Goal: Task Accomplishment & Management: Use online tool/utility

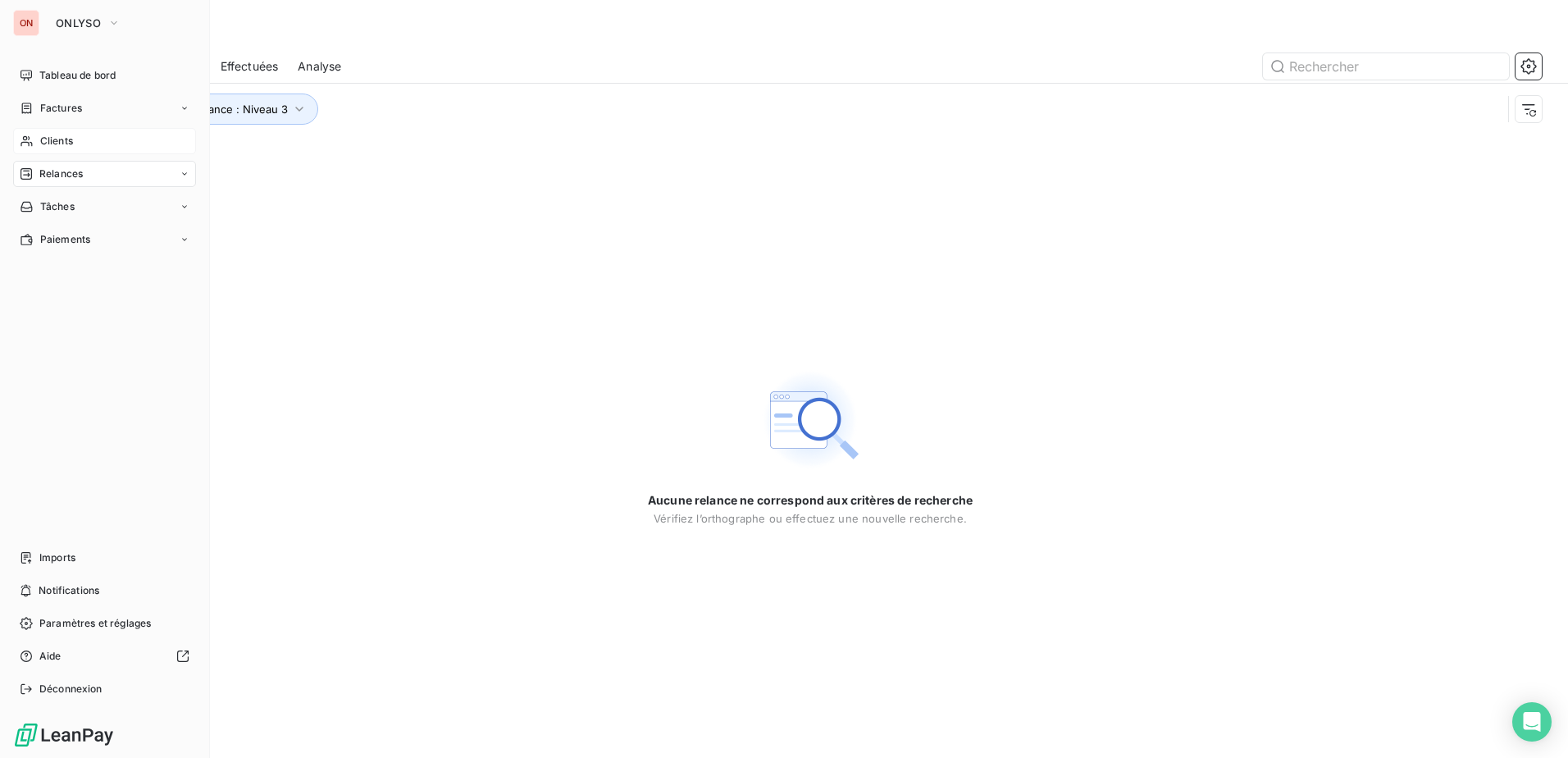
click at [59, 149] on div "Clients" at bounding box center [104, 141] width 183 height 26
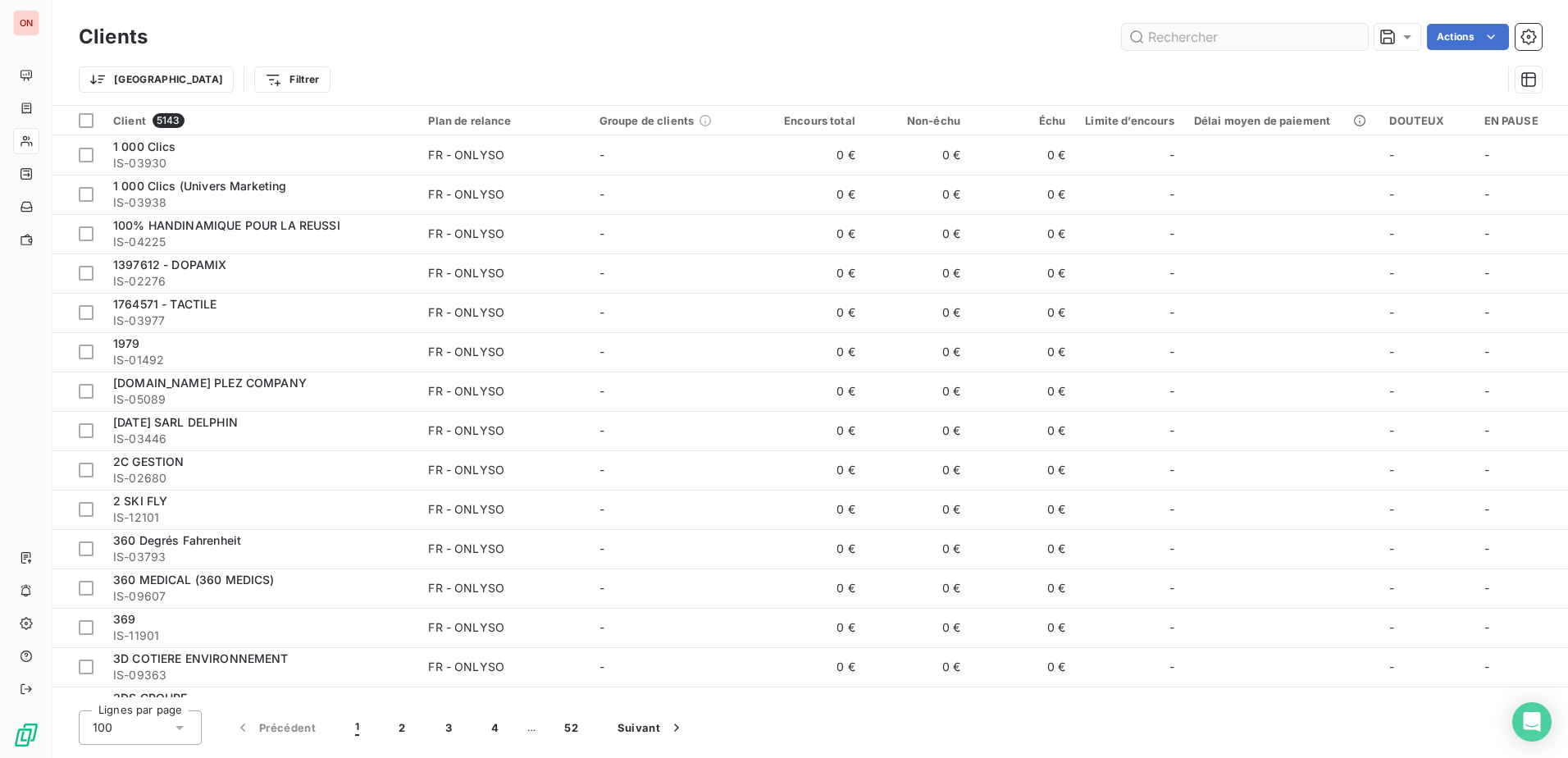
click at [1238, 41] on input "text" at bounding box center [1245, 37] width 246 height 26
click at [1184, 51] on div "Clients Actions" at bounding box center [810, 37] width 1463 height 34
click at [1183, 46] on input "text" at bounding box center [1245, 37] width 246 height 26
paste input "IS-04503"
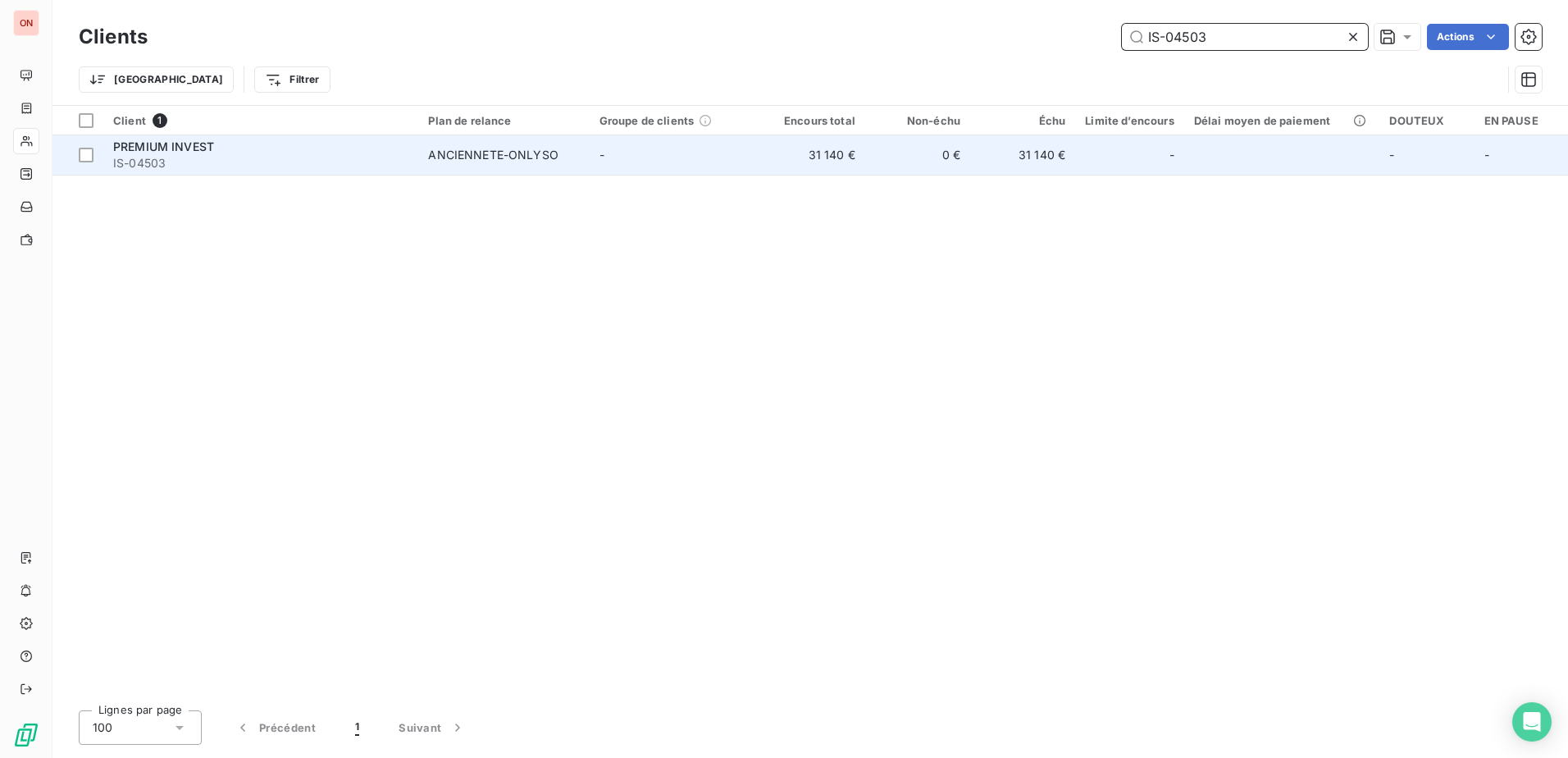
type input "IS-04503"
click at [218, 161] on span "IS-04503" at bounding box center [261, 163] width 296 height 16
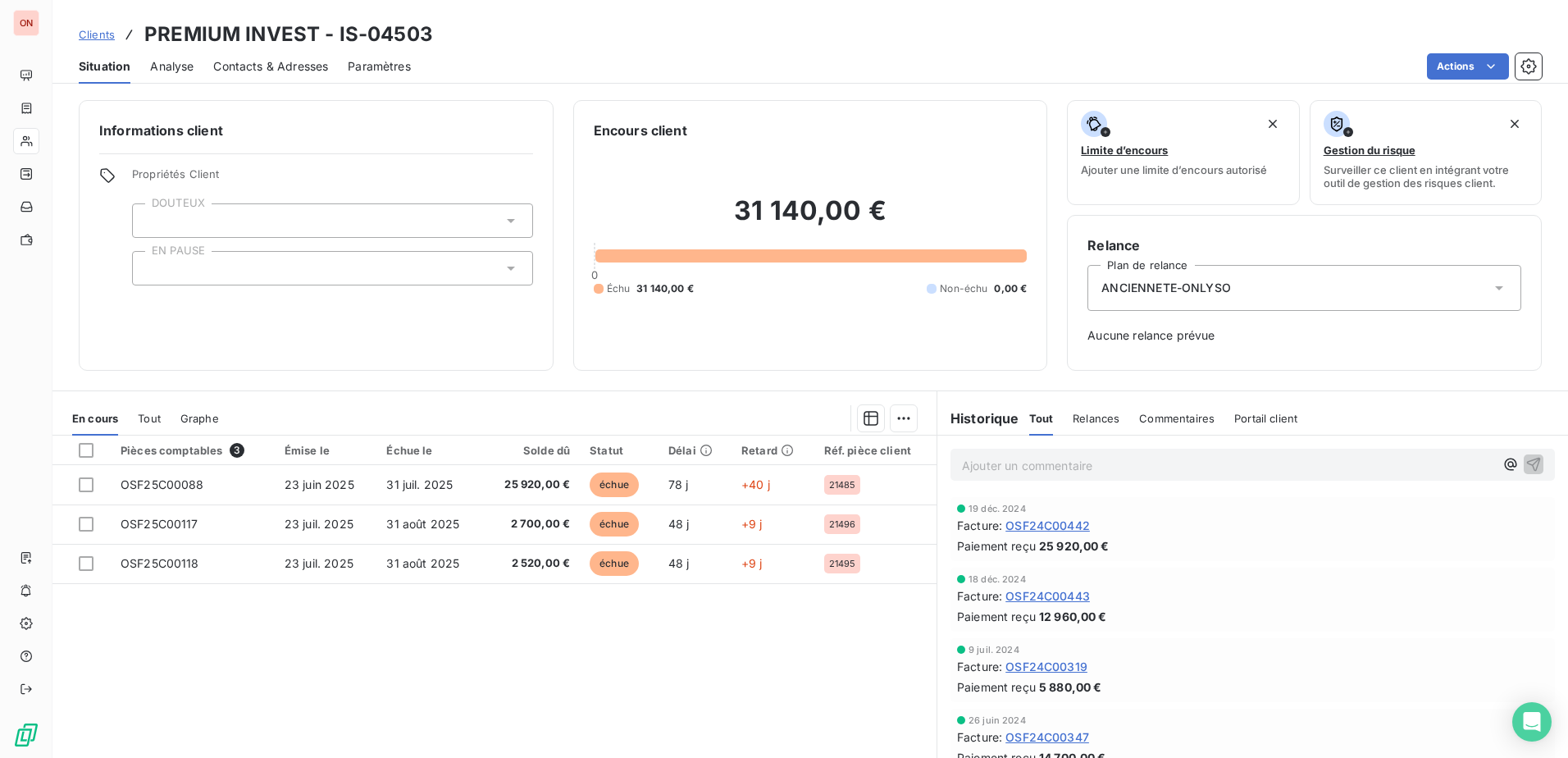
click at [1491, 288] on icon at bounding box center [1499, 288] width 16 height 16
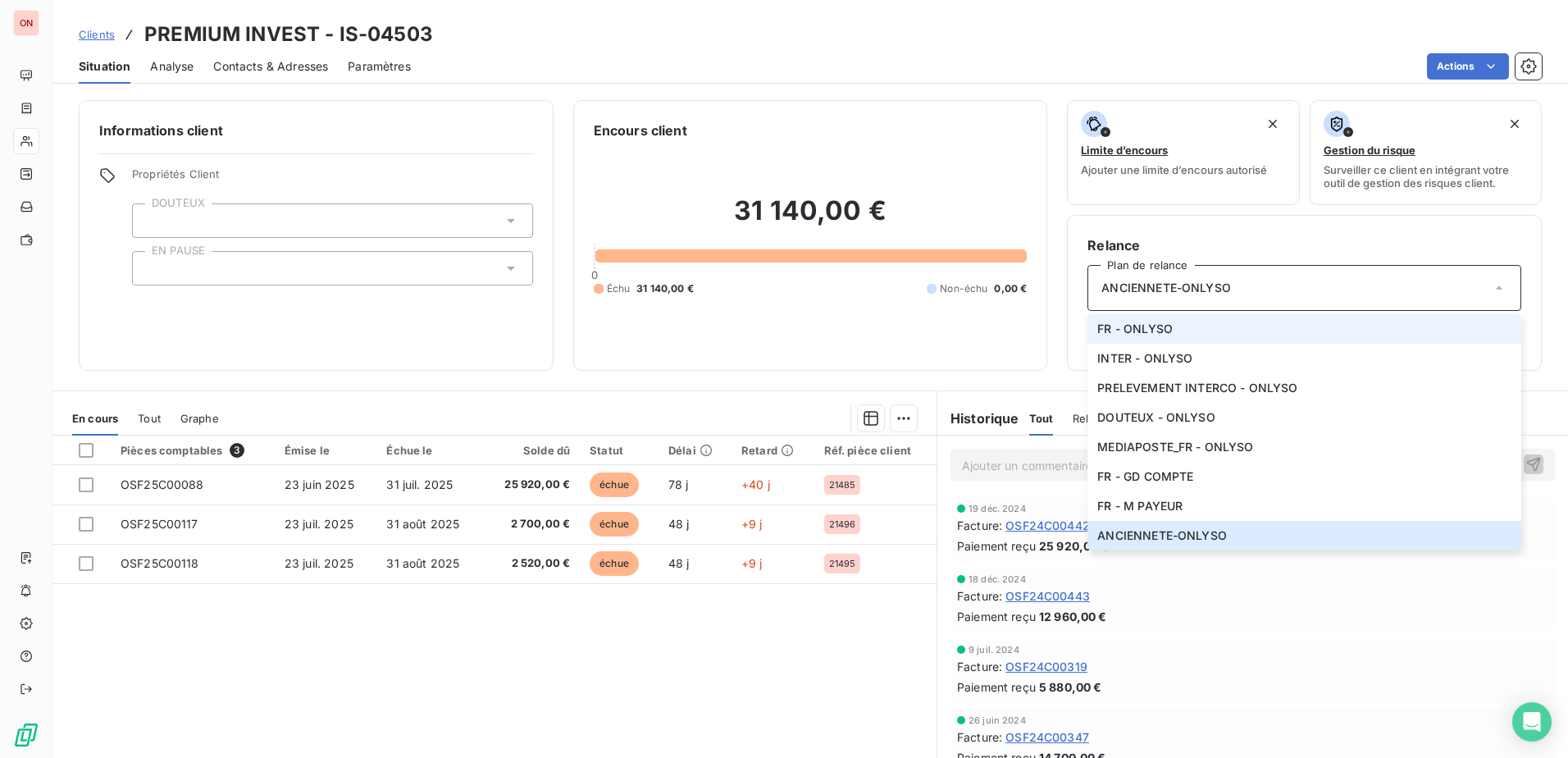
click at [1144, 332] on span "FR - ONLYSO" at bounding box center [1135, 328] width 76 height 16
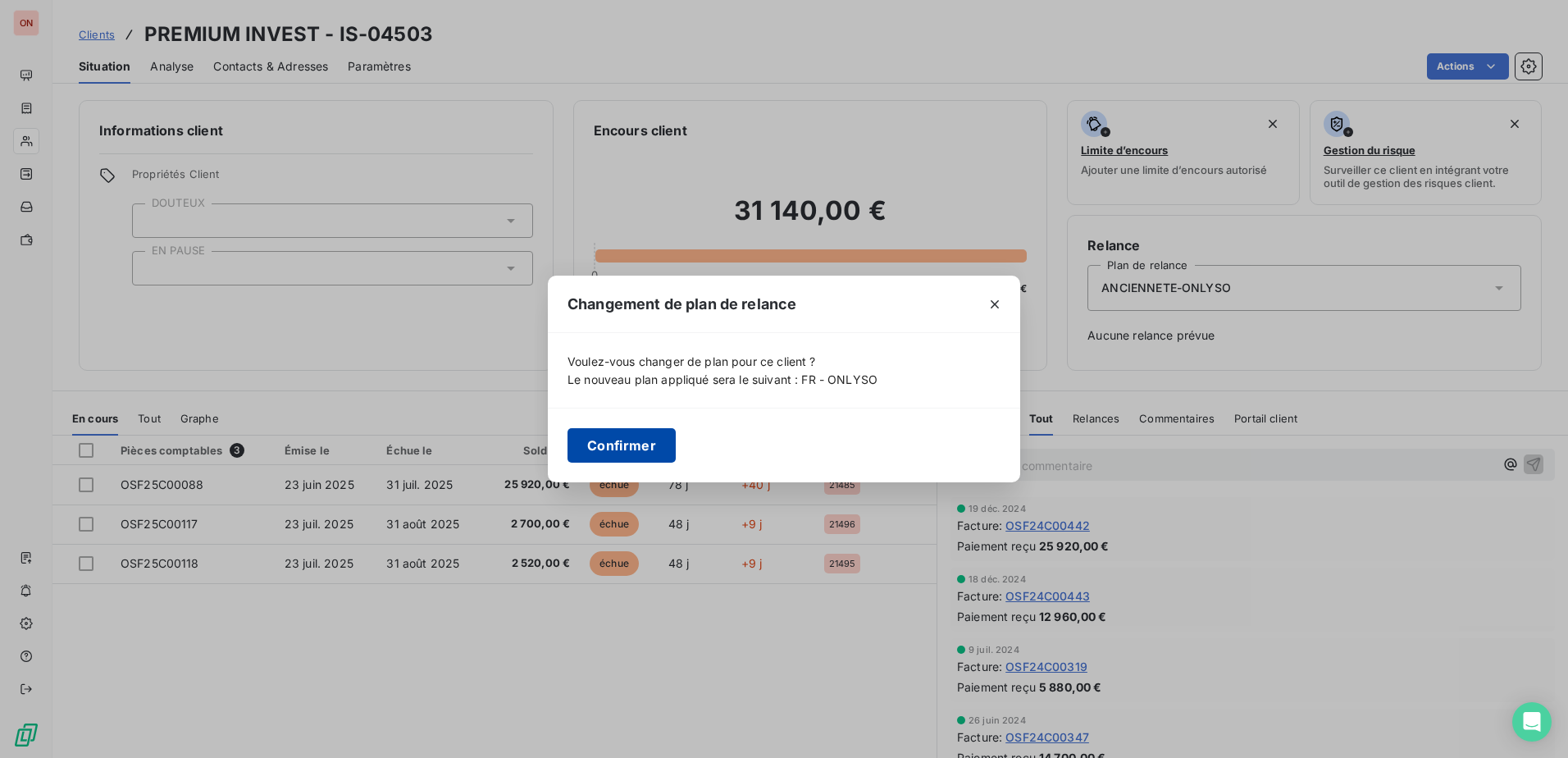
click at [627, 444] on button "Confirmer" at bounding box center [621, 445] width 108 height 34
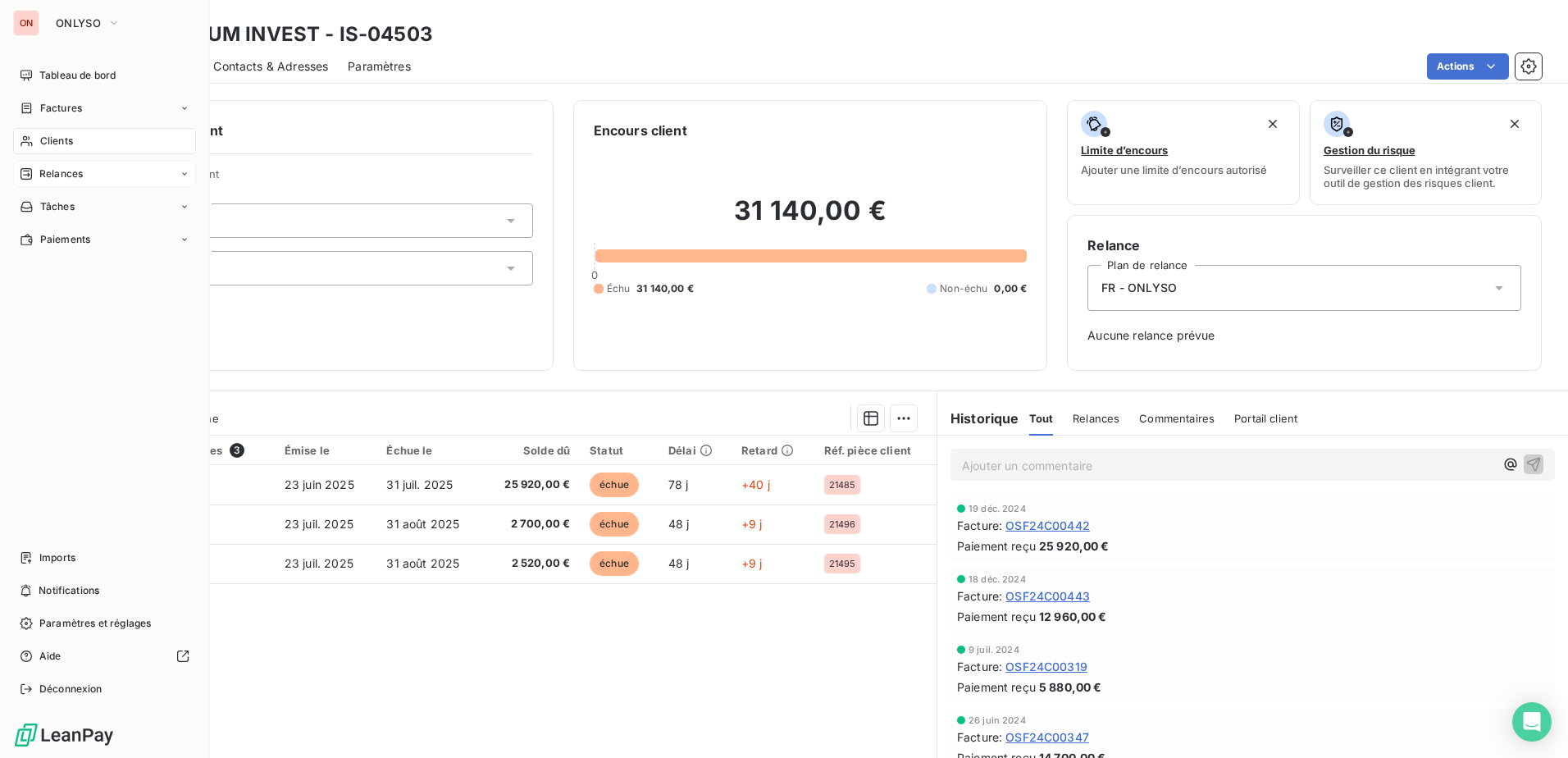
click at [70, 173] on span "Relances" at bounding box center [61, 174] width 44 height 15
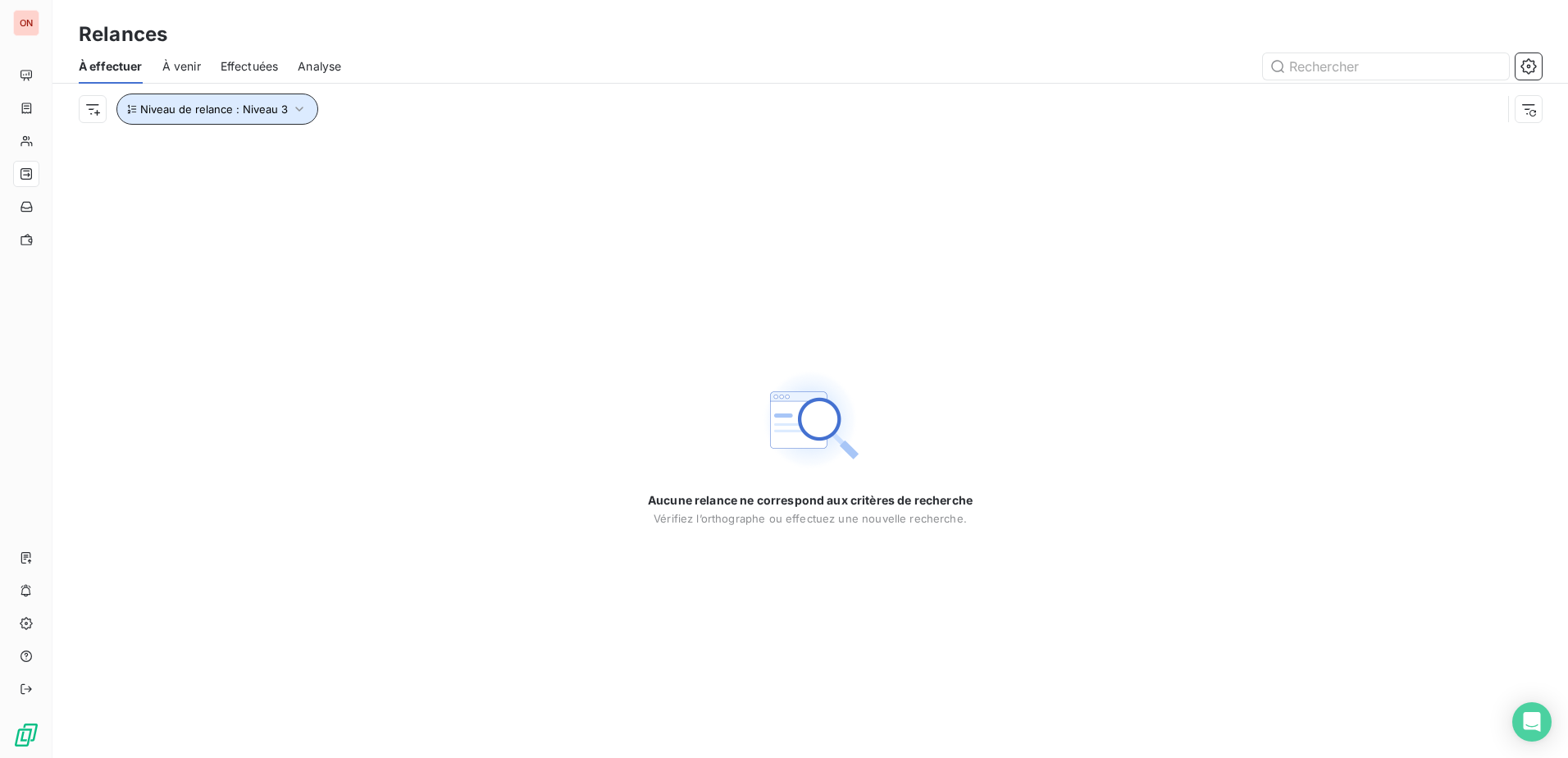
click at [170, 113] on span "Niveau de relance : Niveau 3" at bounding box center [214, 109] width 148 height 13
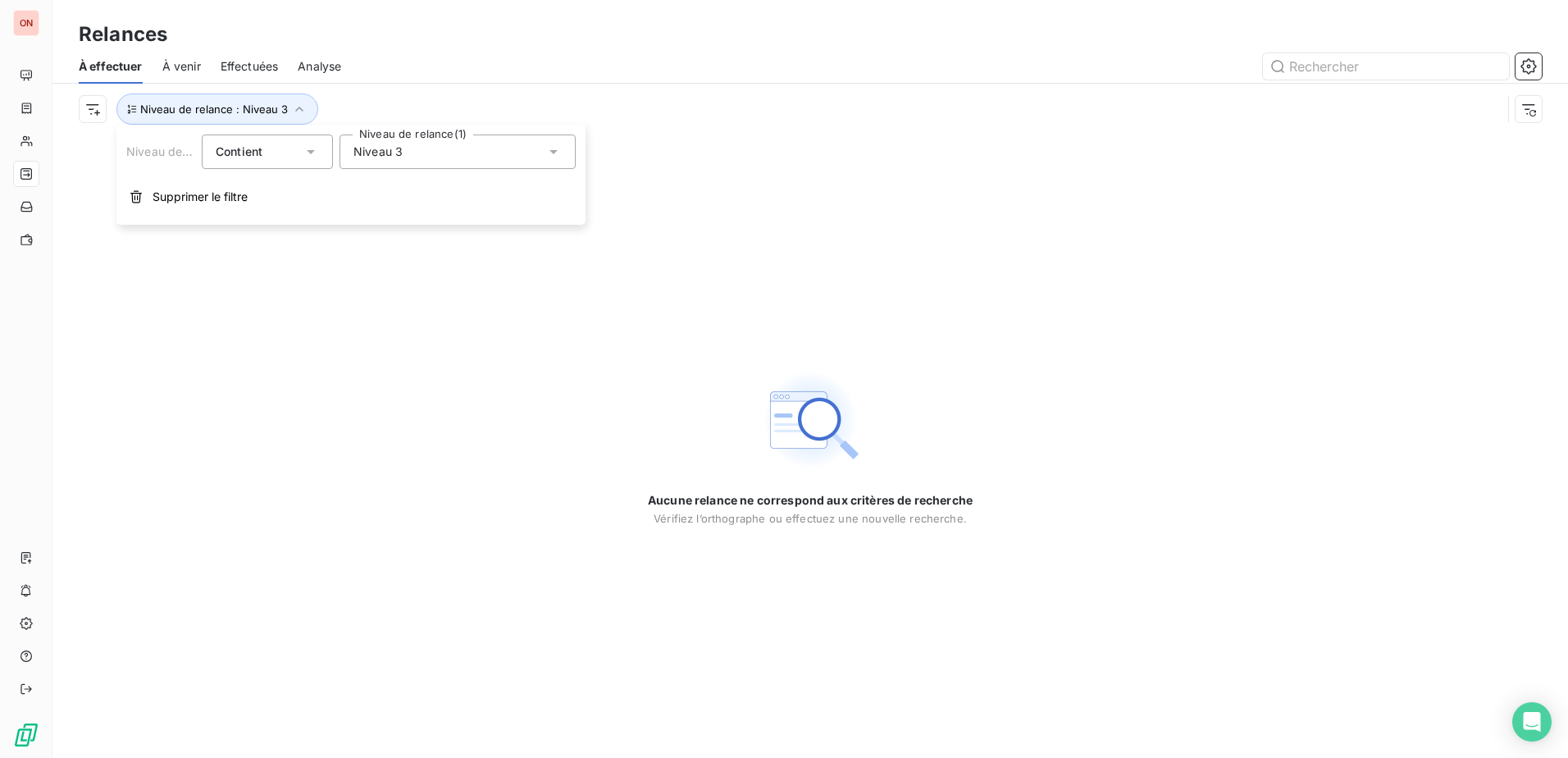
click at [383, 154] on span "Niveau 3" at bounding box center [378, 152] width 49 height 16
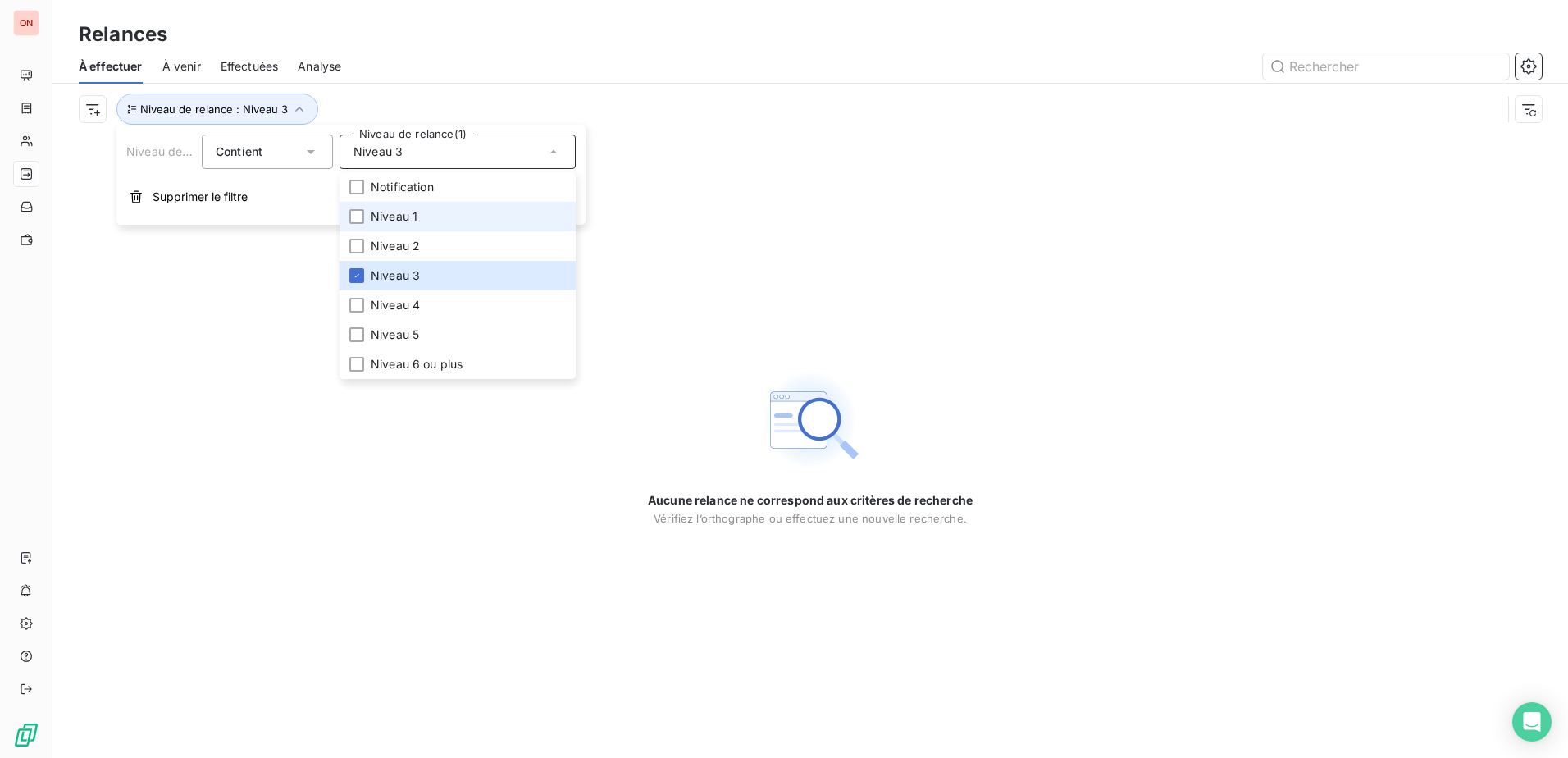
click at [424, 214] on li "Niveau 1" at bounding box center [457, 217] width 236 height 30
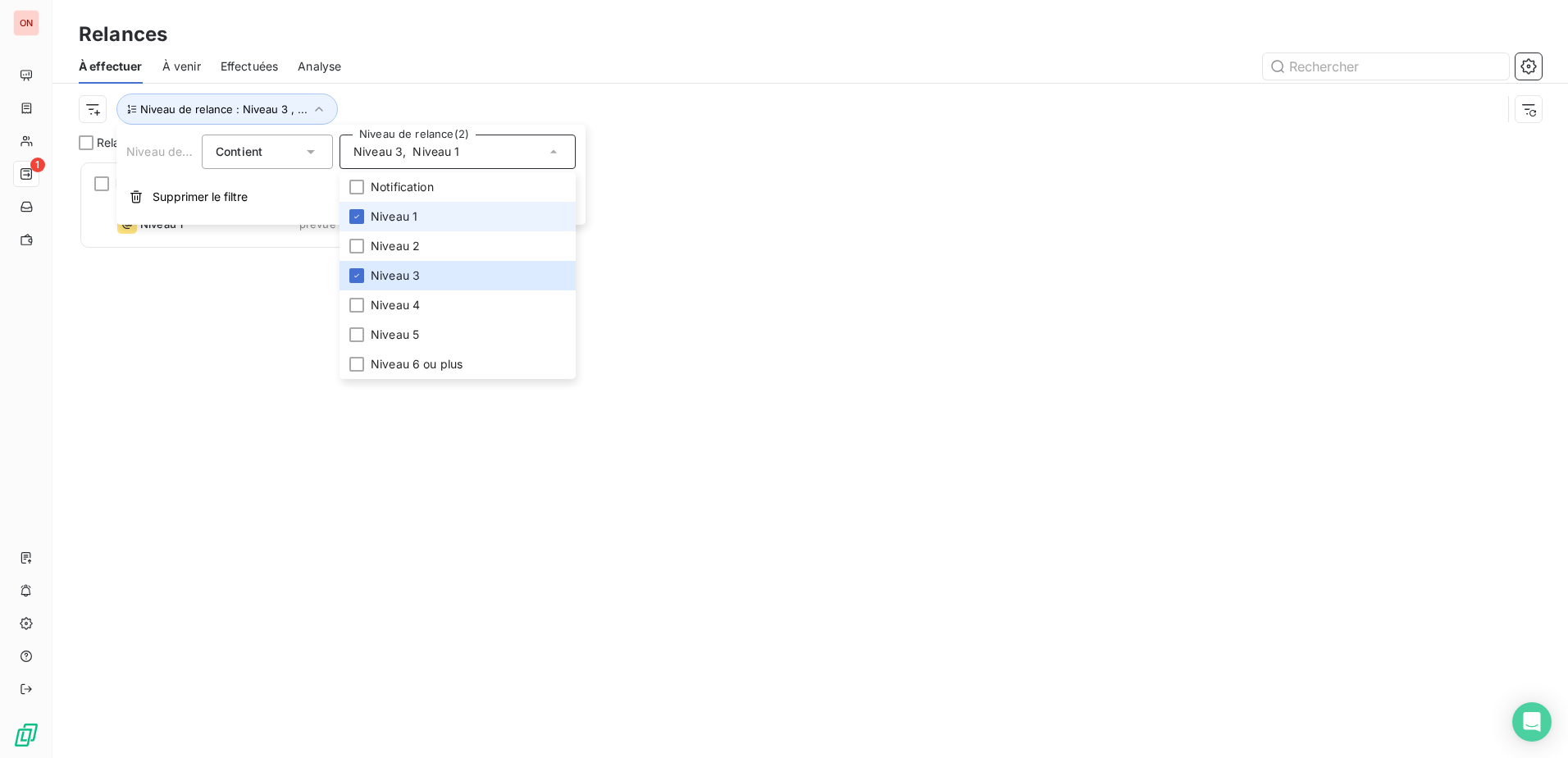
scroll to position [13, 13]
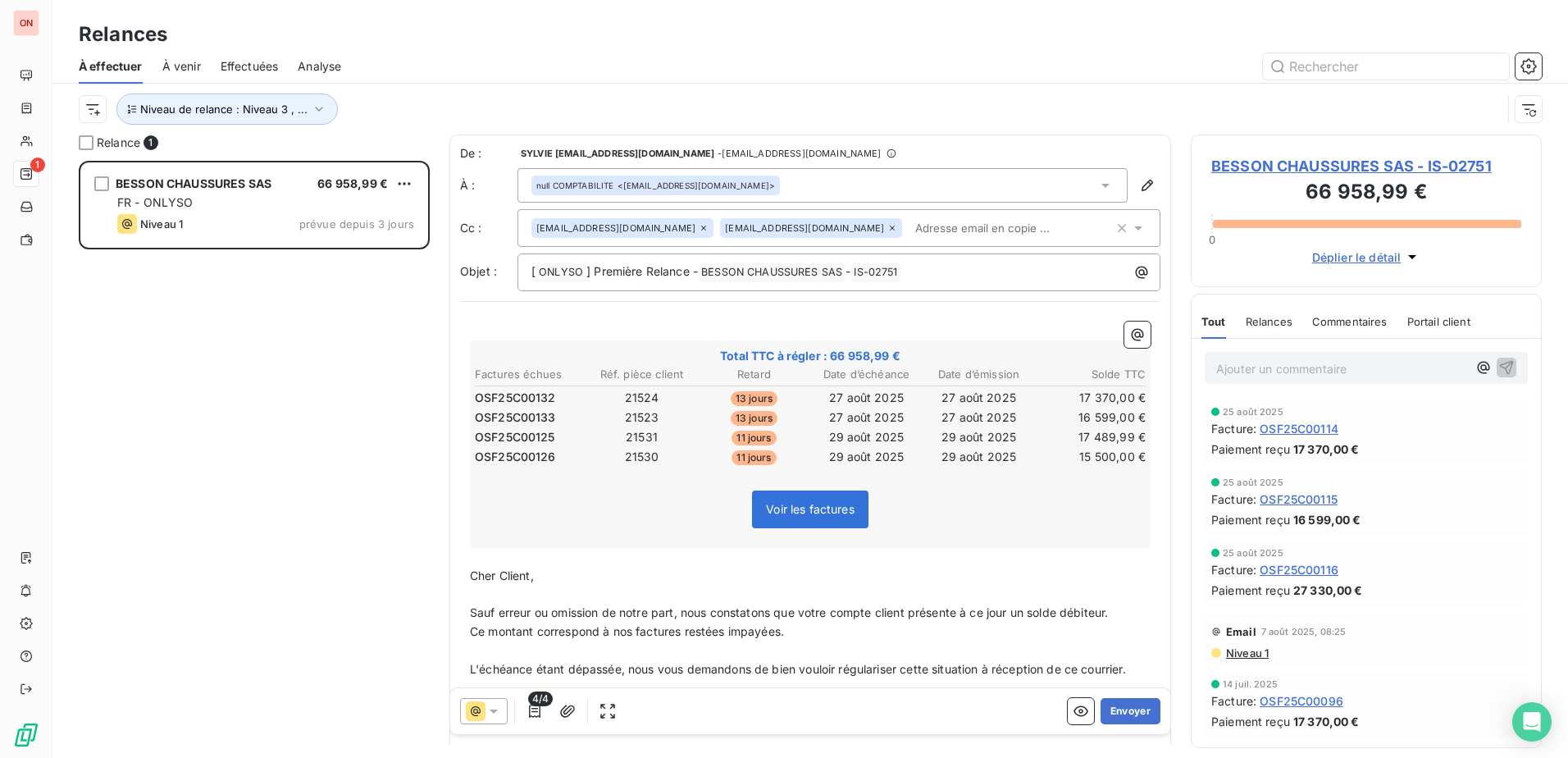
click at [229, 377] on div "BESSON CHAUSSURES SAS 66 958,99 € FR - ONLYSO Niveau 1 prévue depuis 3 jours" at bounding box center [254, 459] width 351 height 597
click at [319, 107] on icon "button" at bounding box center [319, 109] width 16 height 16
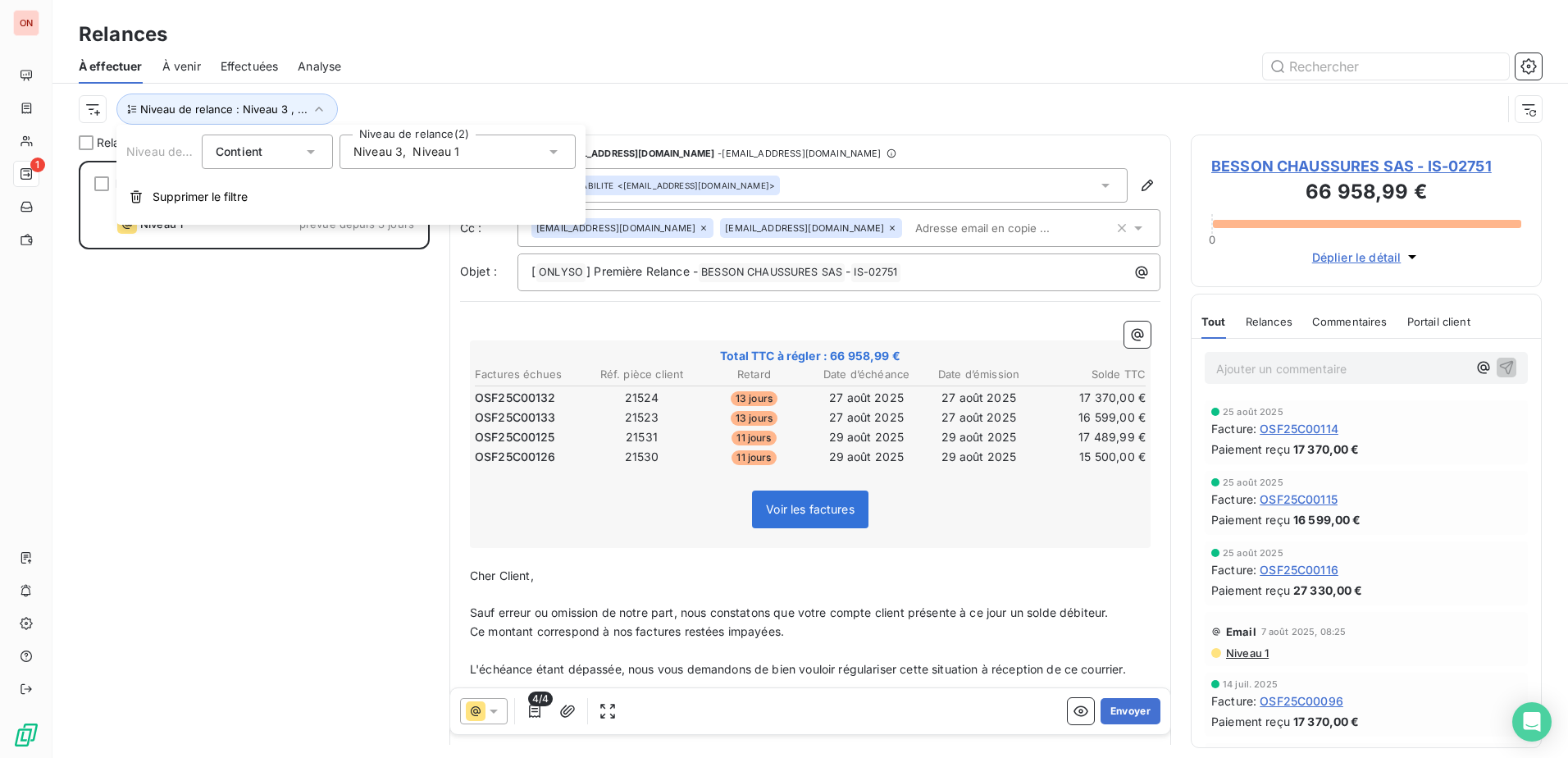
click at [404, 153] on span "," at bounding box center [404, 152] width 3 height 16
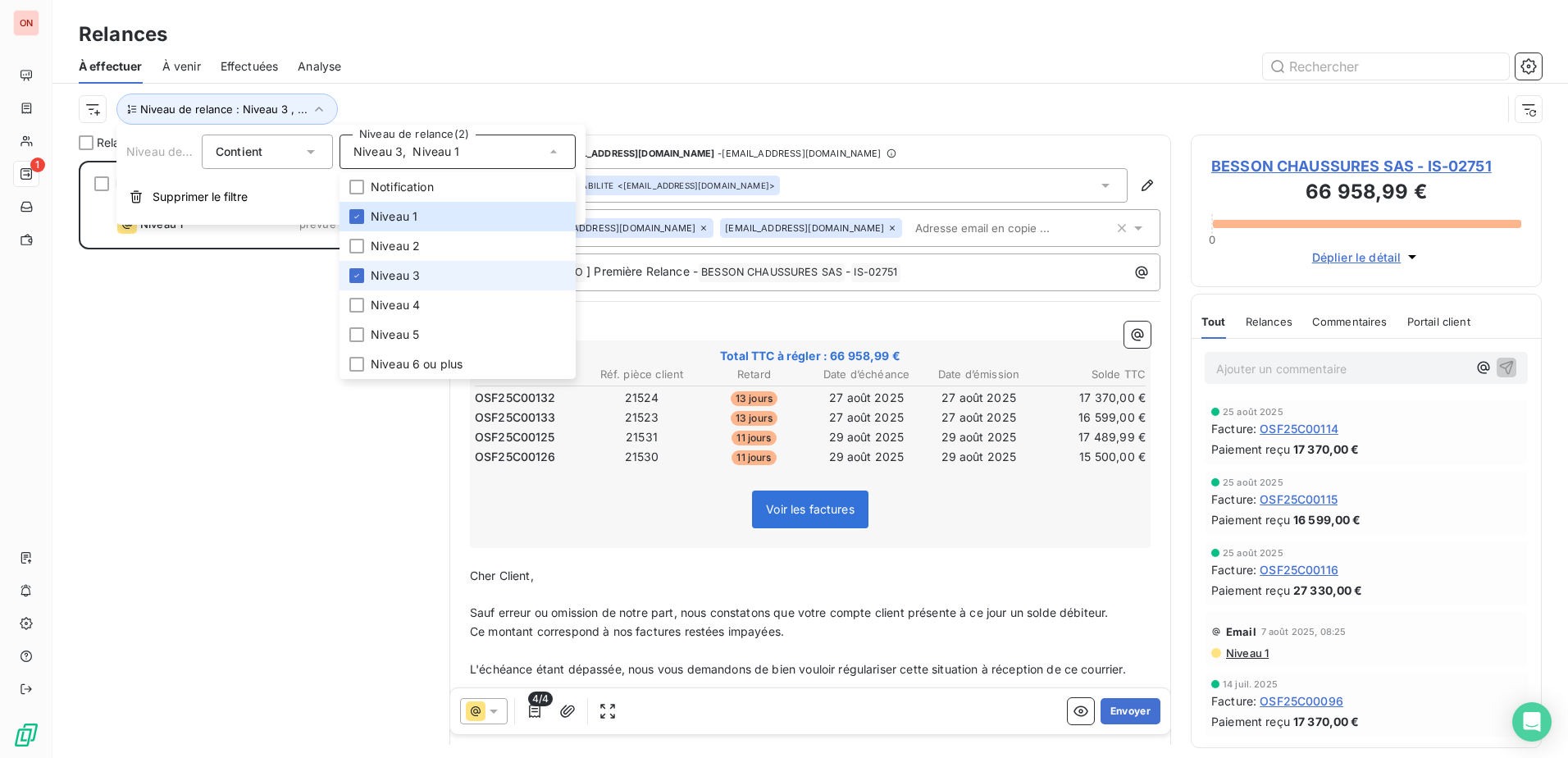
click at [387, 276] on span "Niveau 3" at bounding box center [395, 276] width 49 height 16
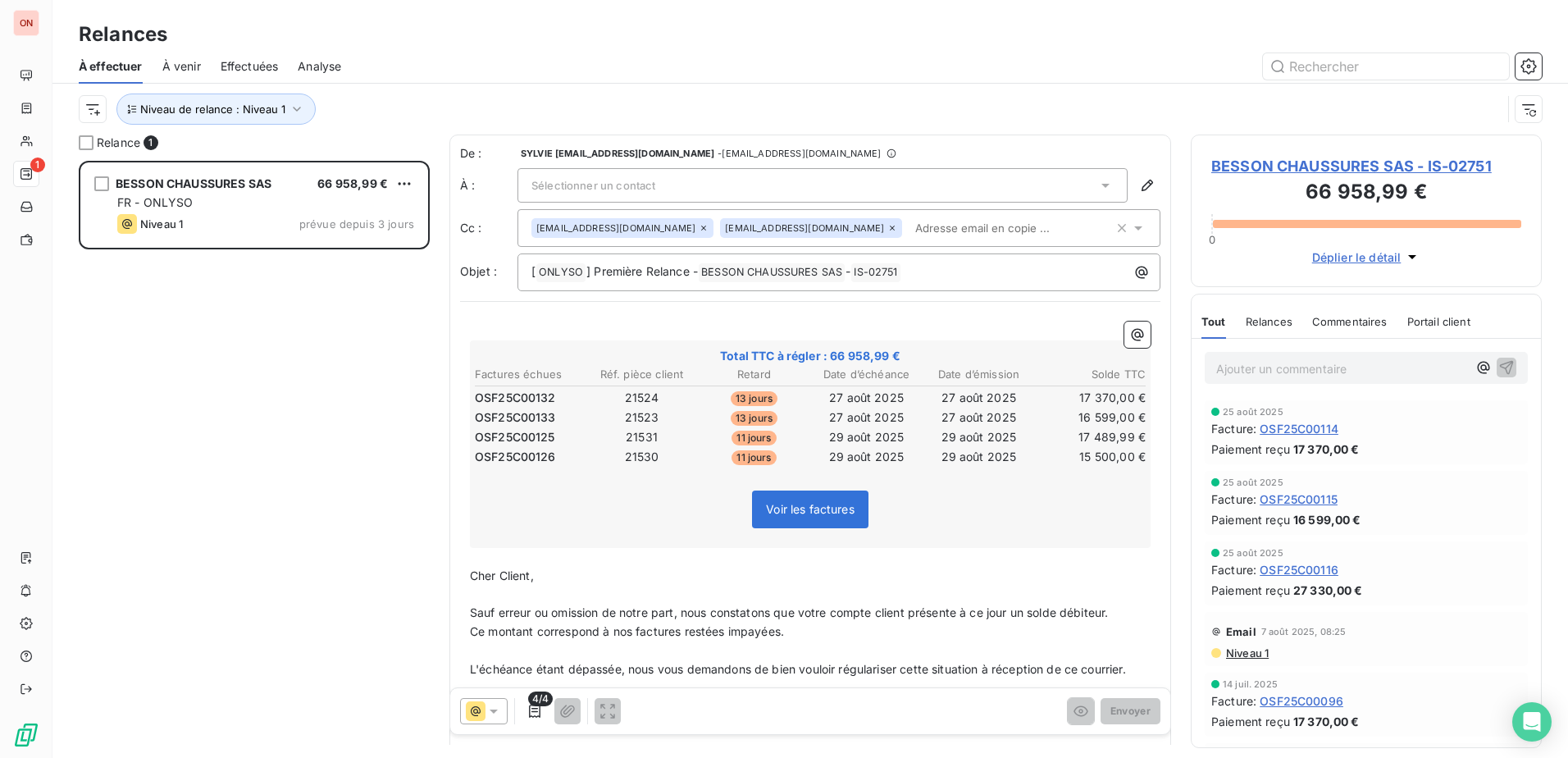
click at [195, 314] on div "BESSON CHAUSSURES SAS 66 958,99 € FR - ONLYSO Niveau 1 prévue depuis 3 jours" at bounding box center [254, 459] width 351 height 597
click at [1268, 169] on span "BESSON CHAUSSURES SAS - IS-02751" at bounding box center [1366, 166] width 310 height 22
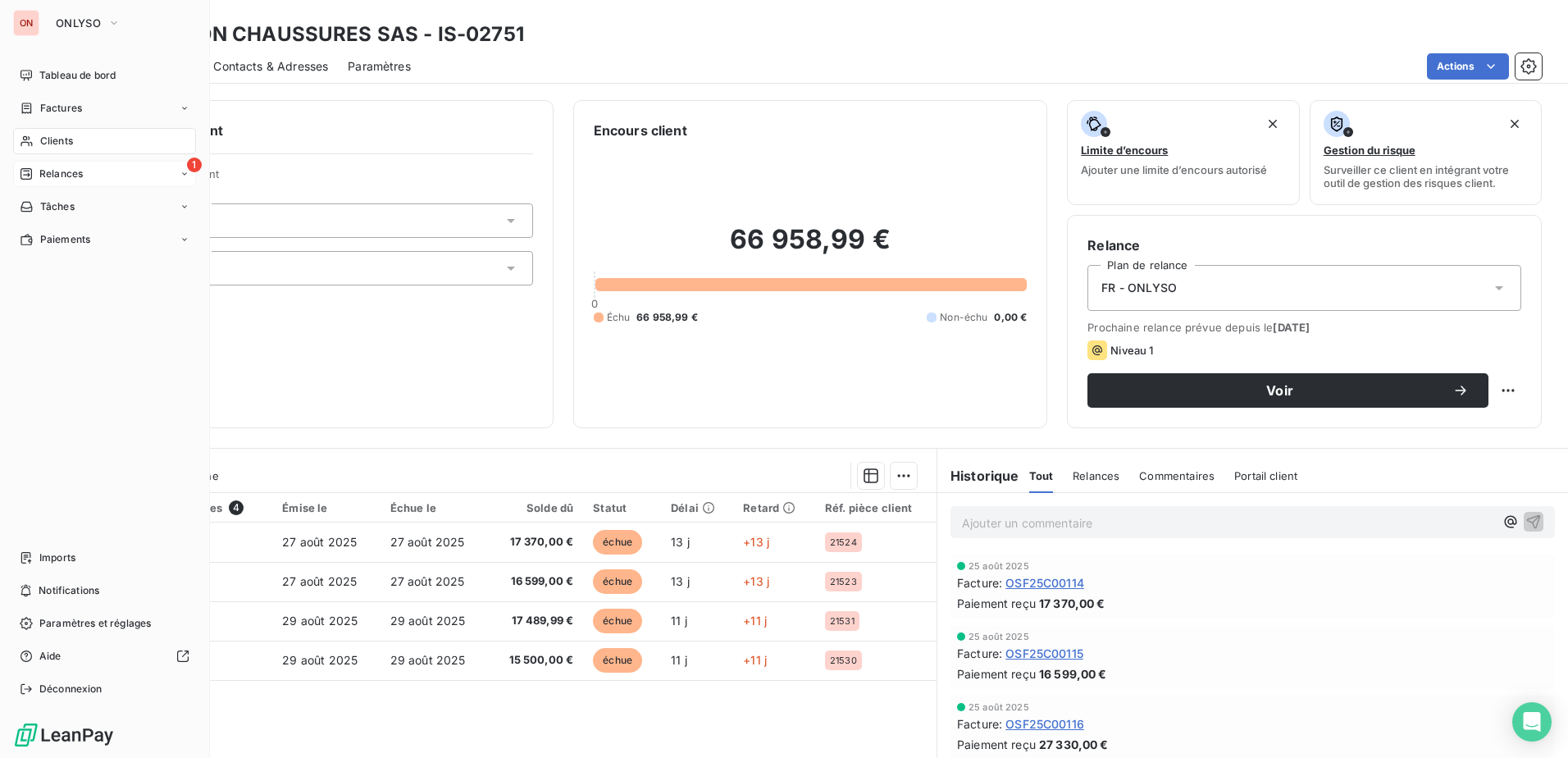
click at [85, 177] on div "1 Relances" at bounding box center [104, 174] width 183 height 26
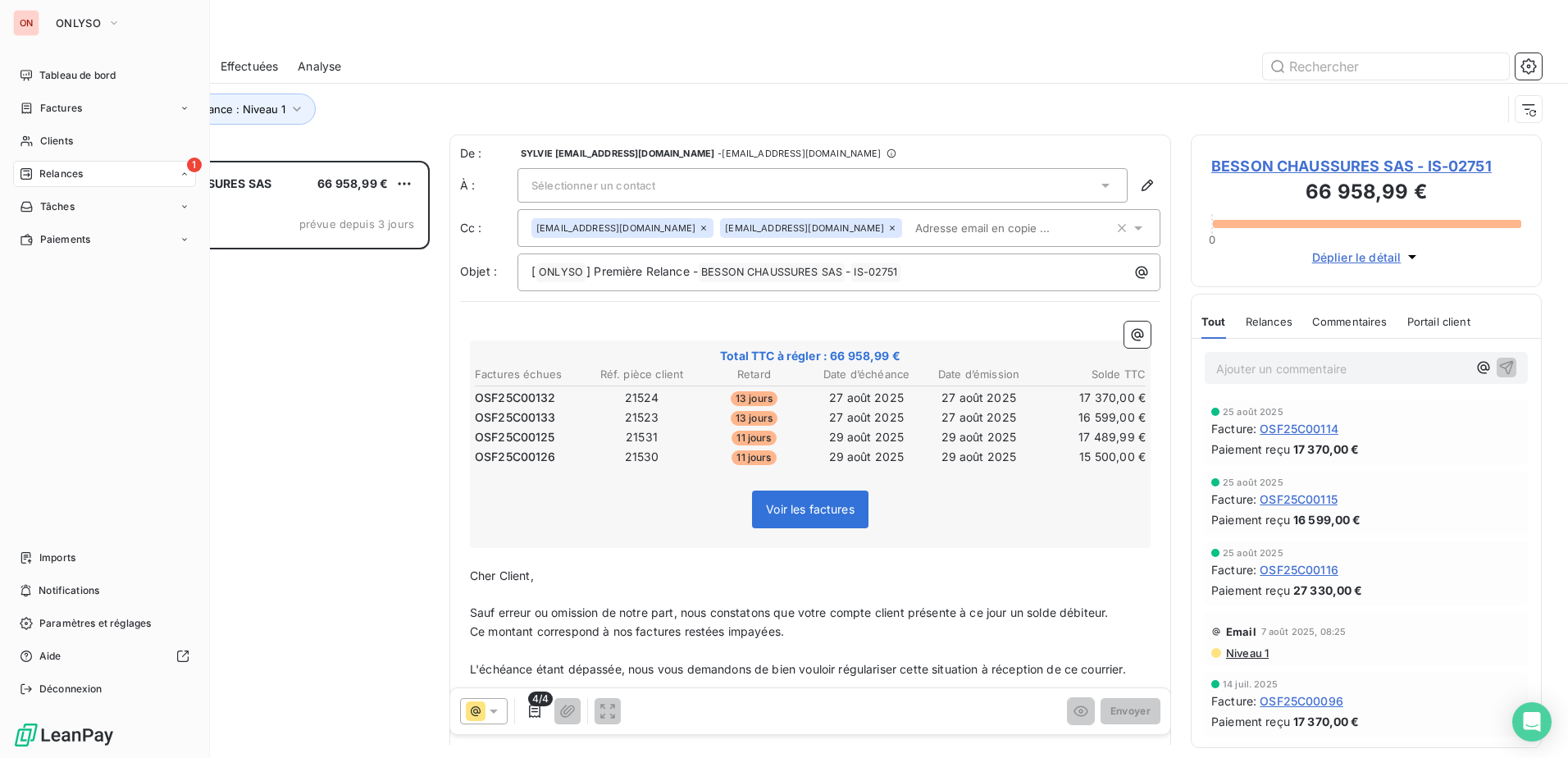
scroll to position [585, 338]
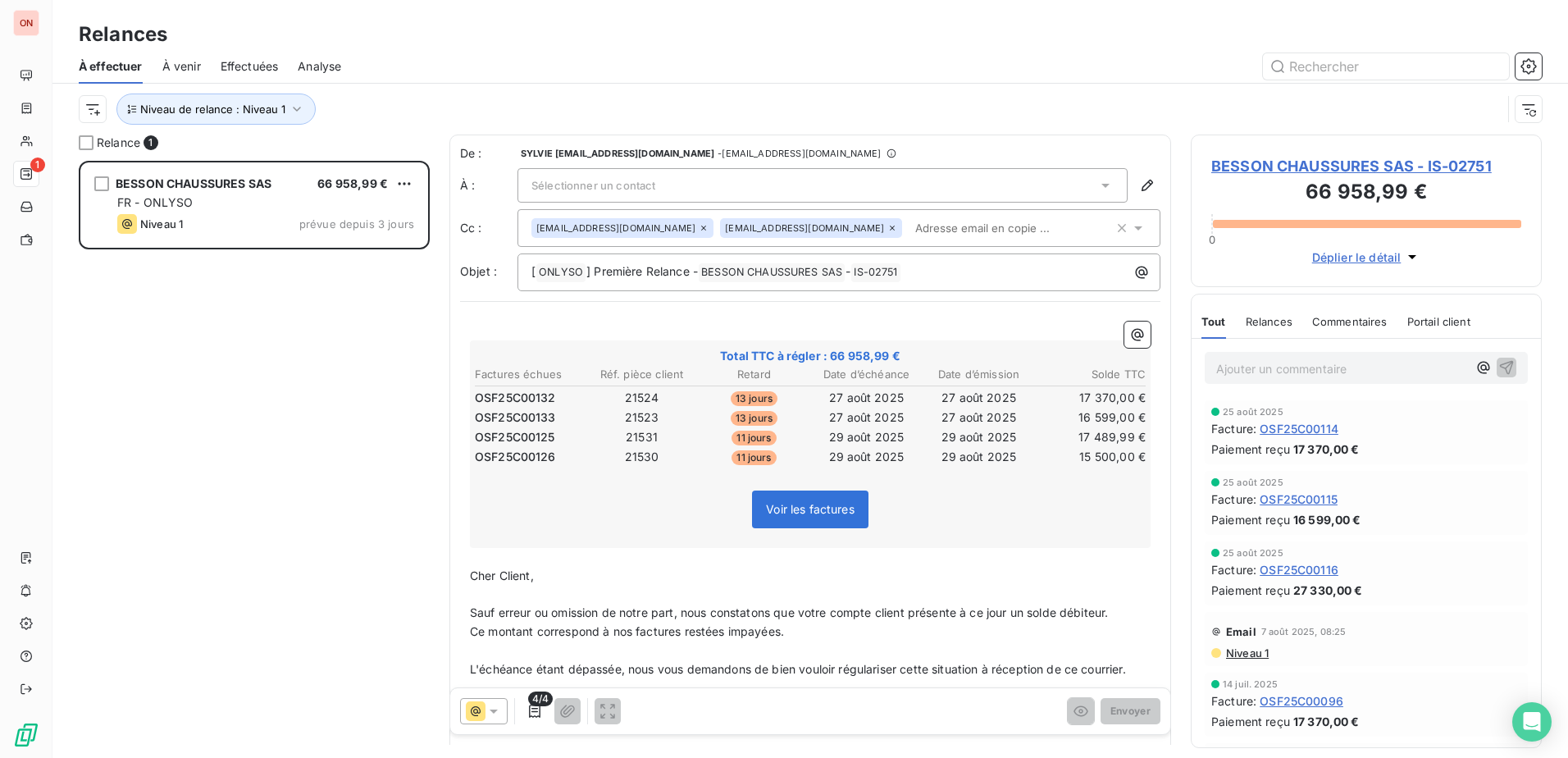
click at [702, 186] on div "Sélectionner un contact" at bounding box center [822, 186] width 610 height 34
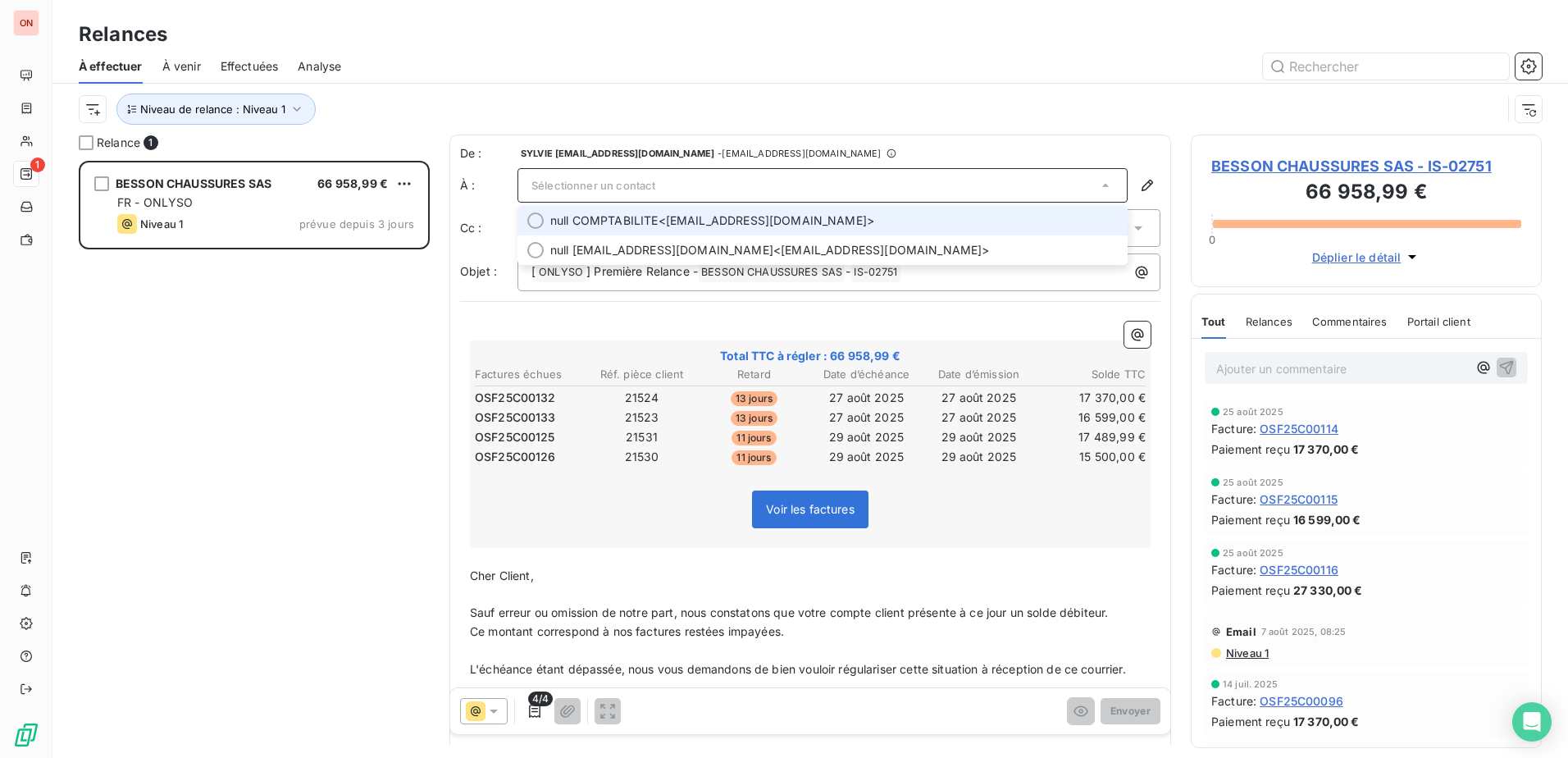
click at [705, 223] on span "null COMPTABILITE <m.bosse@besson-chaussures.com>" at bounding box center [833, 221] width 567 height 16
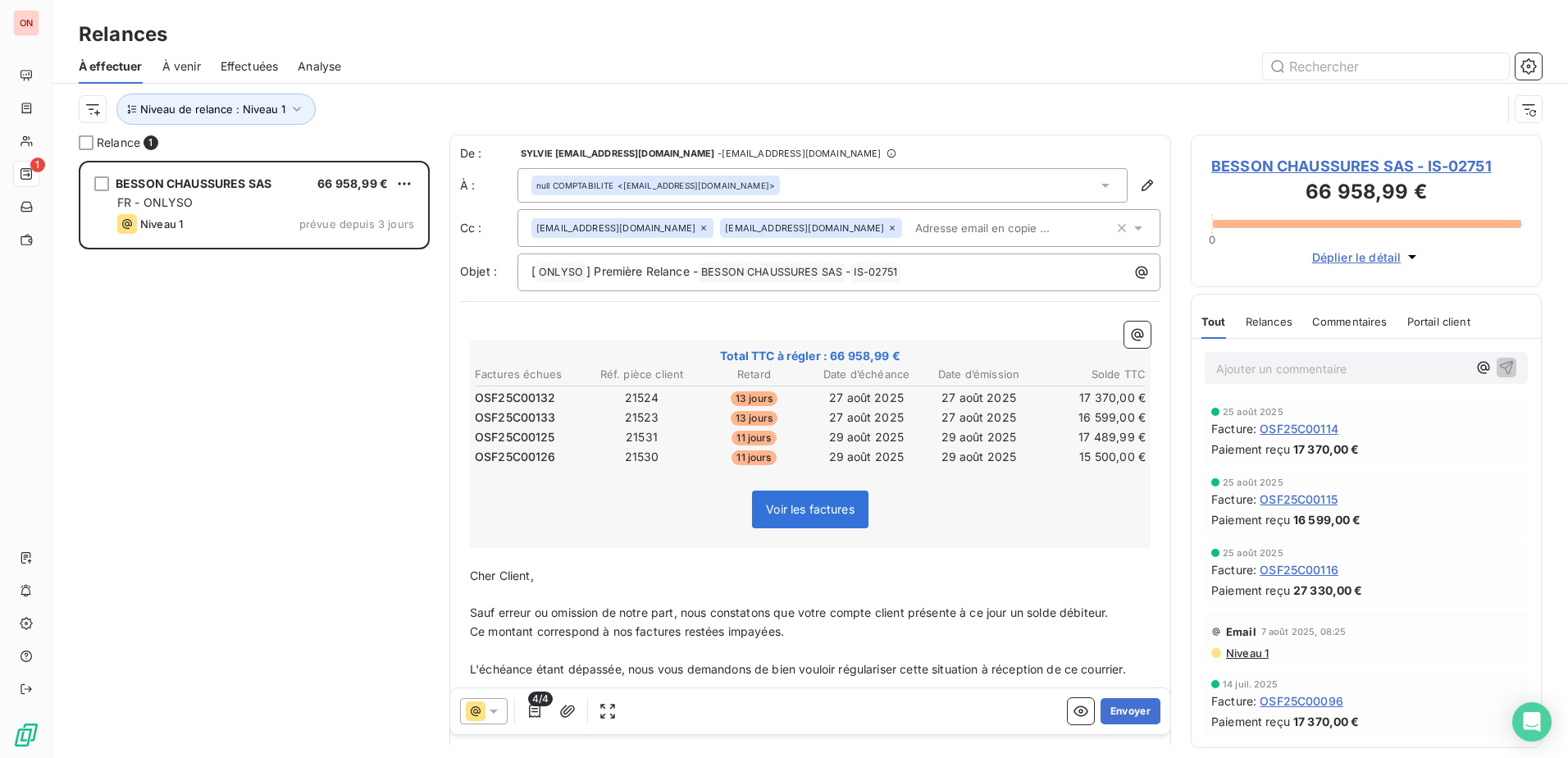
click at [887, 227] on icon at bounding box center [892, 228] width 10 height 10
click at [365, 465] on div "BESSON CHAUSSURES SAS 66 958,99 € FR - ONLYSO Niveau 1 prévue depuis 3 jours" at bounding box center [254, 459] width 351 height 597
click at [1124, 710] on button "Envoyer" at bounding box center [1130, 711] width 60 height 26
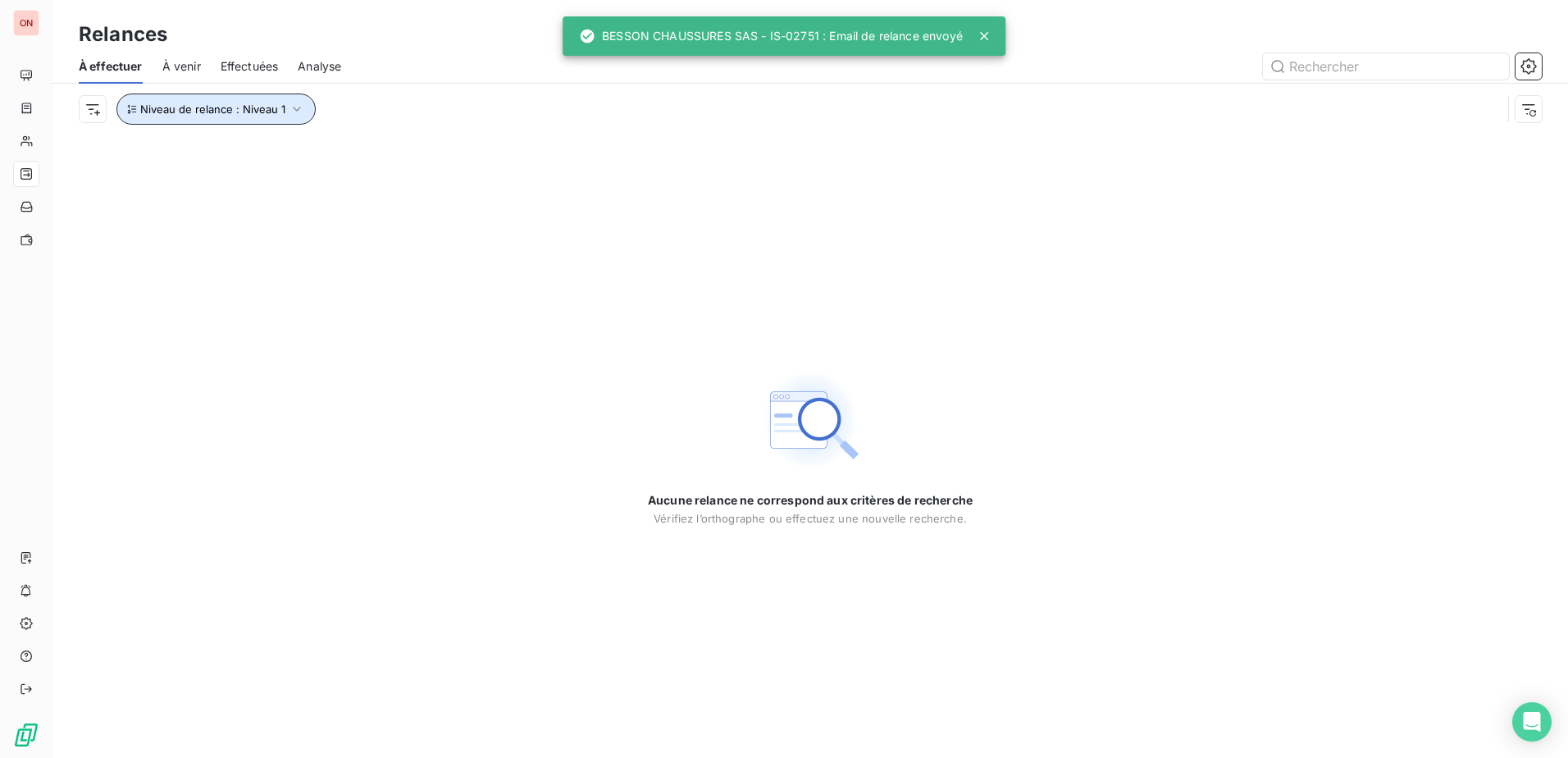
click at [290, 108] on icon "button" at bounding box center [297, 109] width 16 height 16
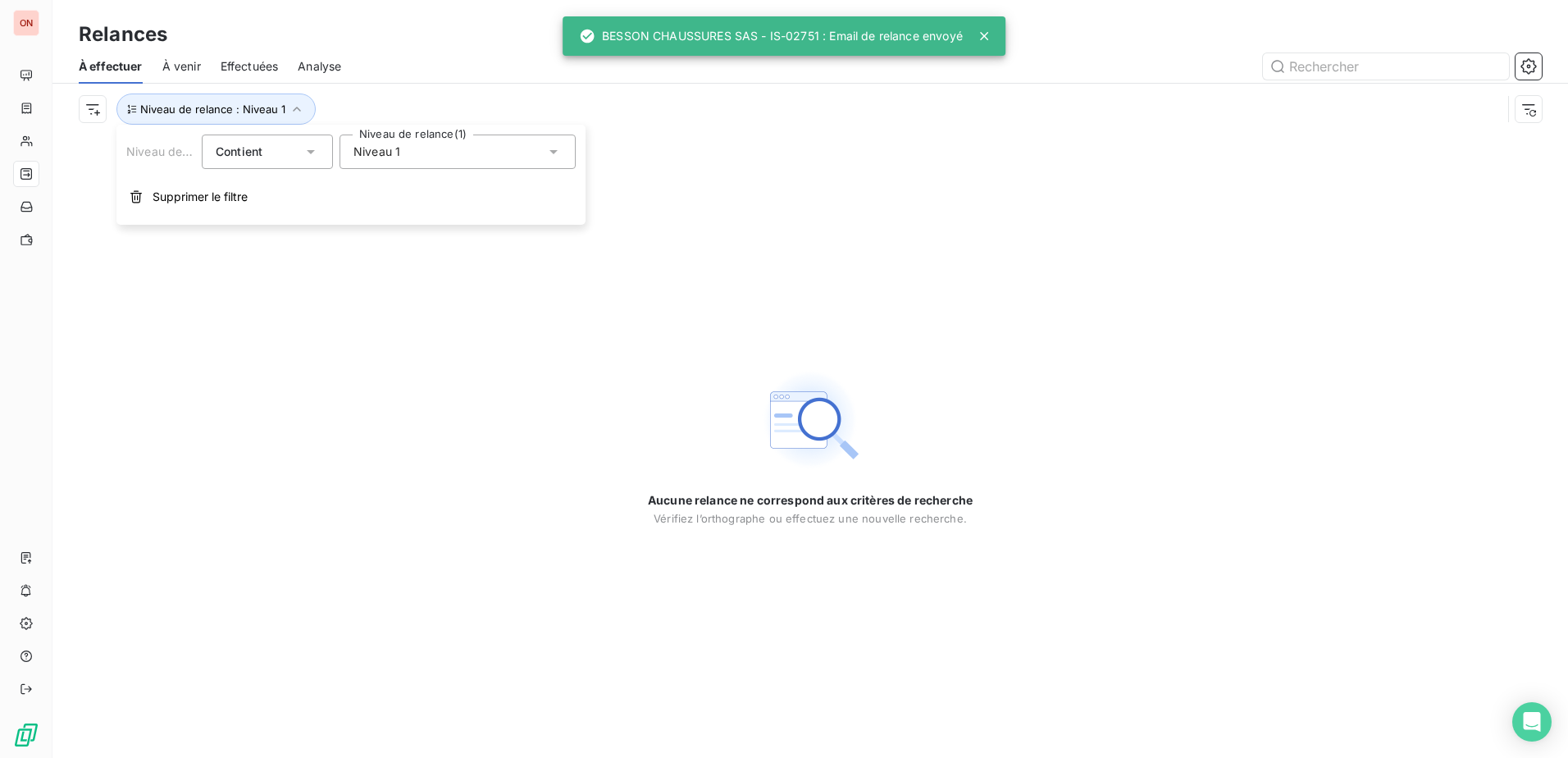
click at [414, 145] on div "Niveau 1" at bounding box center [457, 152] width 236 height 34
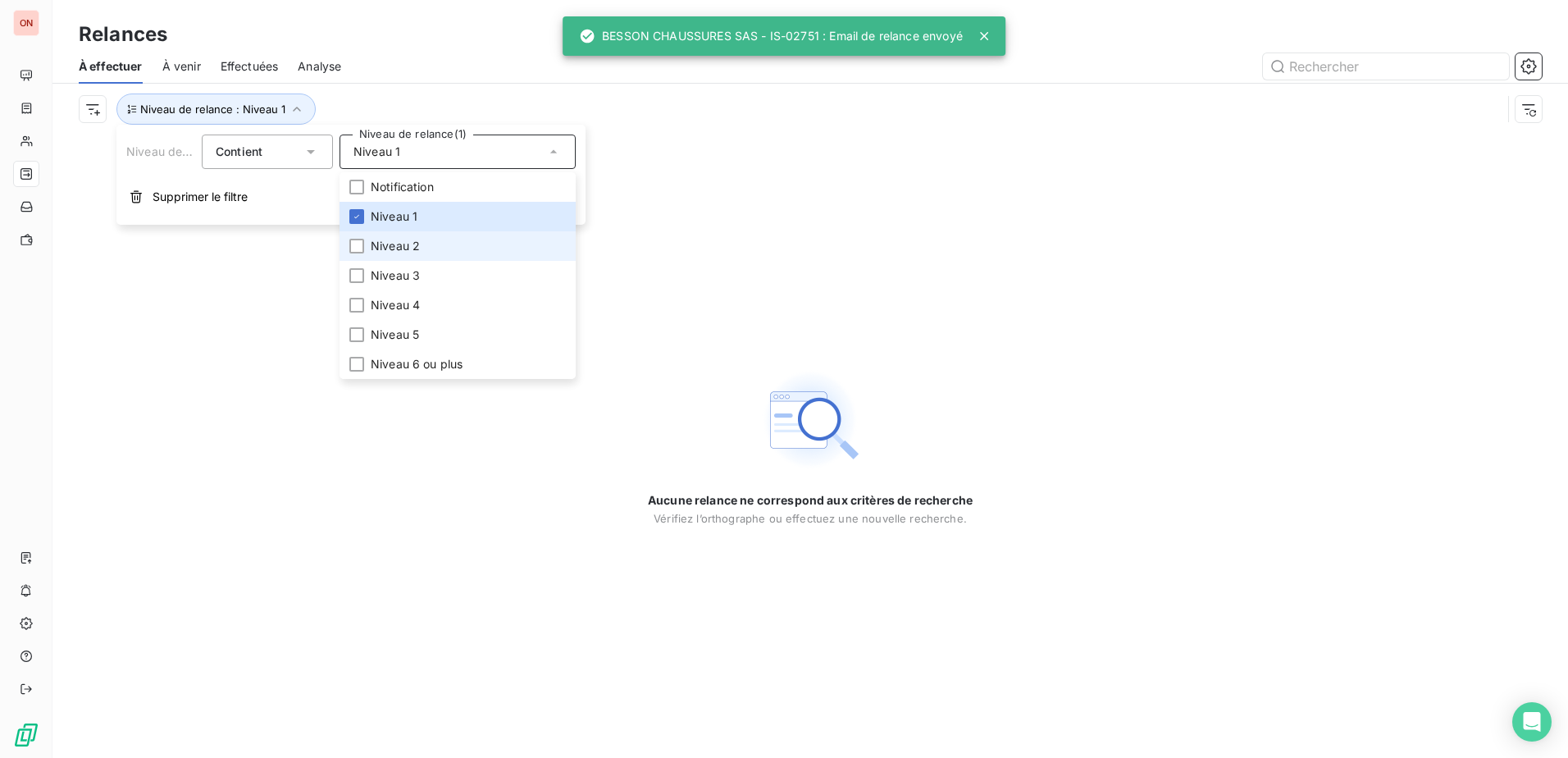
click at [393, 241] on span "Niveau 2" at bounding box center [395, 246] width 49 height 16
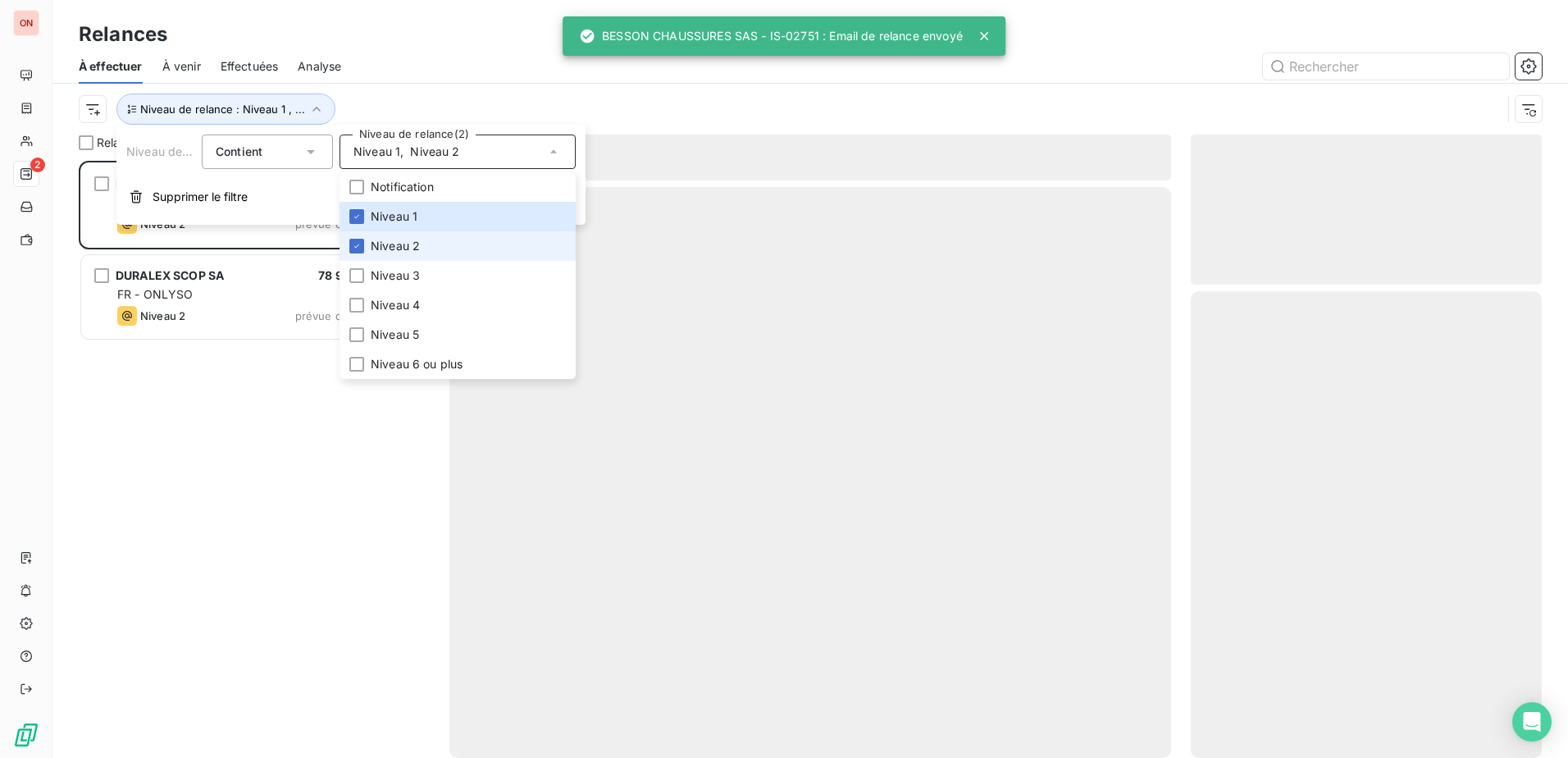
scroll to position [585, 338]
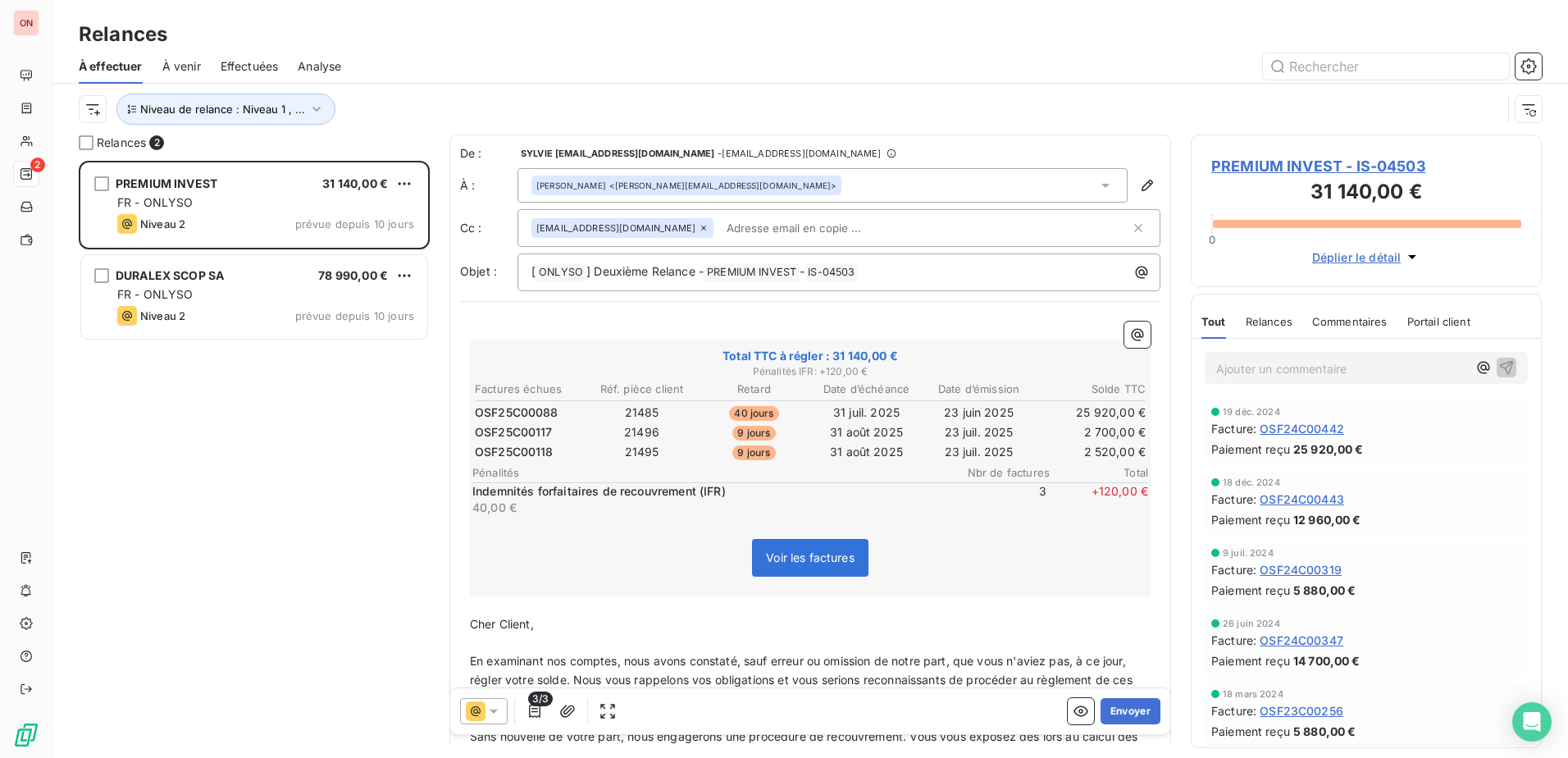
click at [149, 432] on div "PREMIUM INVEST 31 140,00 € FR - ONLYSO Niveau 2 prévue depuis 10 jours DURALEX …" at bounding box center [254, 459] width 351 height 597
click at [1112, 711] on button "Envoyer" at bounding box center [1130, 711] width 60 height 26
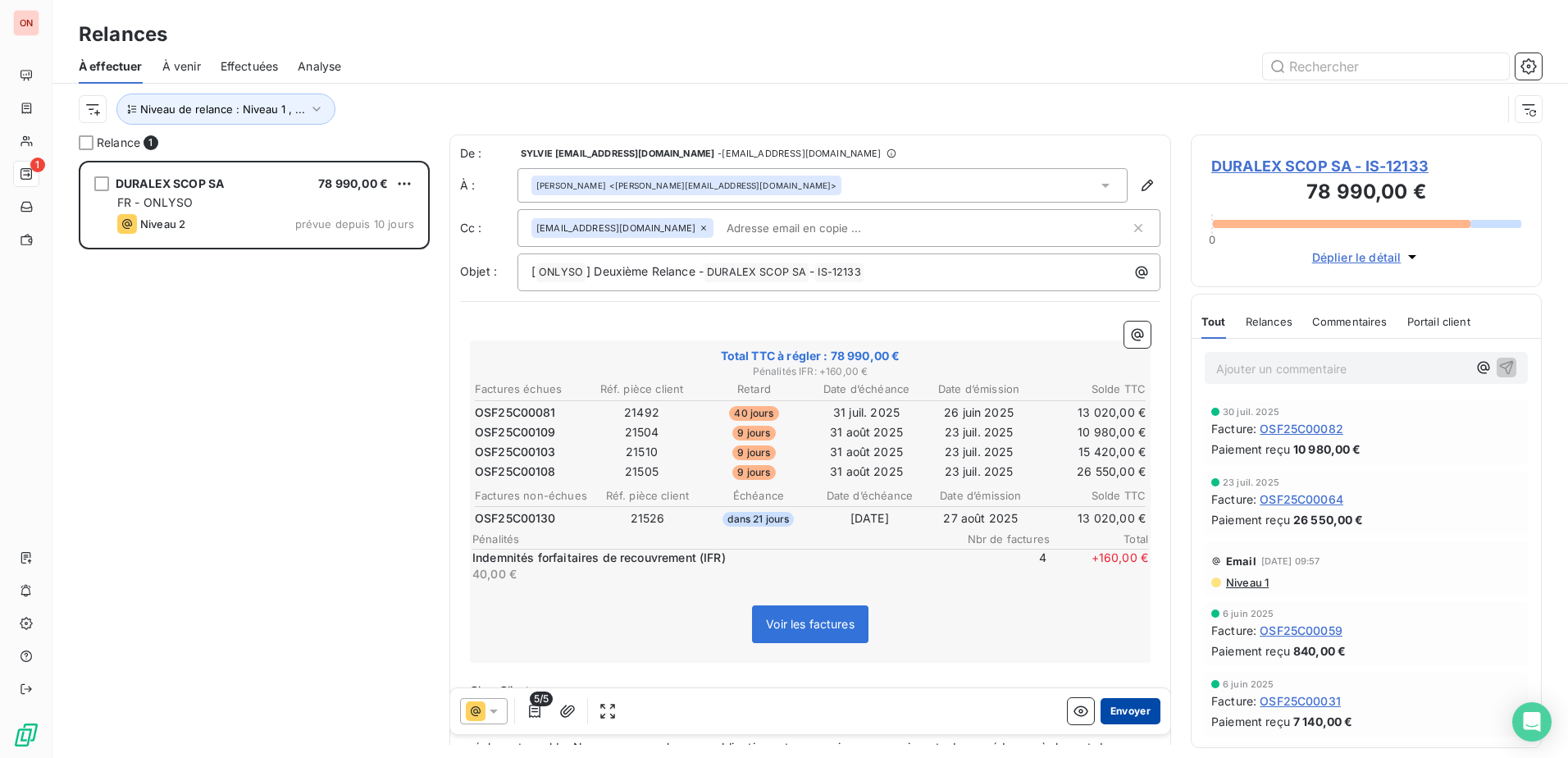
click at [1116, 706] on button "Envoyer" at bounding box center [1130, 711] width 60 height 26
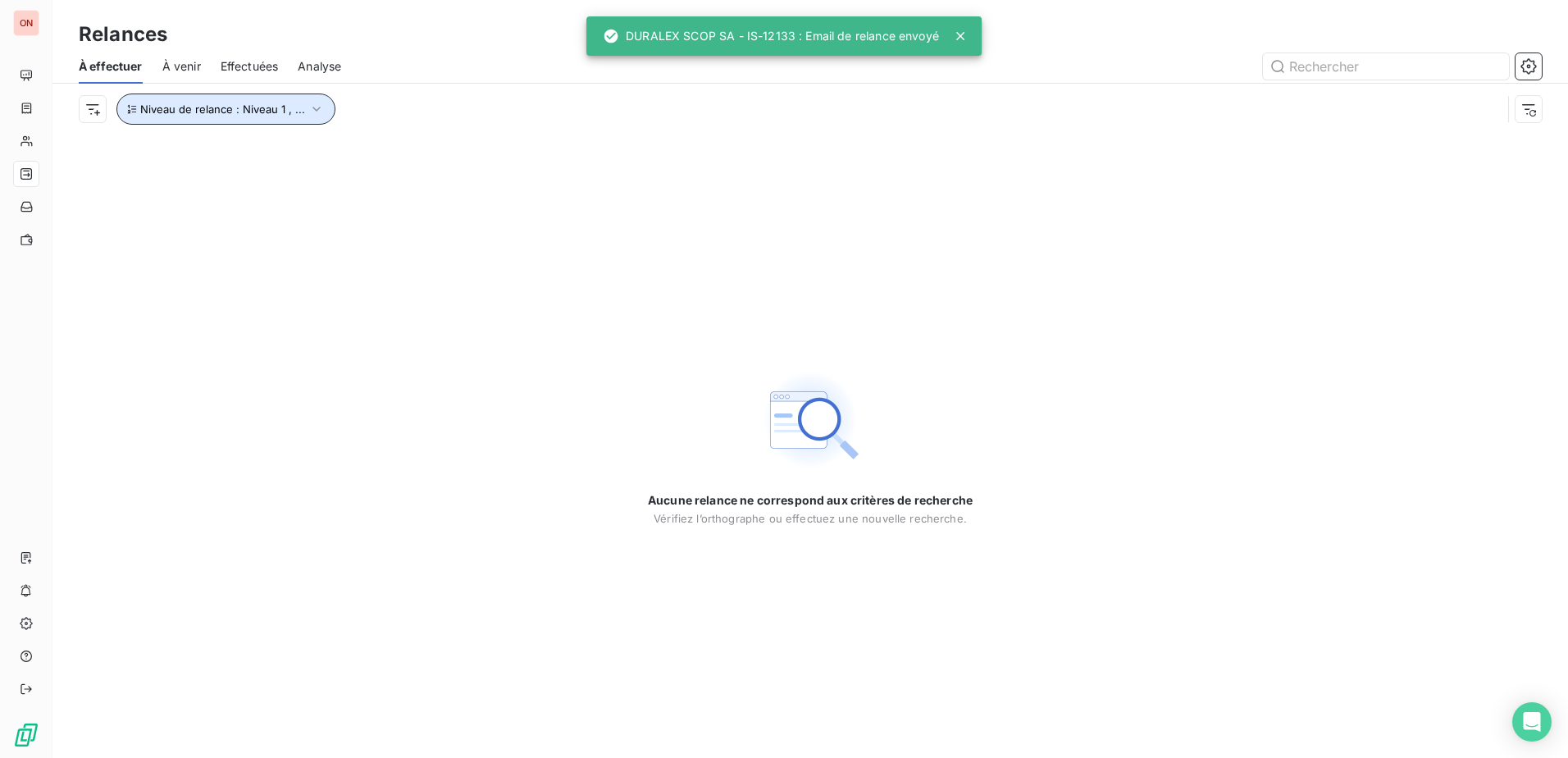
click at [309, 113] on icon "button" at bounding box center [317, 109] width 16 height 16
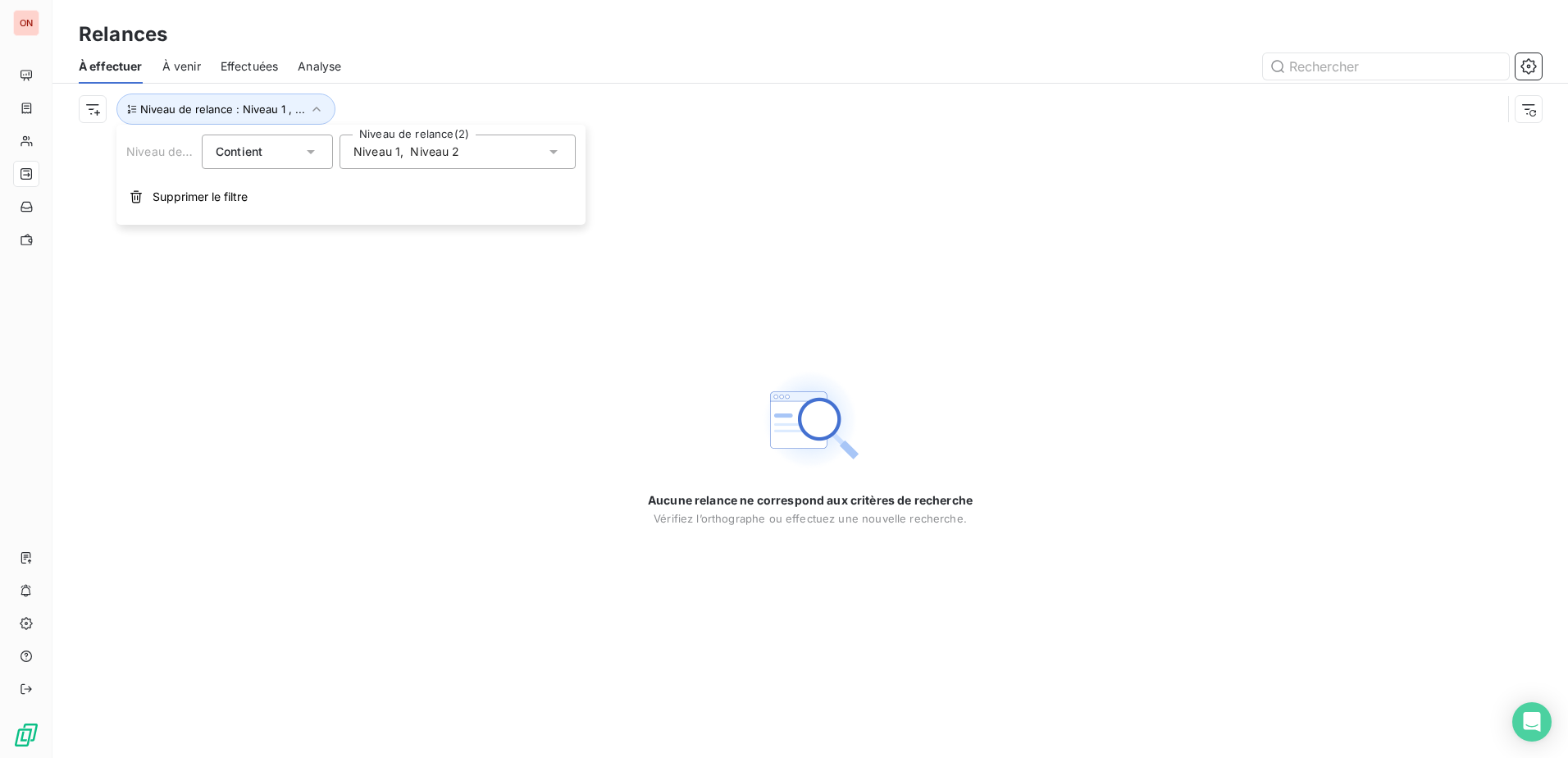
click at [557, 152] on icon at bounding box center [553, 152] width 16 height 16
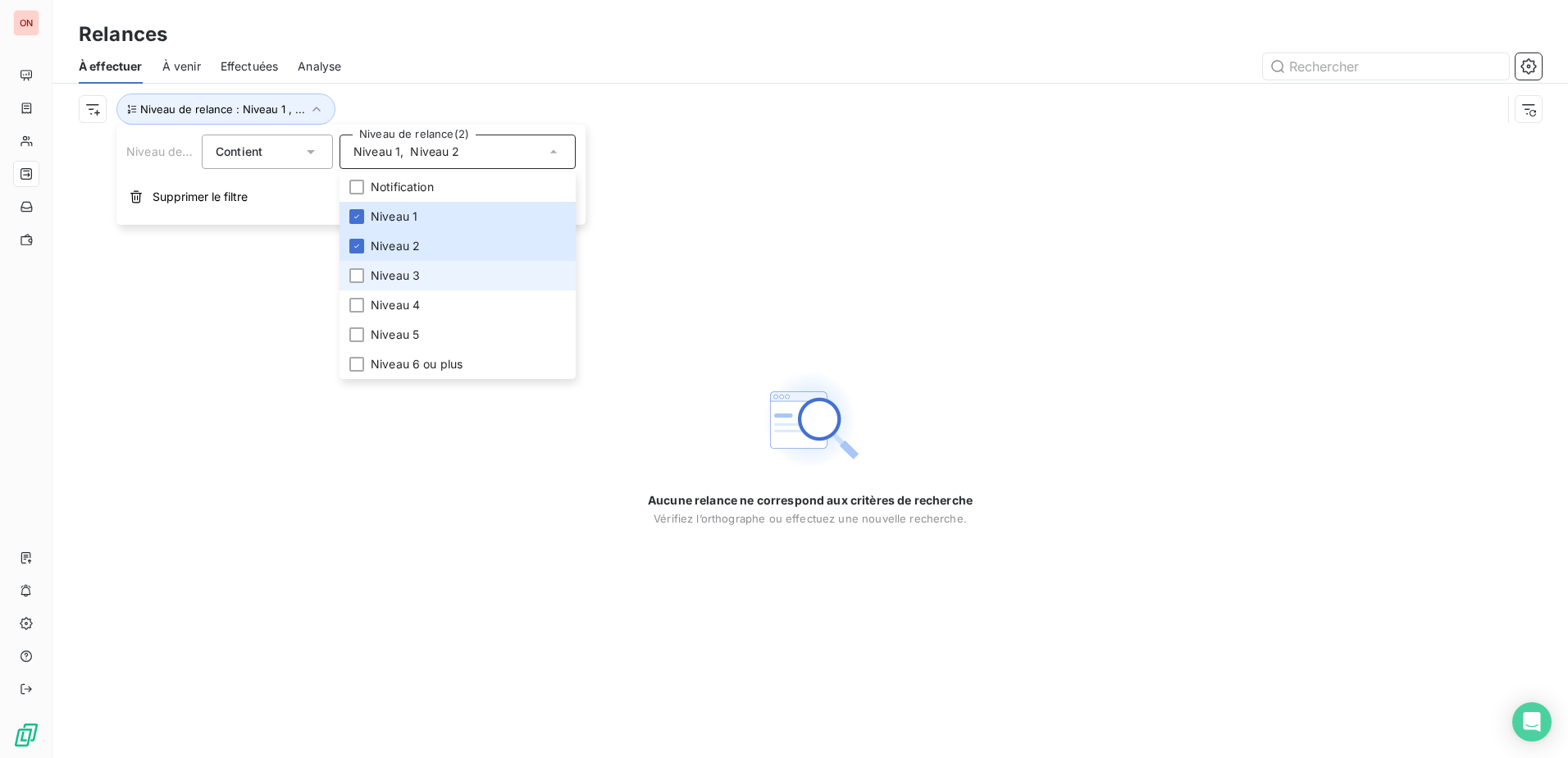
click at [424, 277] on li "Niveau 3" at bounding box center [457, 276] width 236 height 30
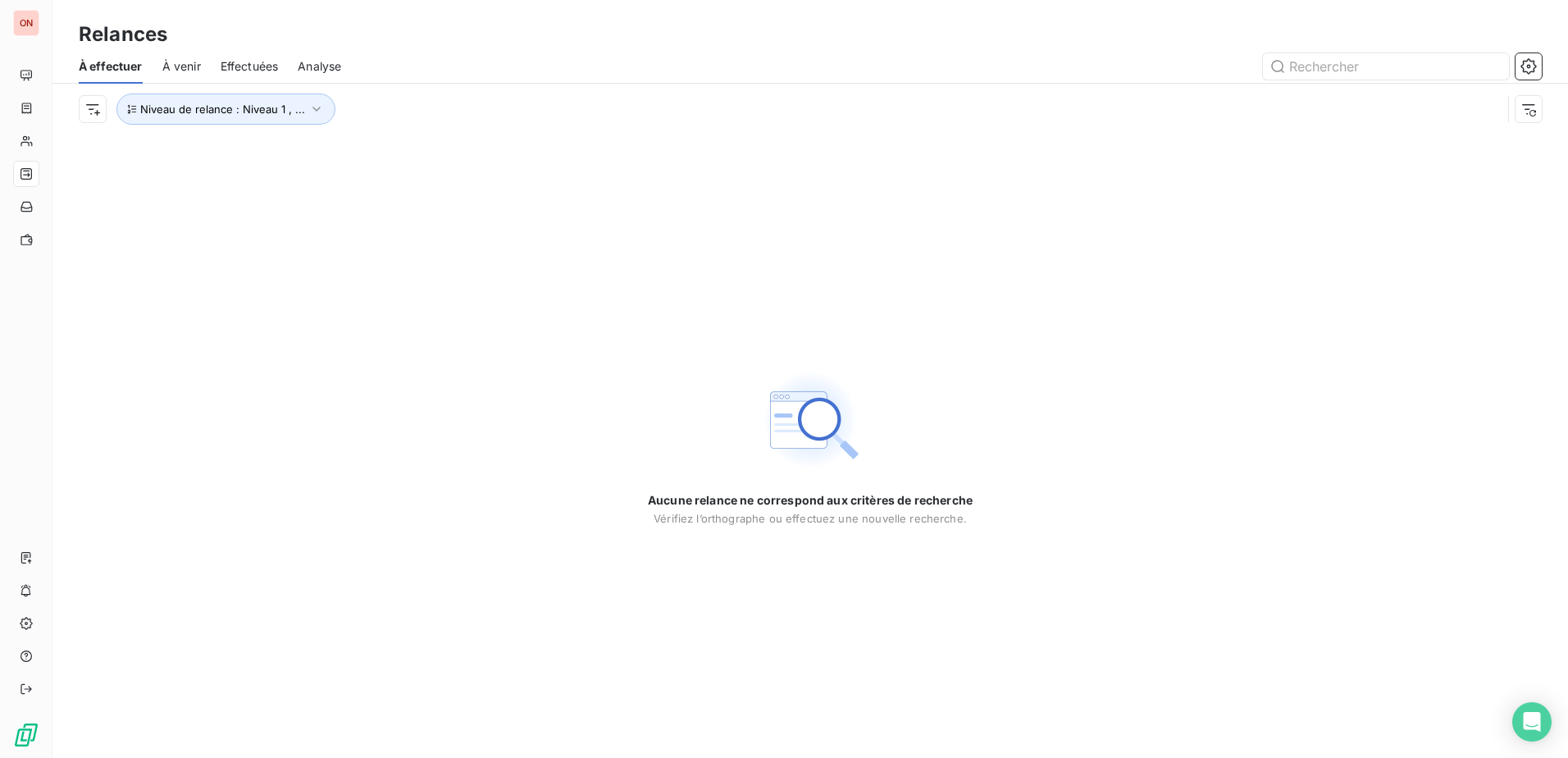
click at [273, 317] on div "Aucune relance ne correspond aux critères de recherche Vérifiez l’orthographe o…" at bounding box center [810, 446] width 1515 height 623
click at [277, 125] on div "Niveau de relance : Niveau 1 , ..." at bounding box center [810, 109] width 1463 height 51
click at [283, 117] on button "Niveau de relance : Niveau 1 , ..." at bounding box center [226, 109] width 219 height 31
click at [561, 153] on icon at bounding box center [553, 152] width 16 height 16
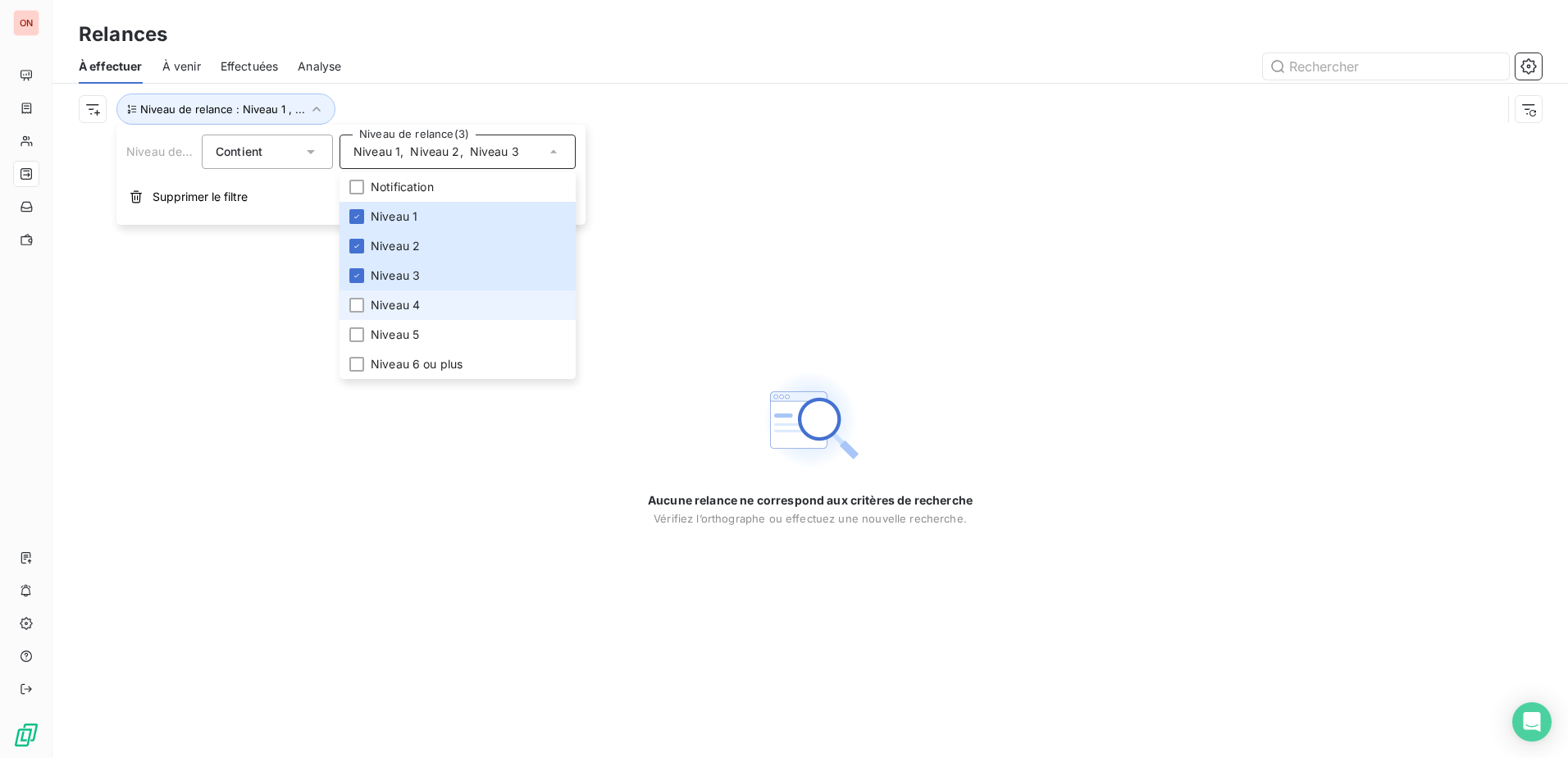
click at [432, 301] on li "Niveau 4" at bounding box center [457, 305] width 236 height 30
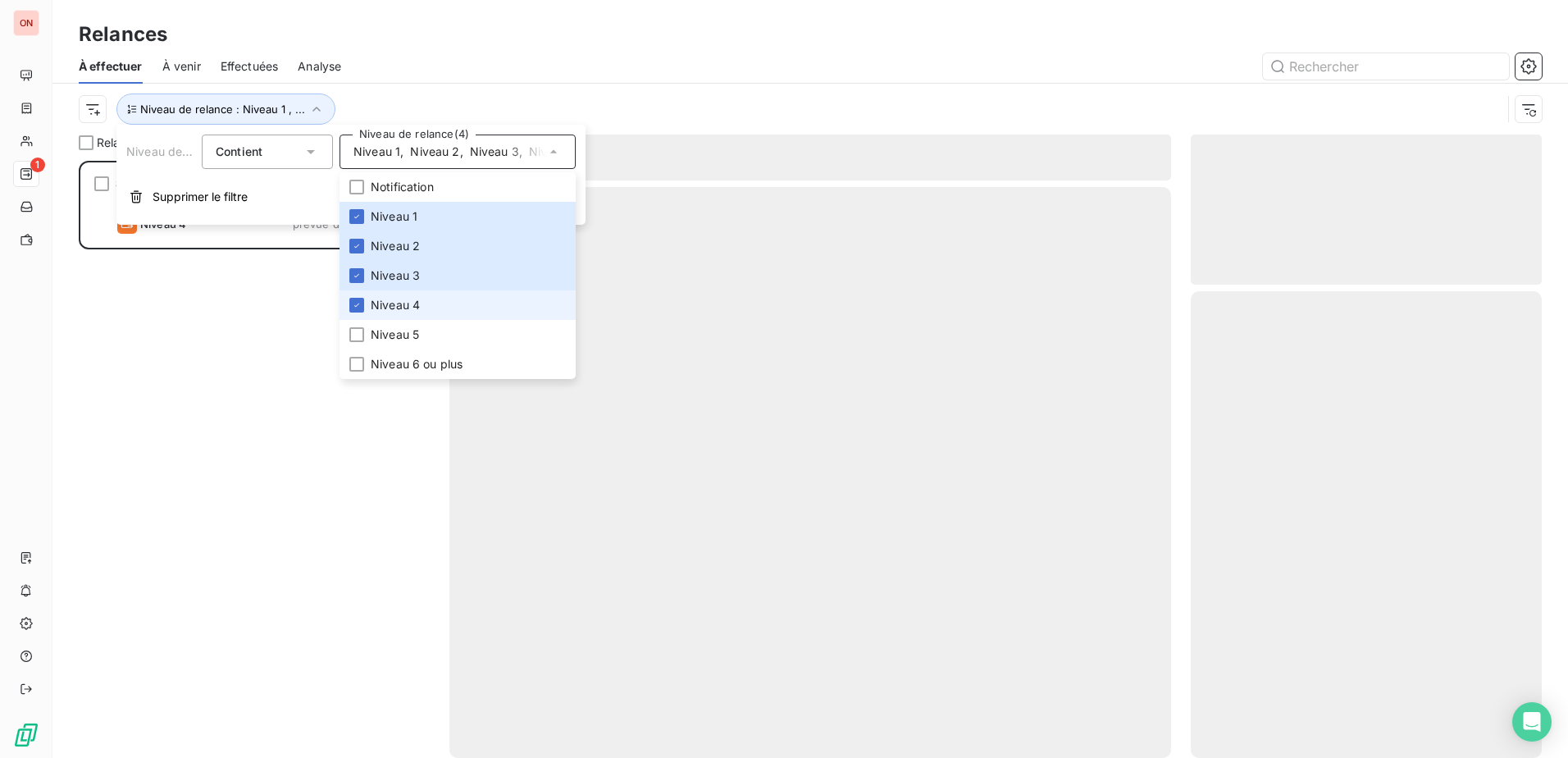
scroll to position [585, 338]
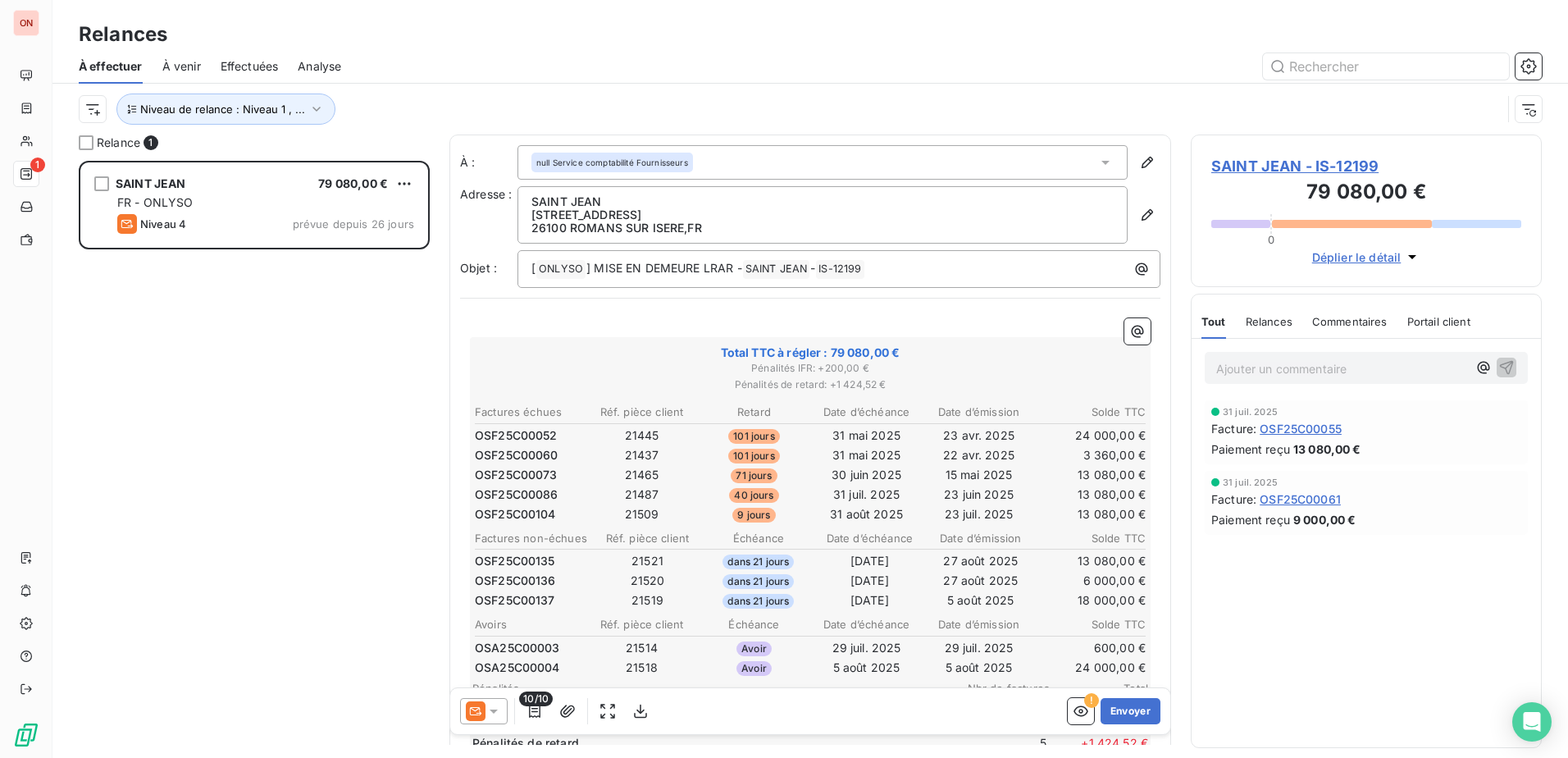
click at [254, 368] on div "SAINT JEAN 79 080,00 € FR - ONLYSO Niveau 4 prévue depuis 26 jours" at bounding box center [254, 459] width 351 height 597
click at [499, 711] on icon at bounding box center [493, 711] width 16 height 16
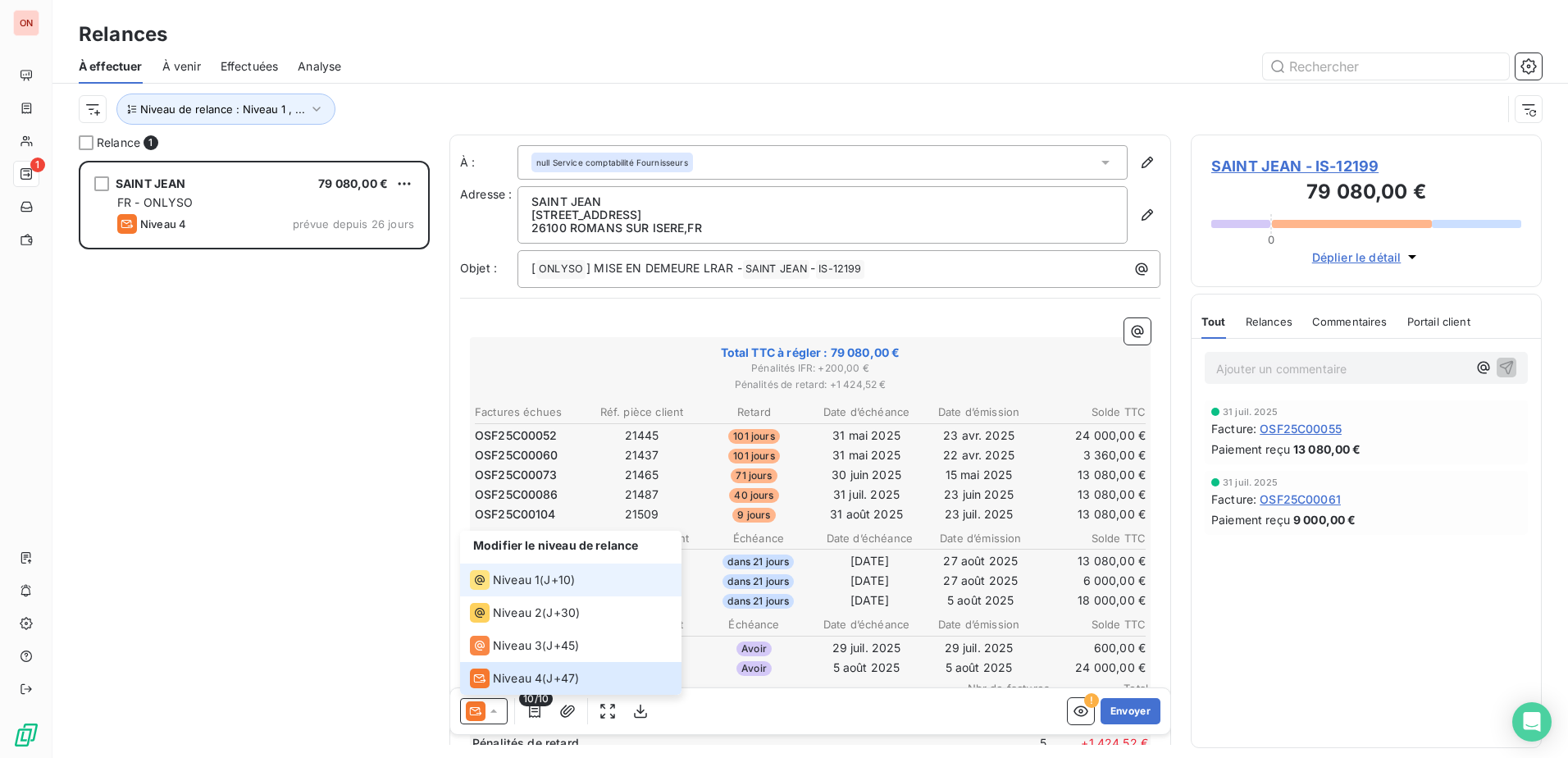
click at [526, 581] on span "Niveau 1" at bounding box center [516, 580] width 47 height 16
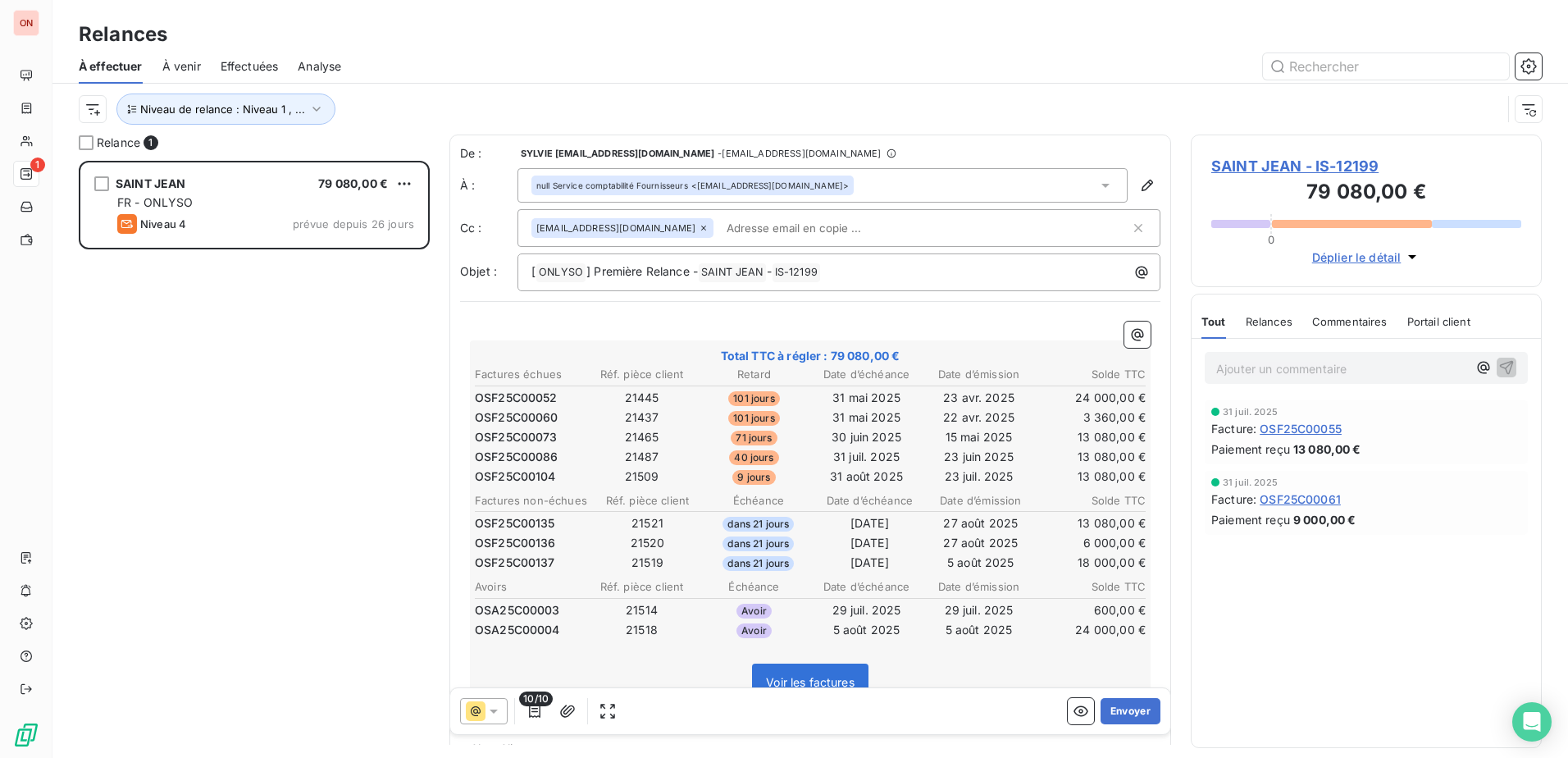
click at [630, 228] on div "compta@onlyso.fr" at bounding box center [622, 228] width 182 height 20
click at [699, 229] on icon at bounding box center [704, 228] width 10 height 10
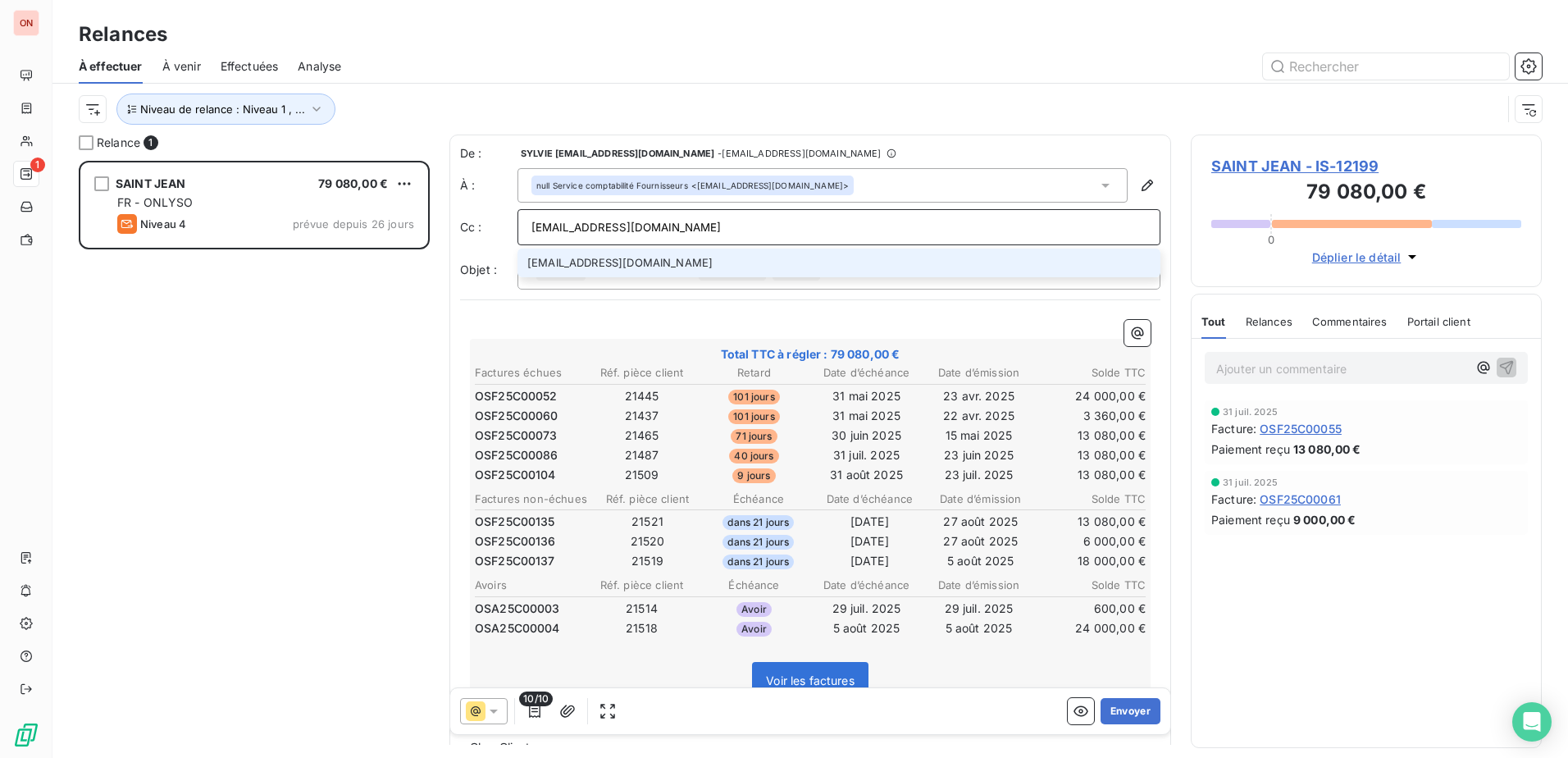
type input "sdubois@cybercite.fr"
click at [610, 267] on li "sdubois@cybercite.fr" at bounding box center [838, 263] width 643 height 29
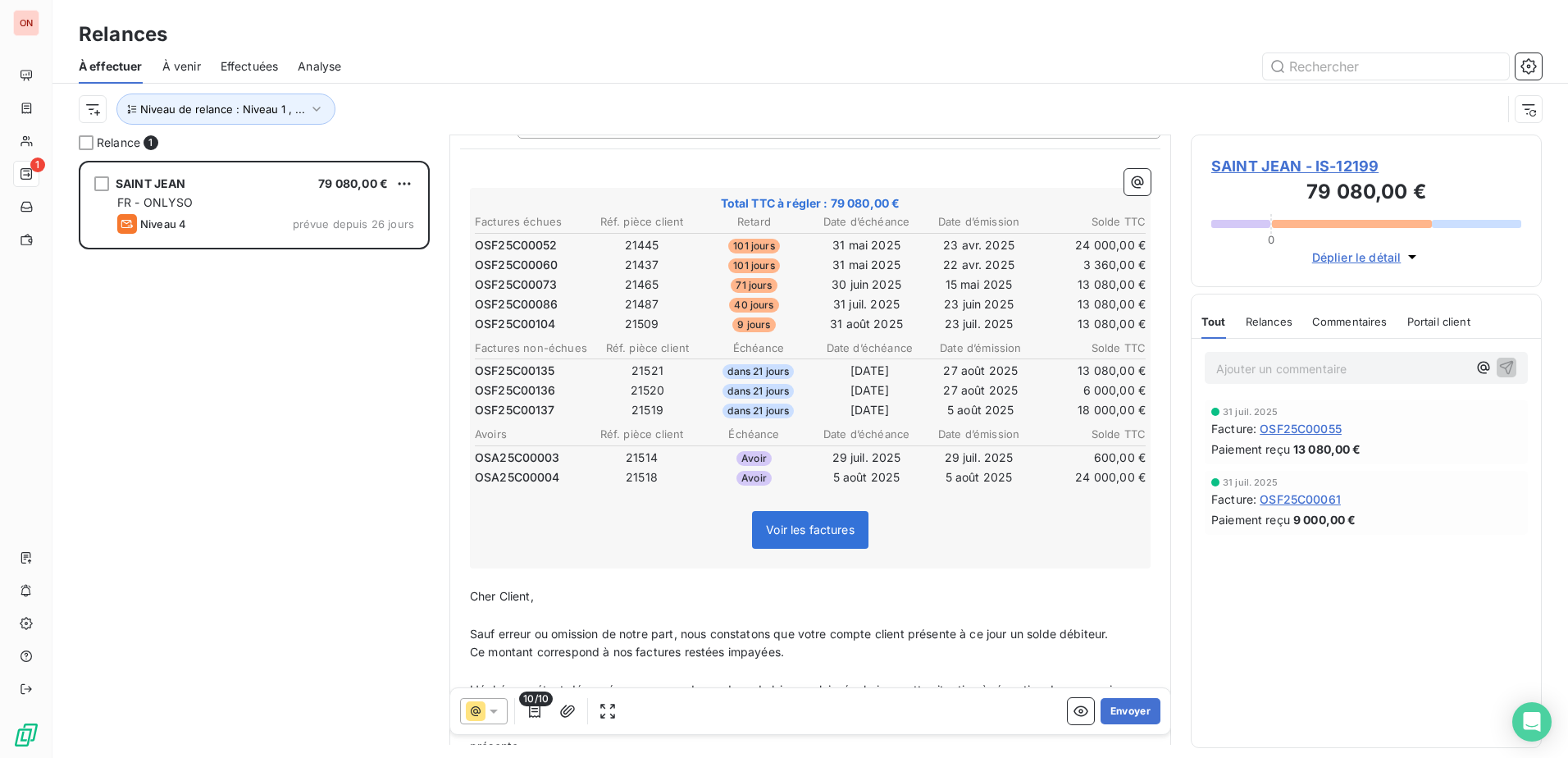
scroll to position [166, 0]
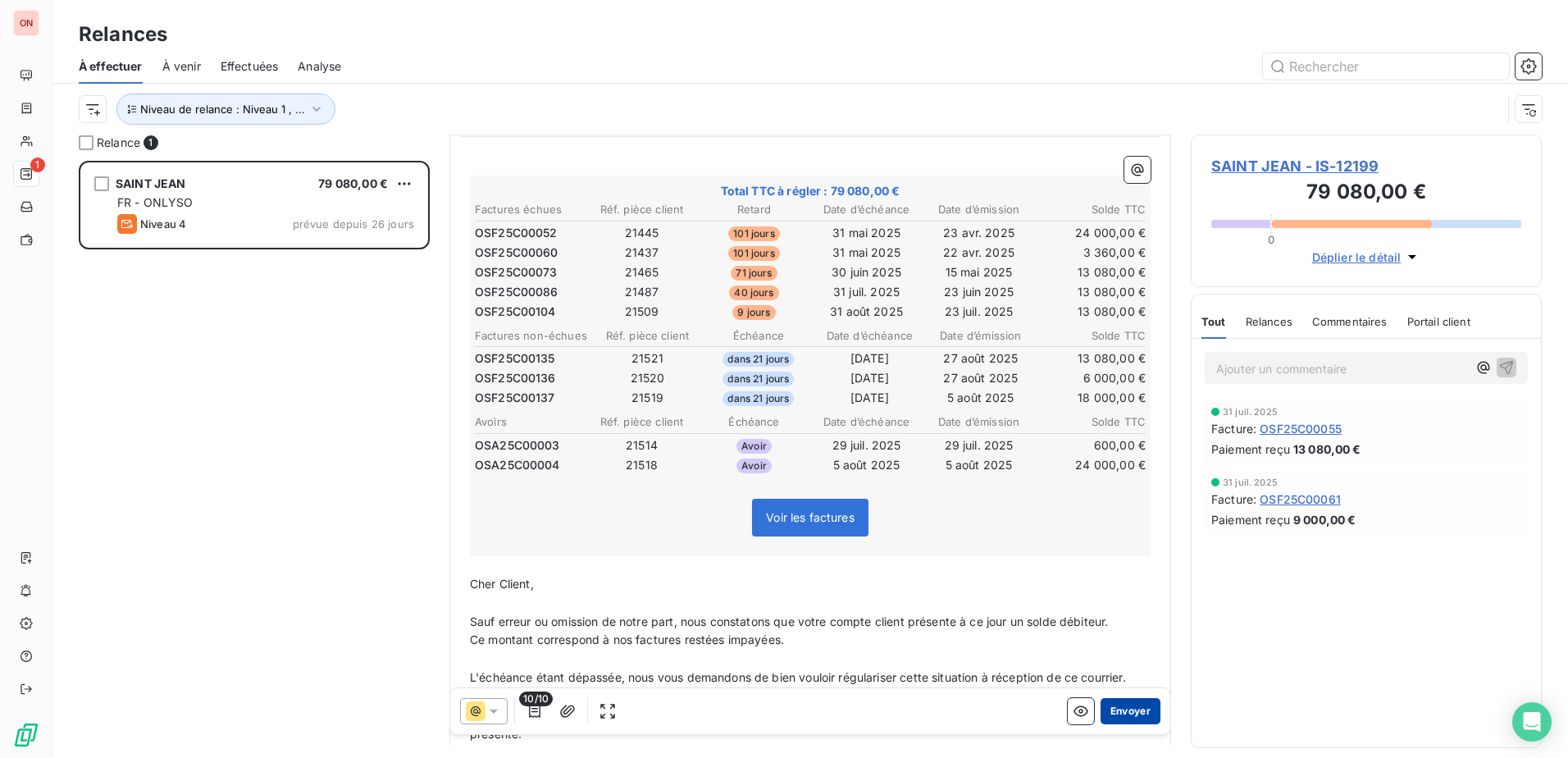
drag, startPoint x: 1121, startPoint y: 713, endPoint x: 1104, endPoint y: 709, distance: 17.5
click at [1116, 712] on button "Envoyer" at bounding box center [1130, 711] width 60 height 26
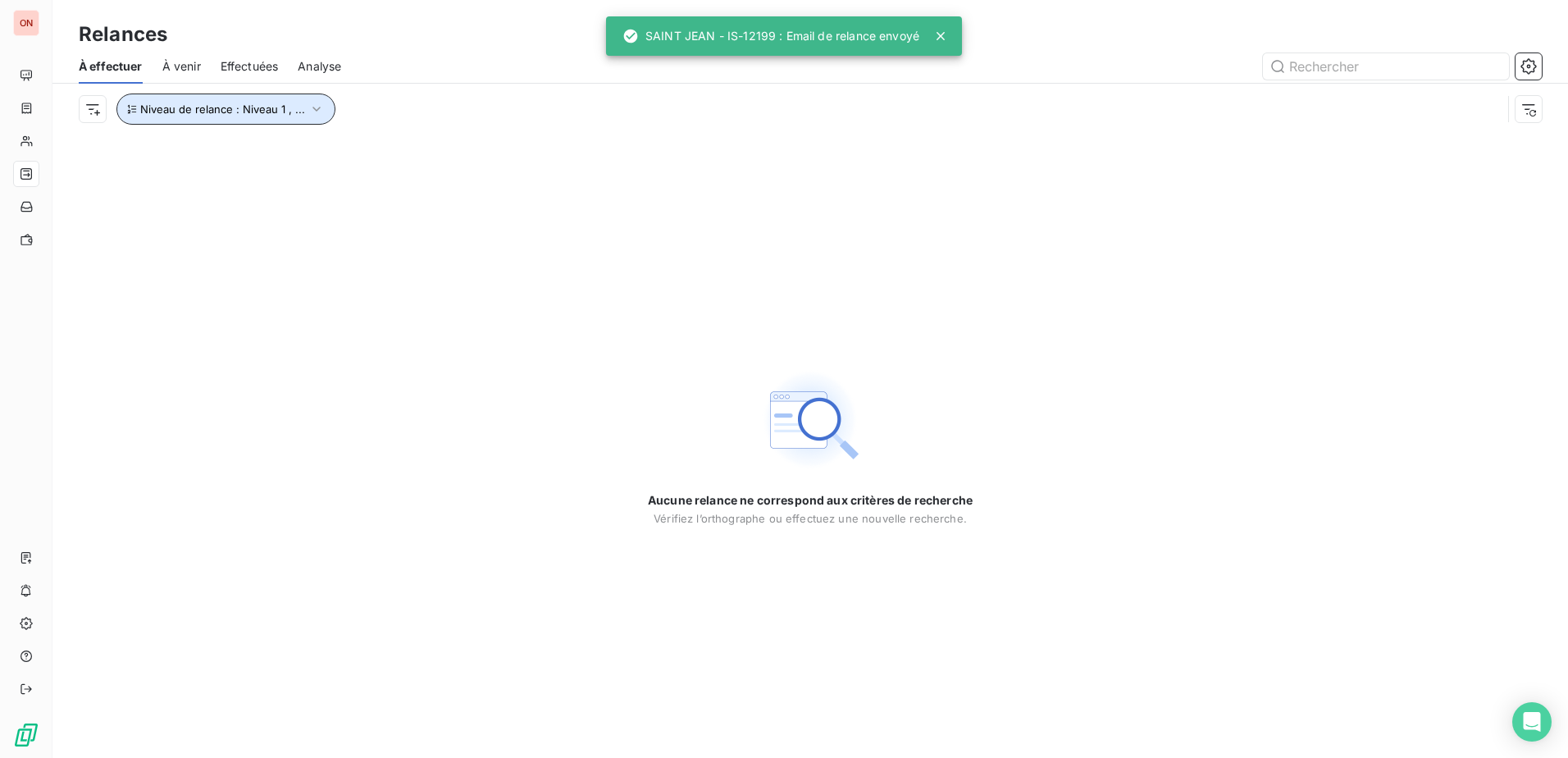
click at [317, 110] on icon "button" at bounding box center [317, 109] width 16 height 16
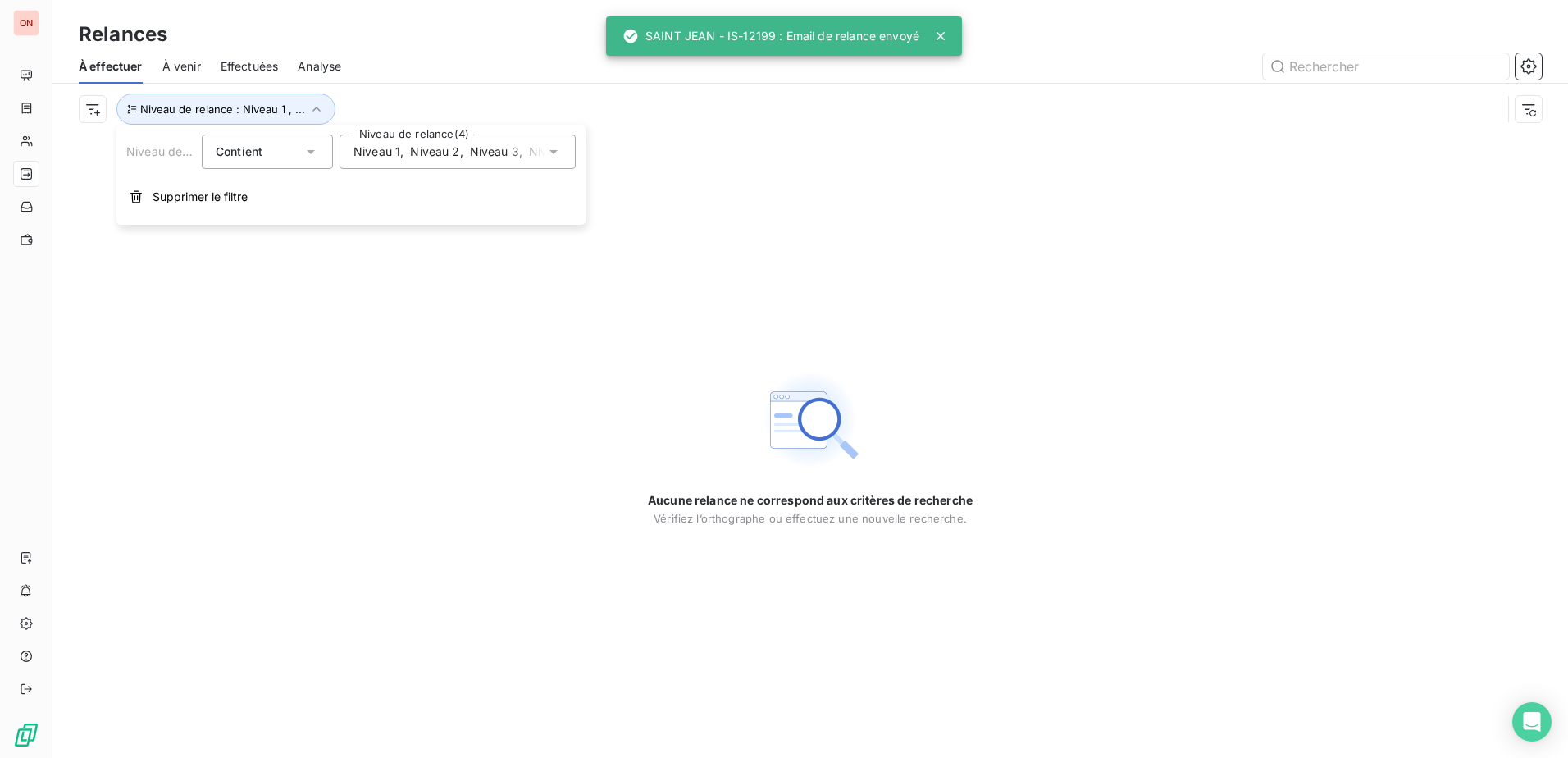
click at [424, 153] on span "Niveau 2" at bounding box center [434, 152] width 49 height 16
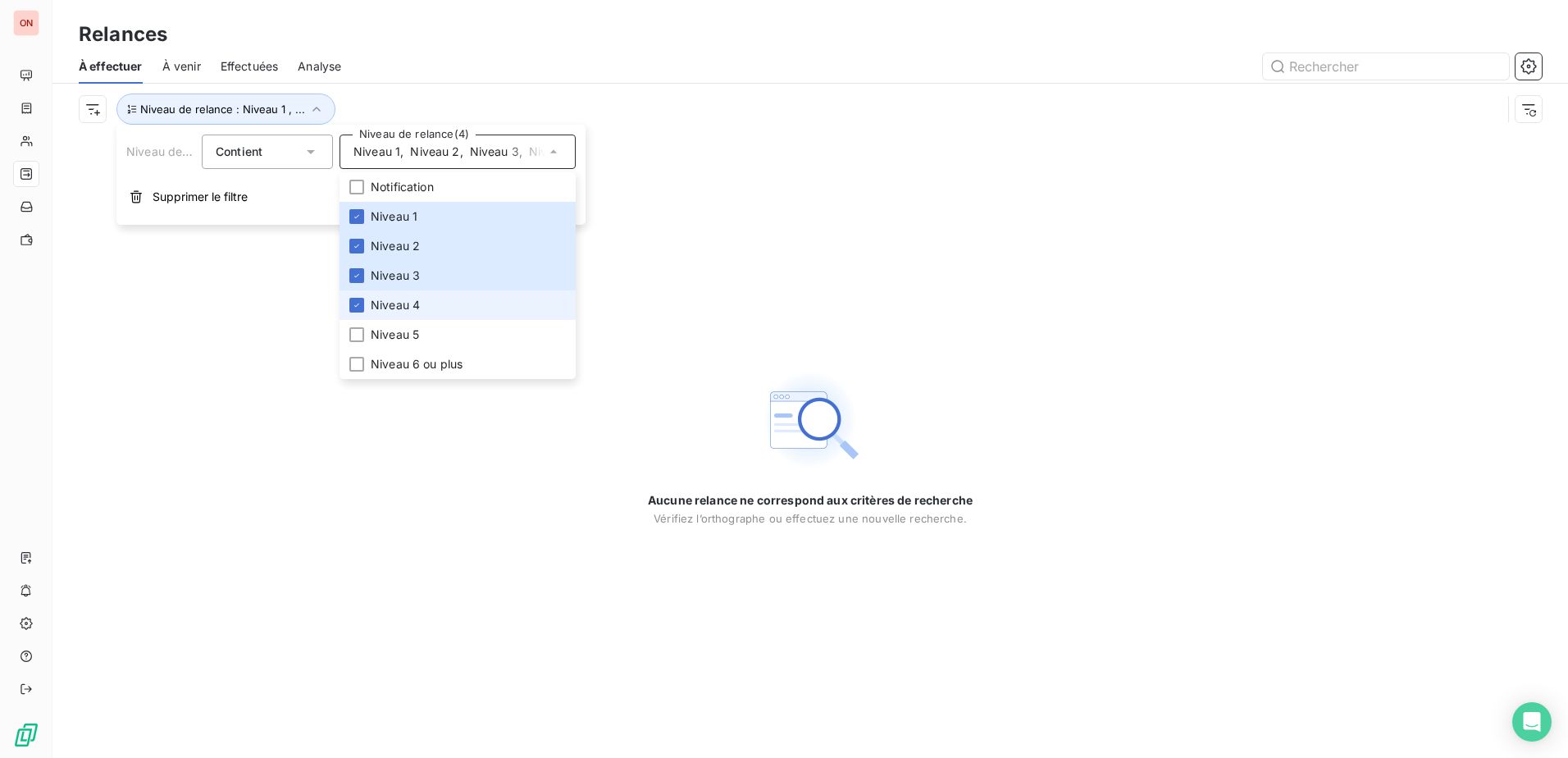
click at [427, 301] on li "Niveau 4" at bounding box center [457, 305] width 236 height 30
click at [421, 305] on li "Niveau 4" at bounding box center [457, 305] width 236 height 30
click at [221, 342] on div "Aucune relance ne correspond aux critères de recherche Vérifiez l’orthographe o…" at bounding box center [810, 446] width 1515 height 623
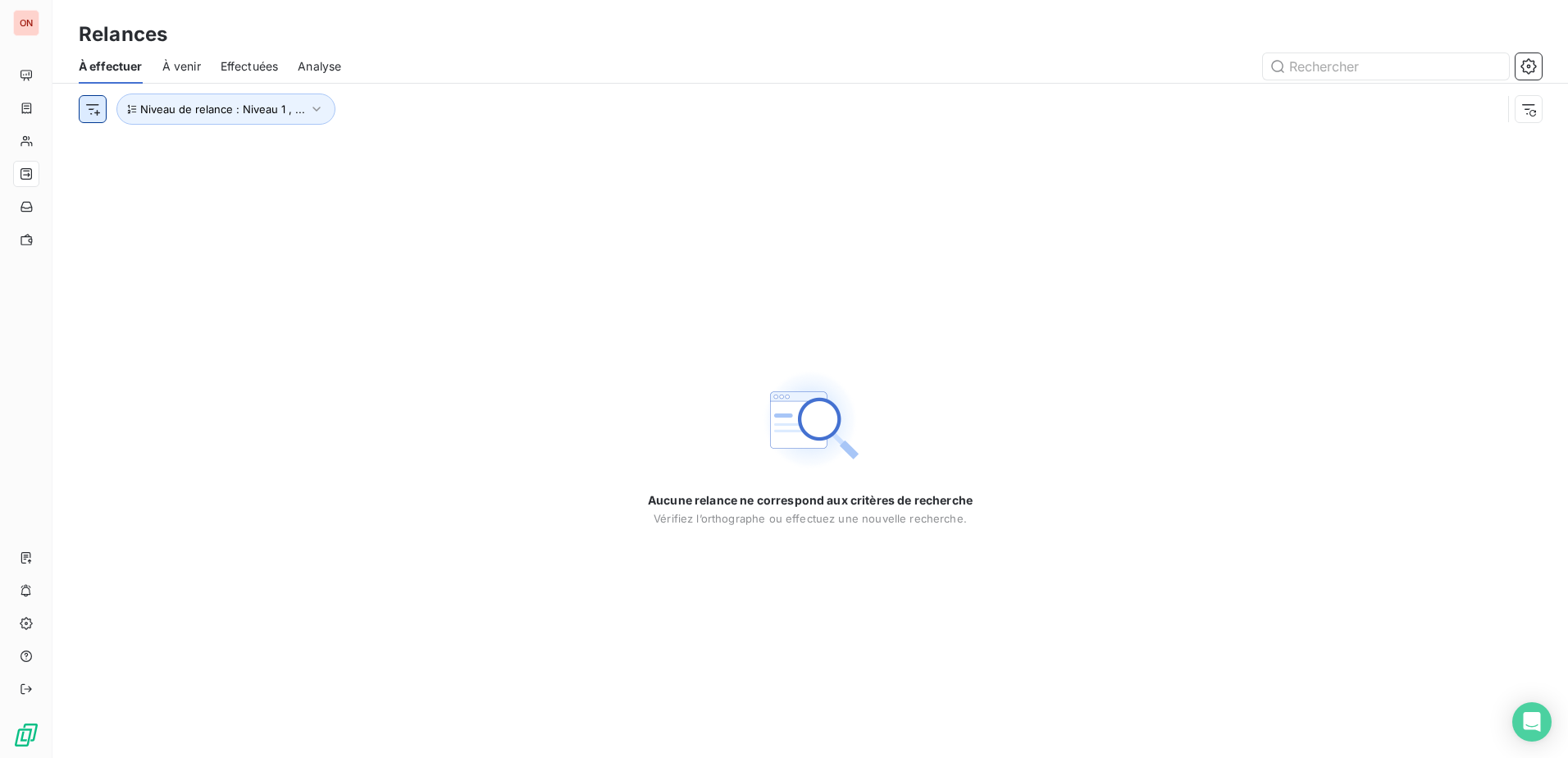
click at [98, 110] on html "ON Relances À effectuer À venir Effectuées Analyse Niveau de relance : Niveau 1…" at bounding box center [784, 379] width 1568 height 758
drag, startPoint x: 378, startPoint y: 261, endPoint x: 369, endPoint y: 214, distance: 47.9
click at [378, 256] on html "ON Relances À effectuer À venir Effectuées Analyse Niveau de relance : Niveau 1…" at bounding box center [784, 379] width 1568 height 758
click at [314, 104] on icon "button" at bounding box center [317, 109] width 16 height 16
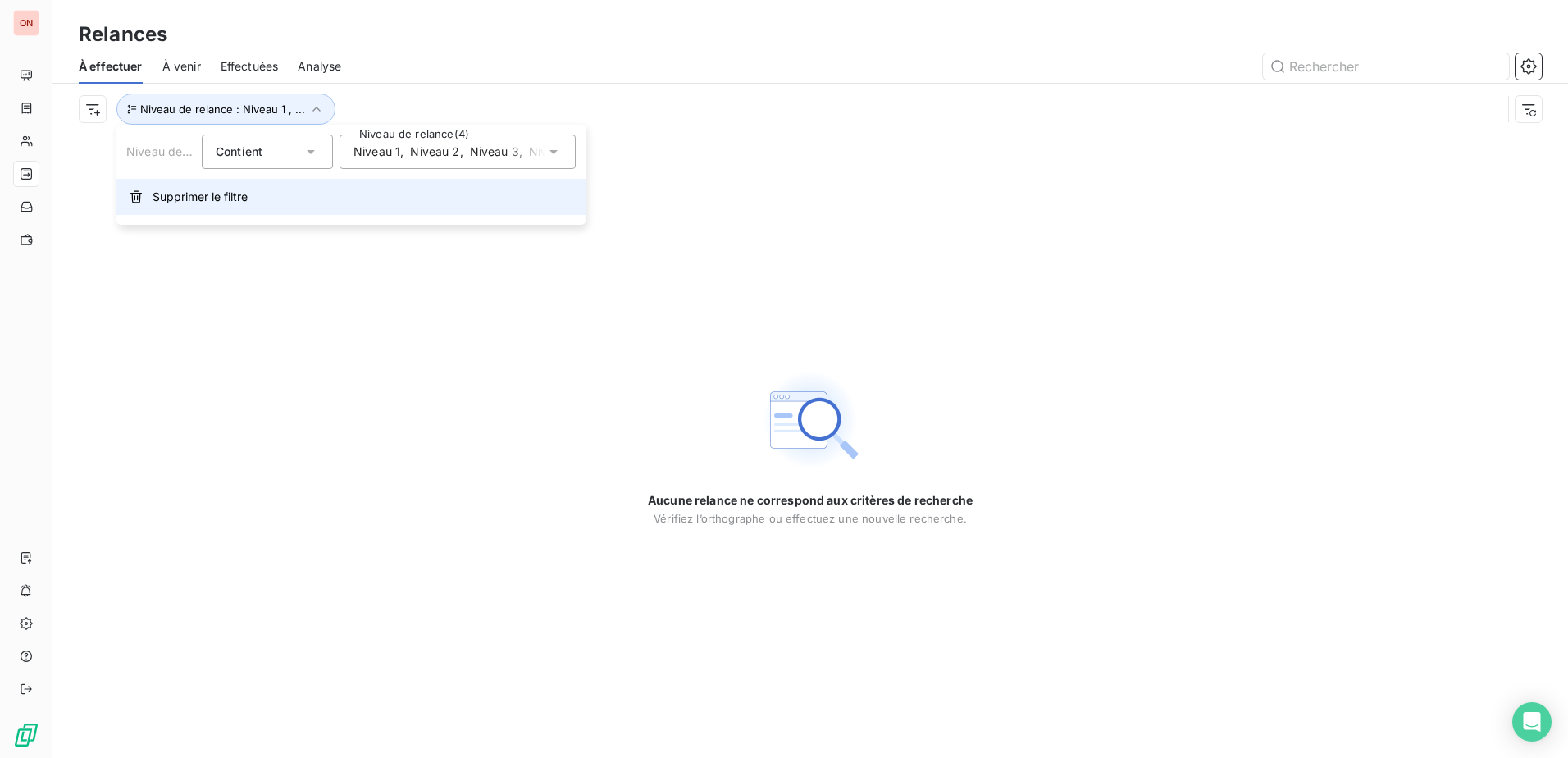
click at [232, 202] on span "Supprimer le filtre" at bounding box center [200, 197] width 95 height 16
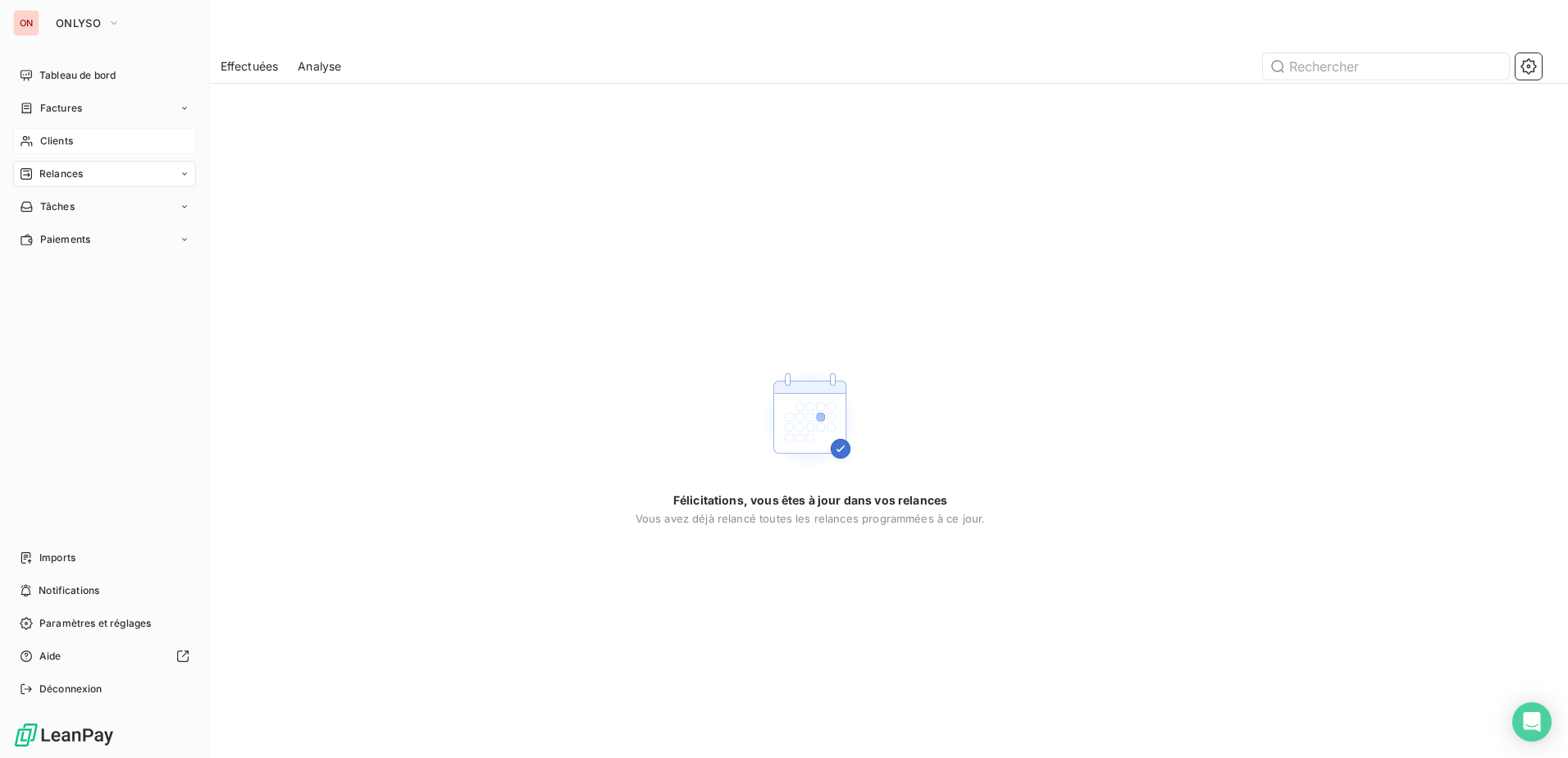
click at [54, 140] on span "Clients" at bounding box center [57, 141] width 33 height 15
click at [76, 113] on span "Factures" at bounding box center [61, 108] width 42 height 15
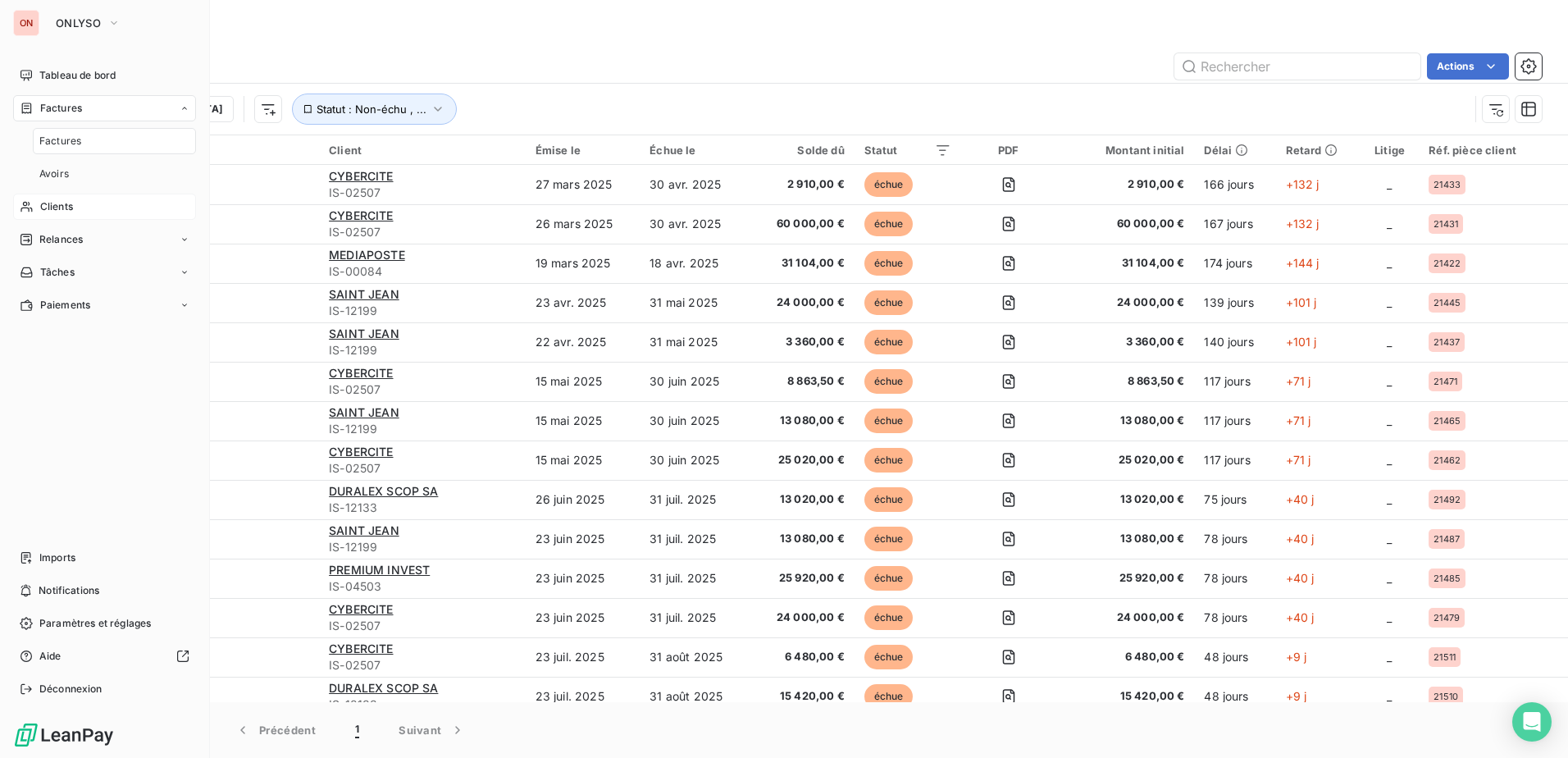
click at [76, 214] on div "Clients" at bounding box center [104, 207] width 183 height 26
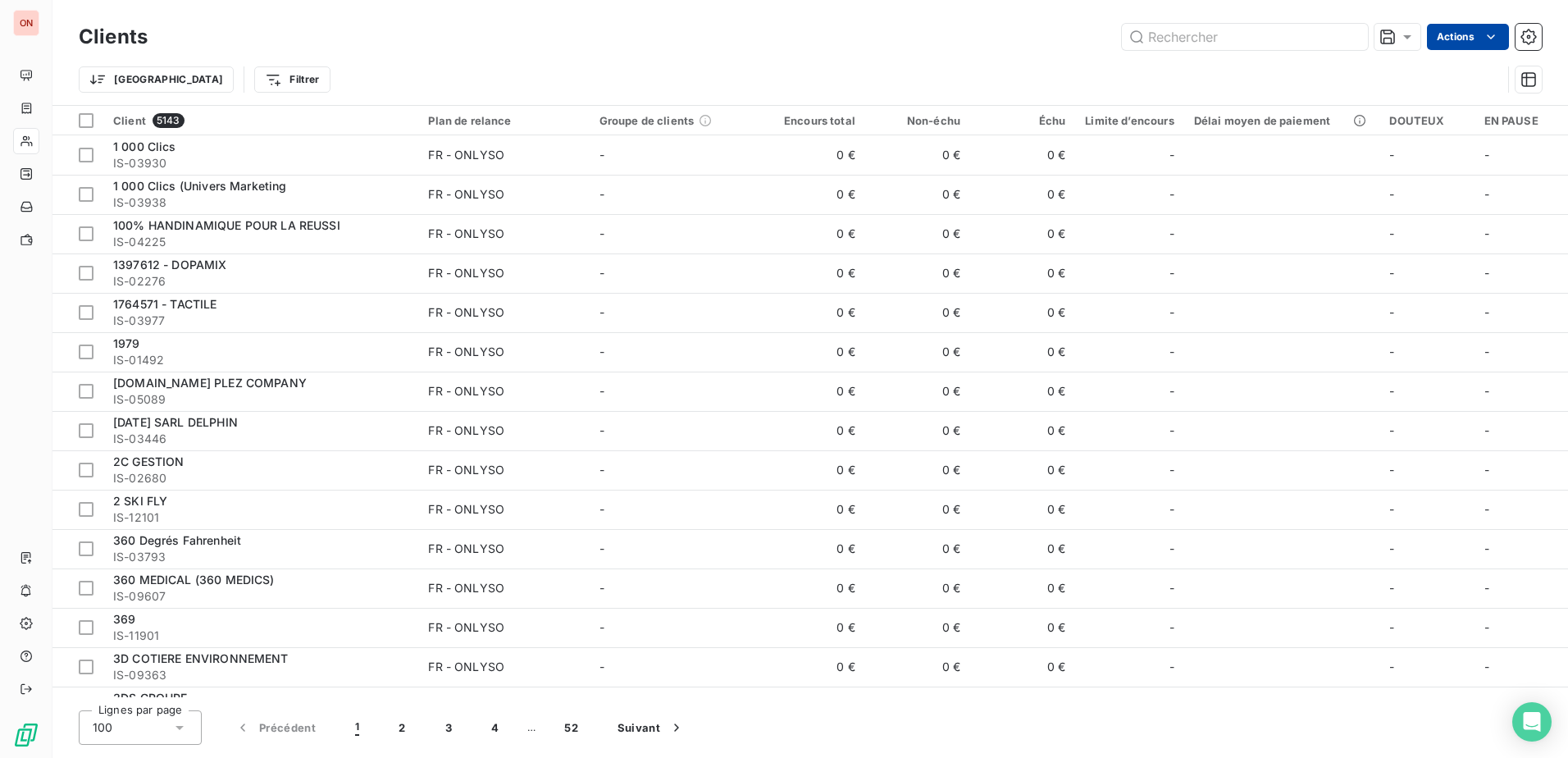
click at [1459, 34] on html "ON Clients Actions Trier Filtrer Client 5143 Plan de relance Groupe de clients …" at bounding box center [784, 379] width 1568 height 758
click at [136, 85] on html "ON Clients Actions Trier Filtrer Client 5143 Plan de relance Groupe de clients …" at bounding box center [784, 379] width 1568 height 758
click at [131, 79] on html "ON Clients Actions Trier Filtrer Client 5143 Plan de relance Groupe de clients …" at bounding box center [784, 379] width 1568 height 758
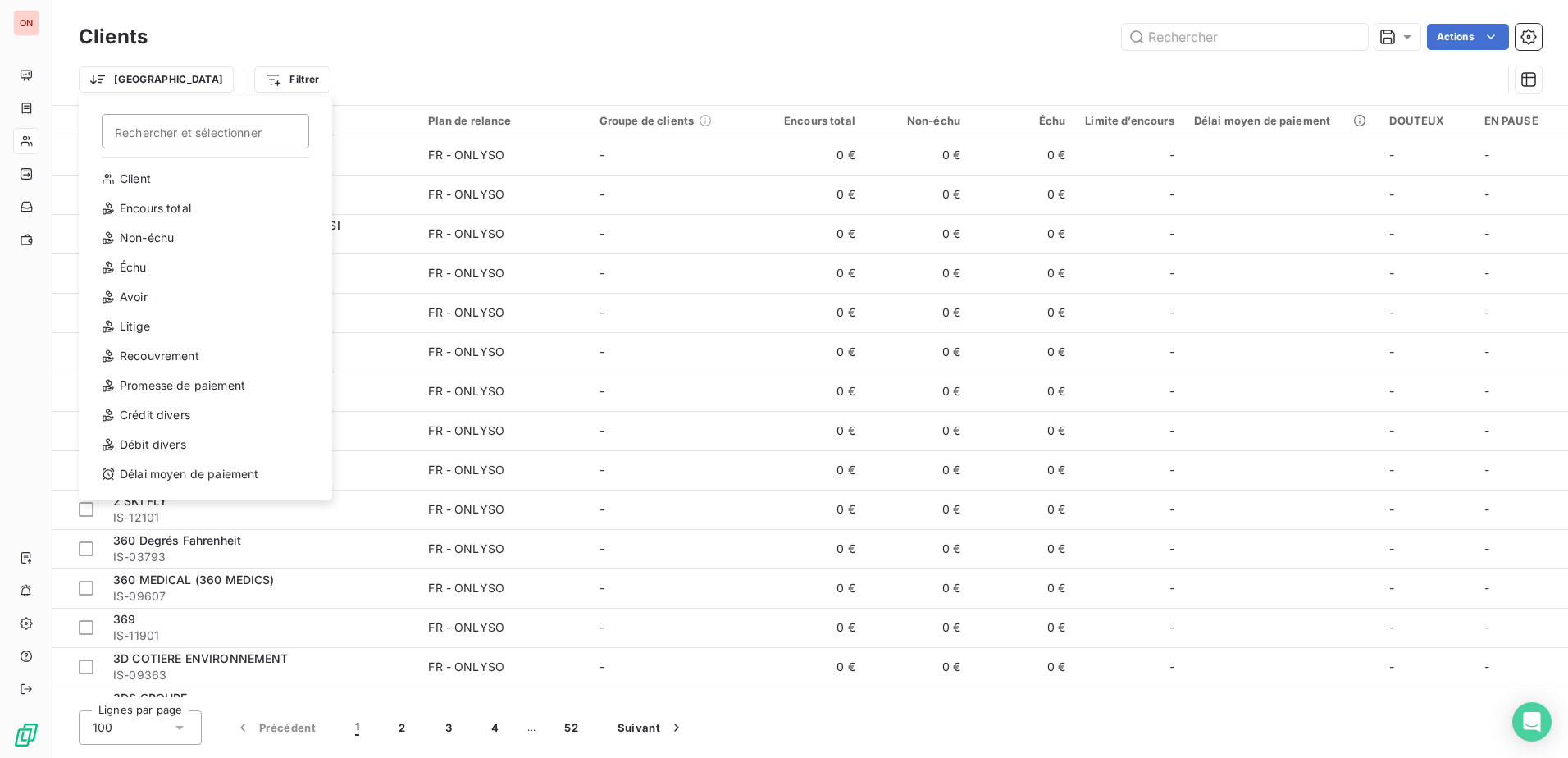
click at [37, 110] on html "ON Clients Actions Trier Rechercher et sélectionner Client Encours total Non-éc…" at bounding box center [784, 379] width 1568 height 758
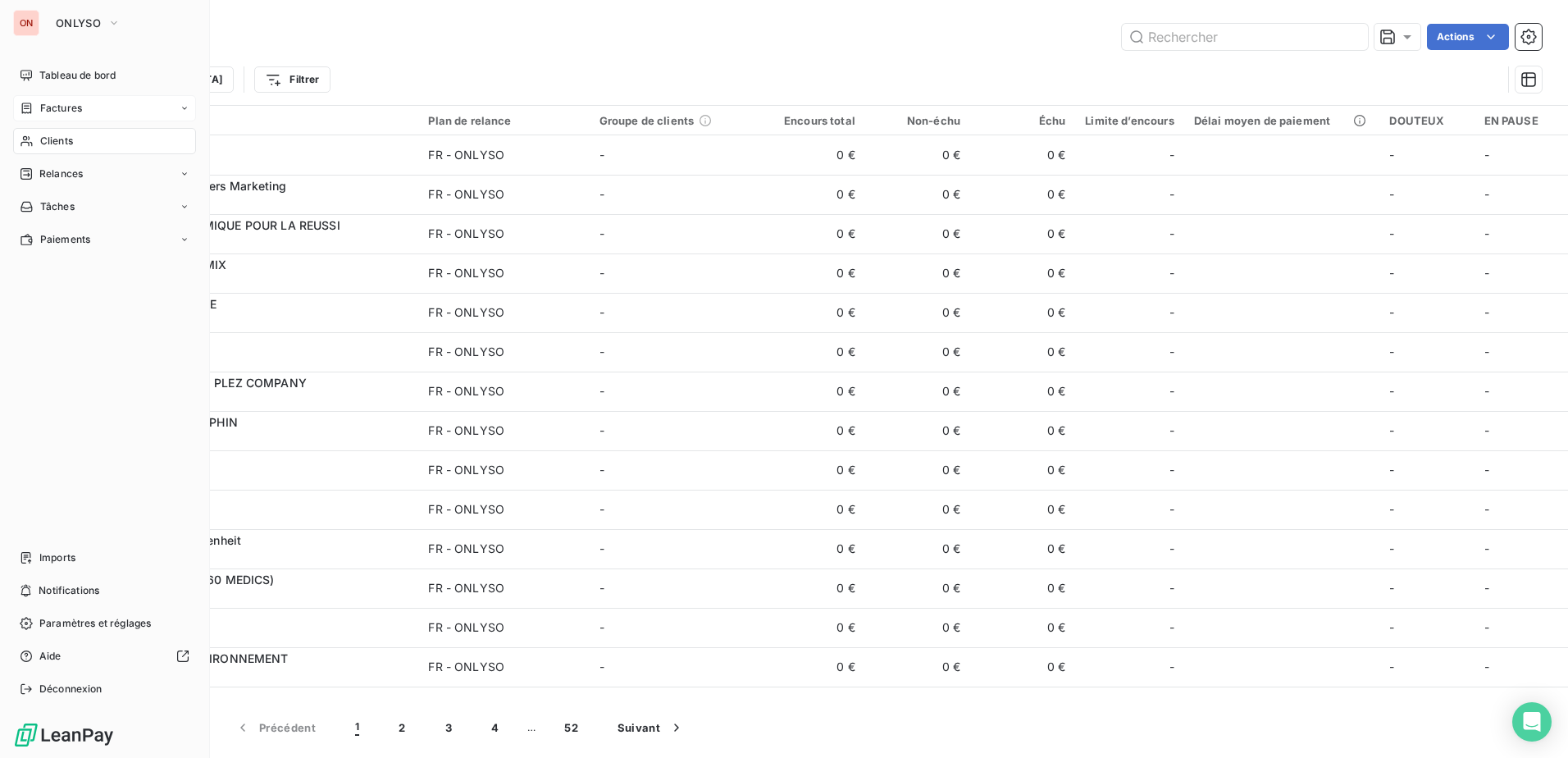
click at [64, 115] on span "Factures" at bounding box center [61, 108] width 42 height 15
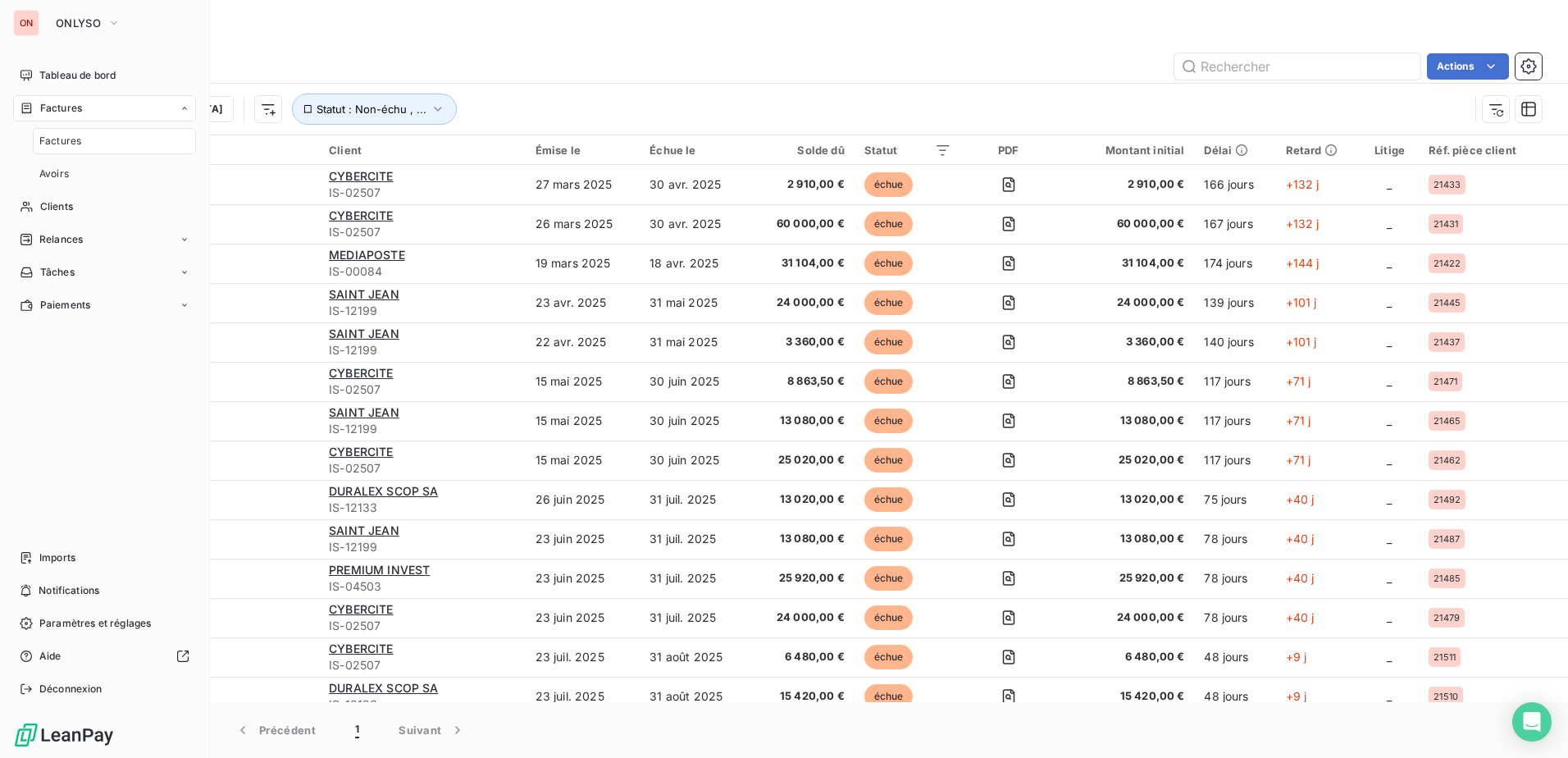
click at [97, 60] on div "ON ONLYSO Tableau de bord Factures Factures Avoirs Clients Relances Tâches Paie…" at bounding box center [105, 379] width 210 height 758
click at [88, 75] on span "Tableau de bord" at bounding box center [77, 76] width 76 height 15
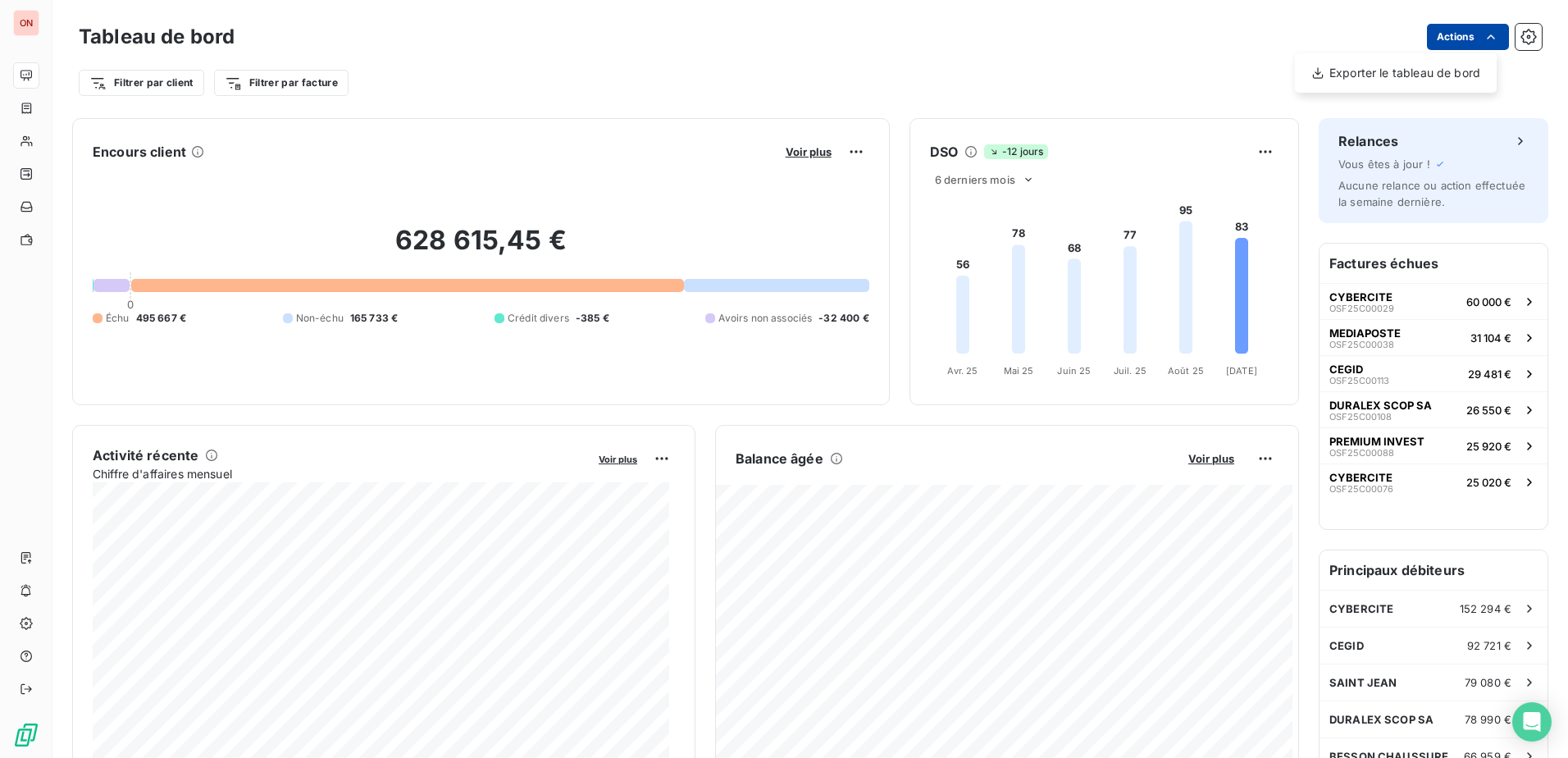
click at [1452, 35] on html "ON Tableau de bord Actions Exporter le tableau de bord Filtrer par client Filtr…" at bounding box center [784, 379] width 1568 height 758
click at [34, 105] on html "ON Tableau de bord Actions Exporter le tableau de bord Filtrer par client Filtr…" at bounding box center [784, 379] width 1568 height 758
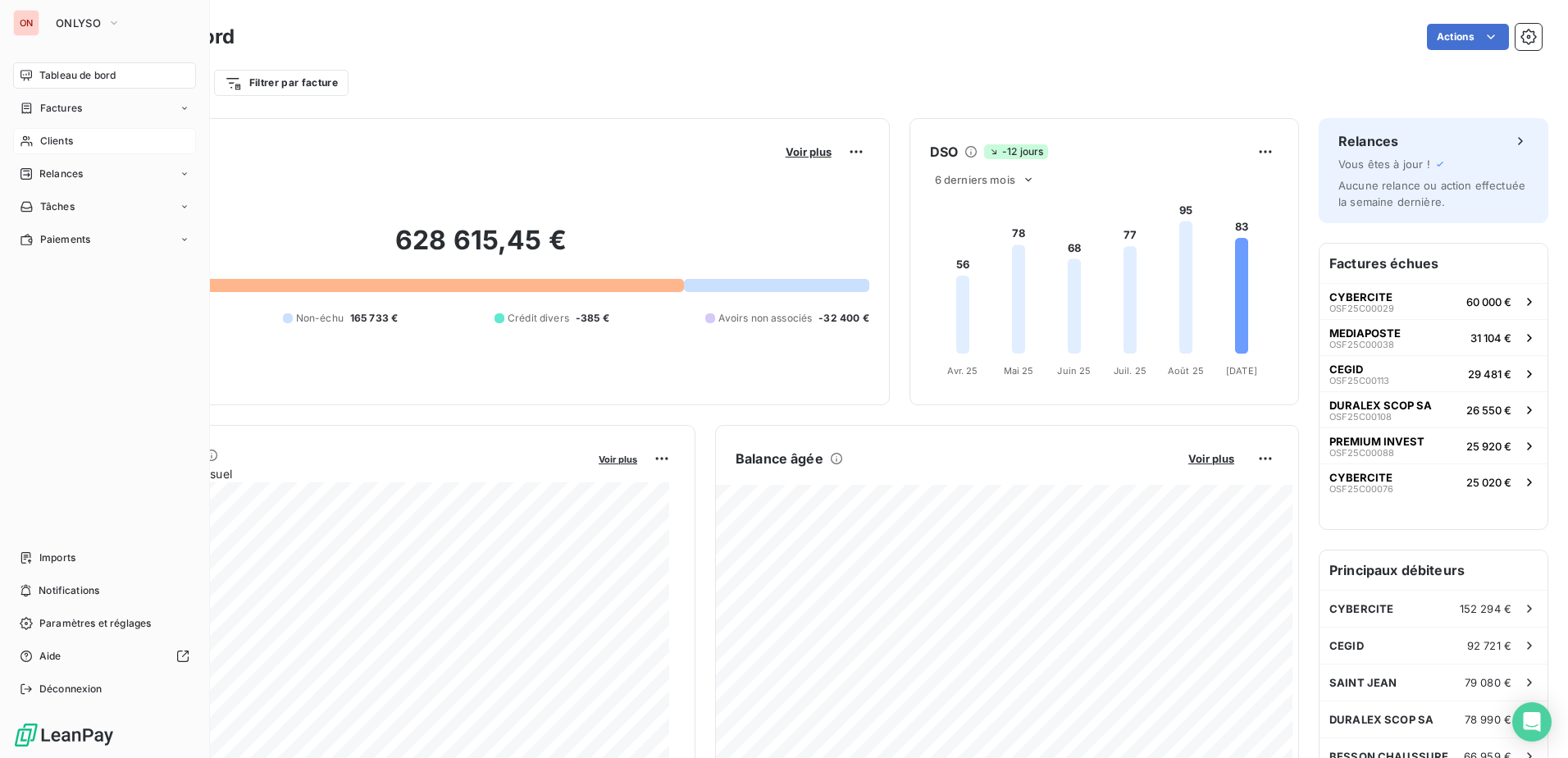
click at [82, 141] on div "Clients" at bounding box center [104, 141] width 183 height 26
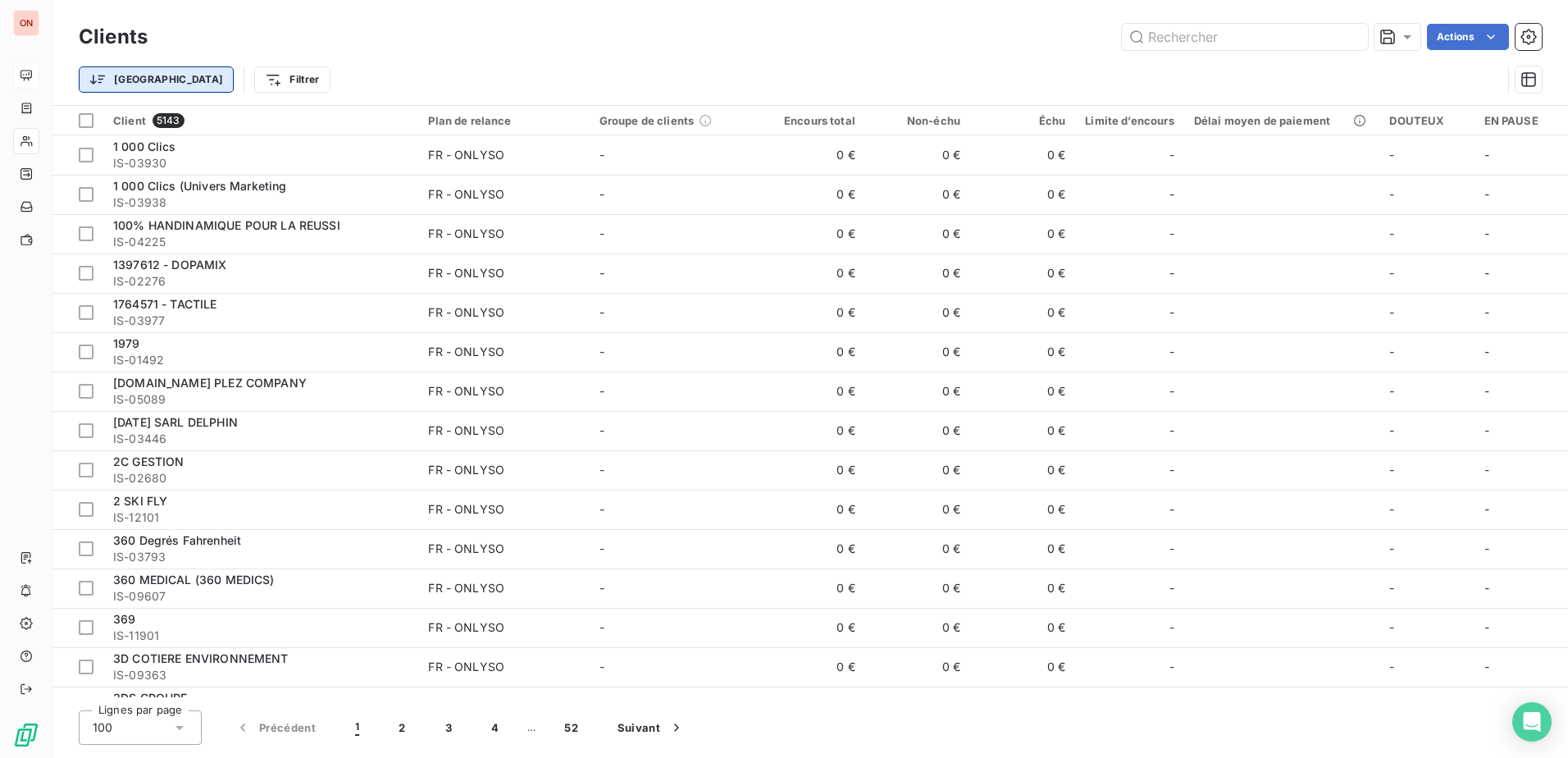
click at [112, 76] on html "ON Clients Actions Trier Filtrer Client 5143 Plan de relance Groupe de clients …" at bounding box center [784, 379] width 1568 height 758
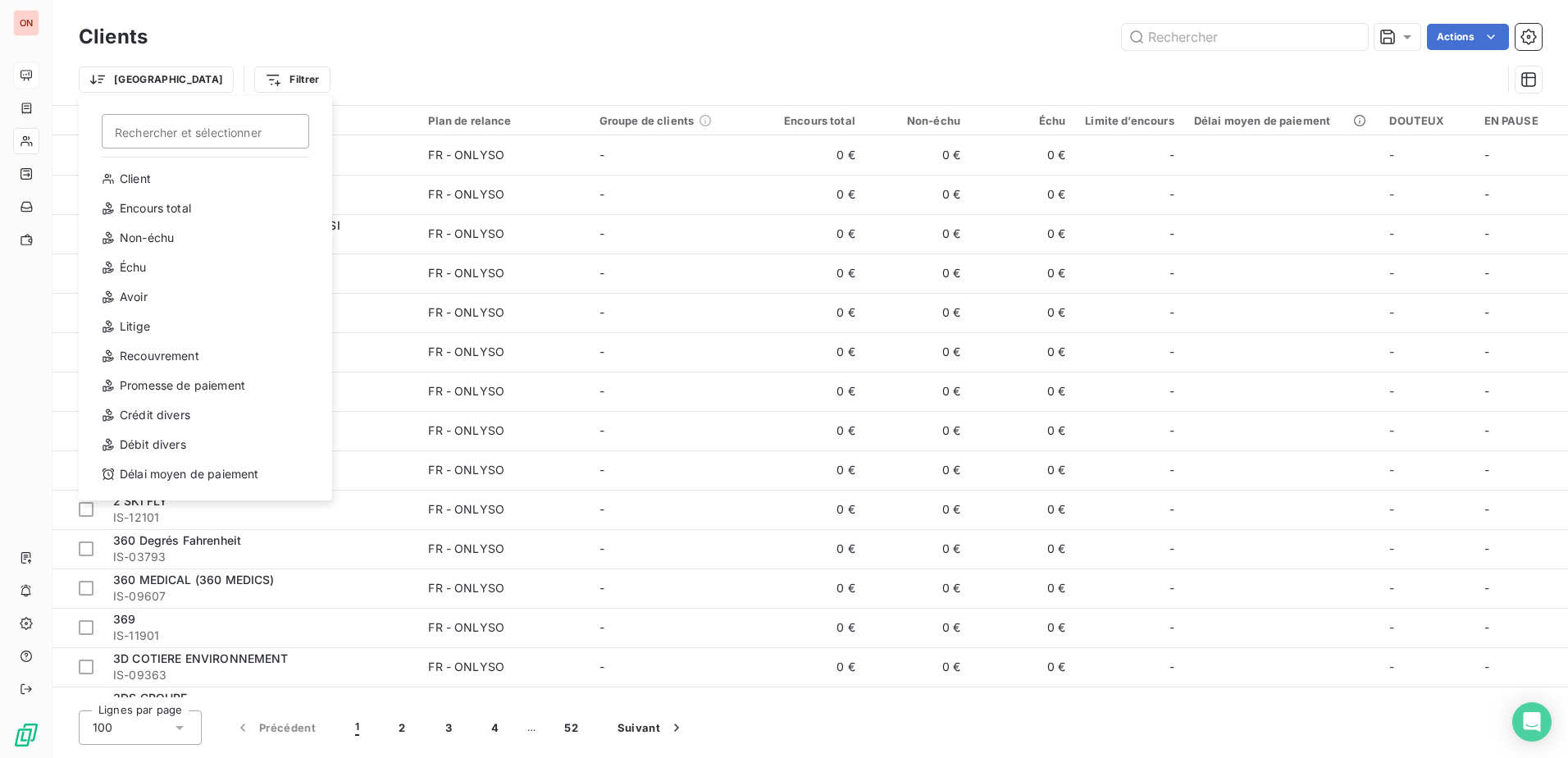
click at [1448, 30] on html "ON Clients Actions Trier Rechercher et sélectionner Client Encours total Non-éc…" at bounding box center [784, 379] width 1568 height 758
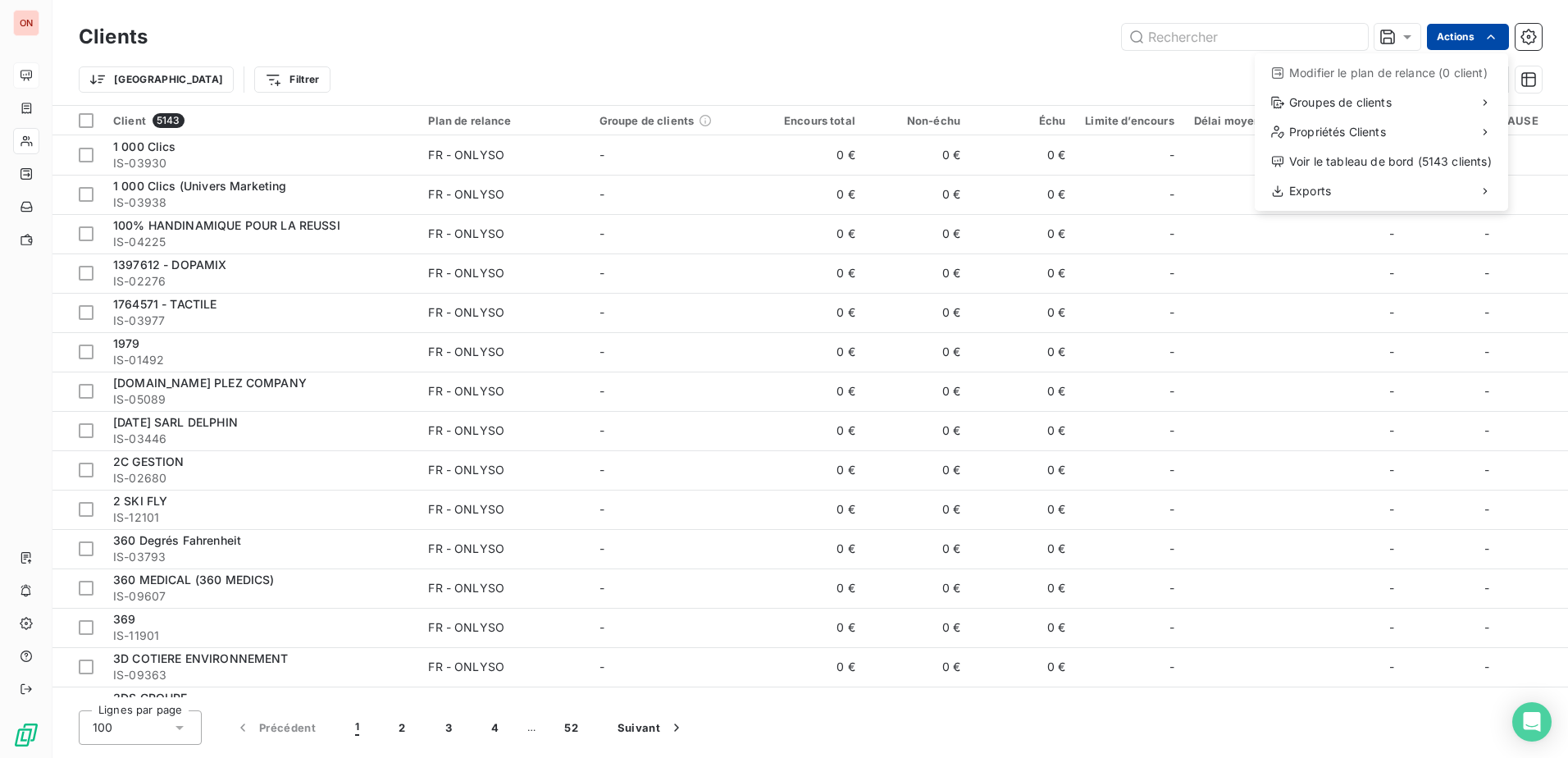
click at [1468, 38] on html "ON Clients Actions Modifier le plan de relance (0 client) Groupes de clients Pr…" at bounding box center [784, 379] width 1568 height 758
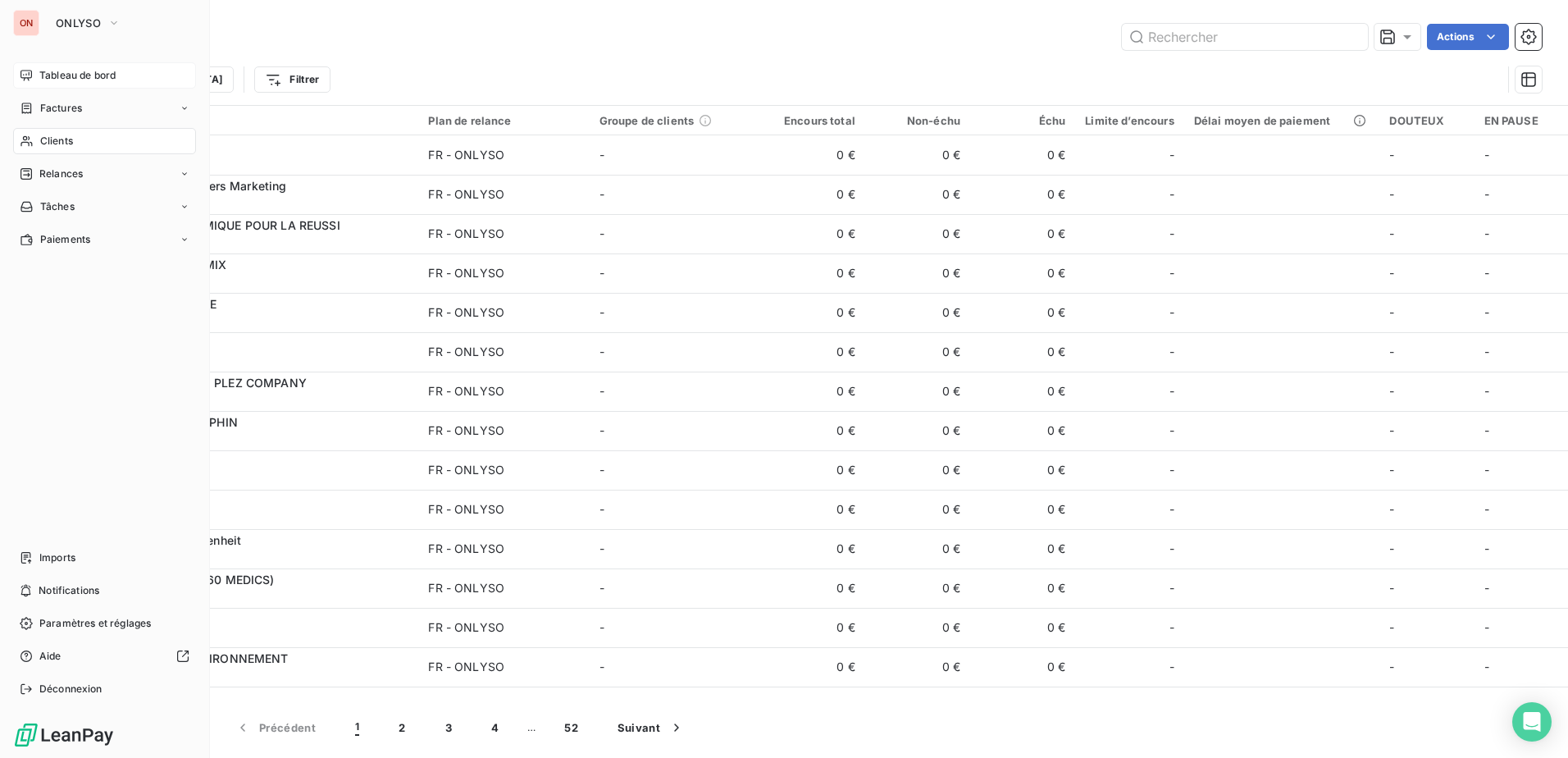
click at [39, 141] on html "ON ONLYSO Tableau de bord Factures Clients Relances Tâches Paiements Imports No…" at bounding box center [784, 379] width 1568 height 758
click at [67, 176] on span "Relances" at bounding box center [61, 174] width 44 height 15
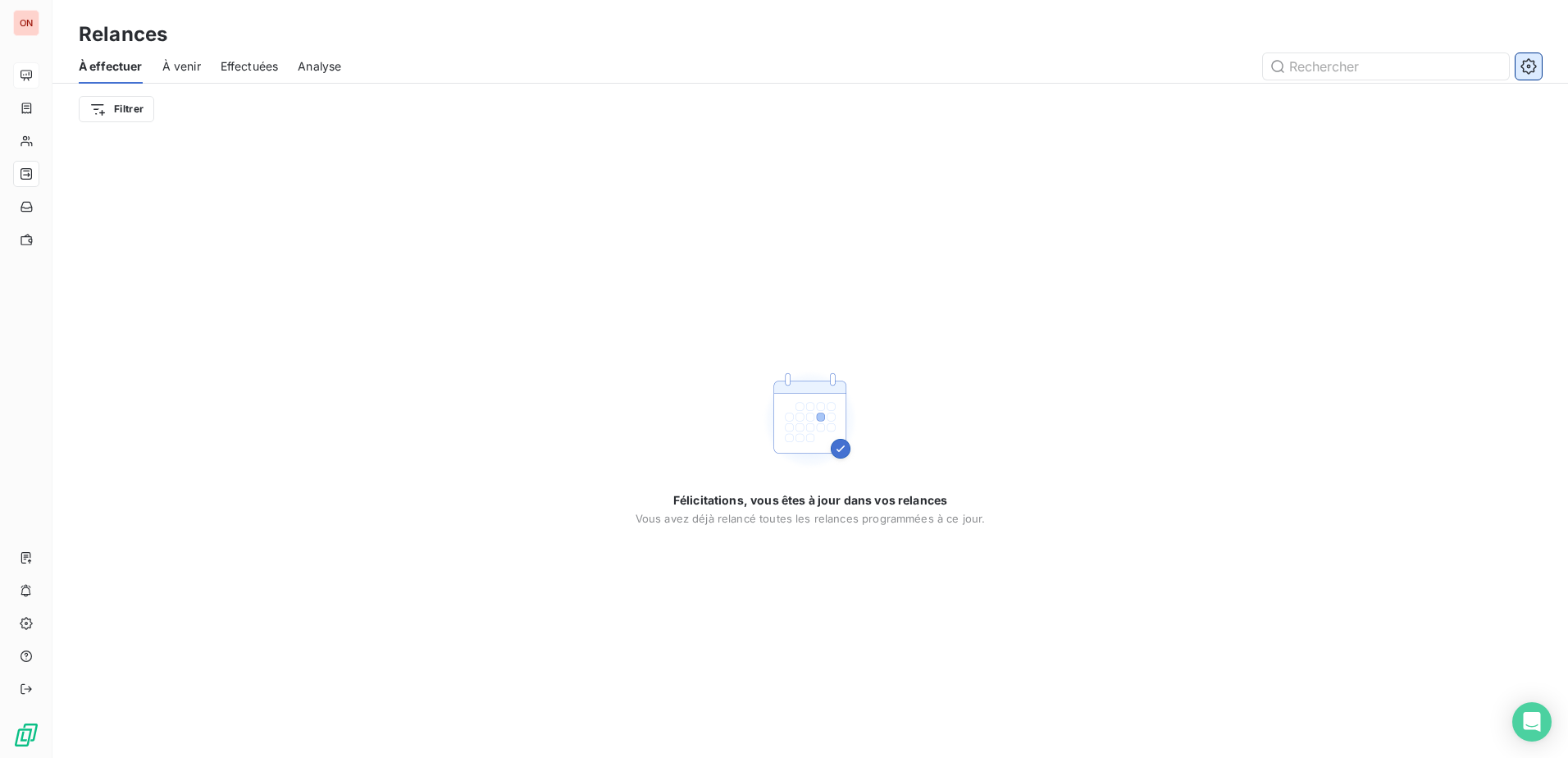
click at [1524, 69] on icon "button" at bounding box center [1528, 66] width 16 height 16
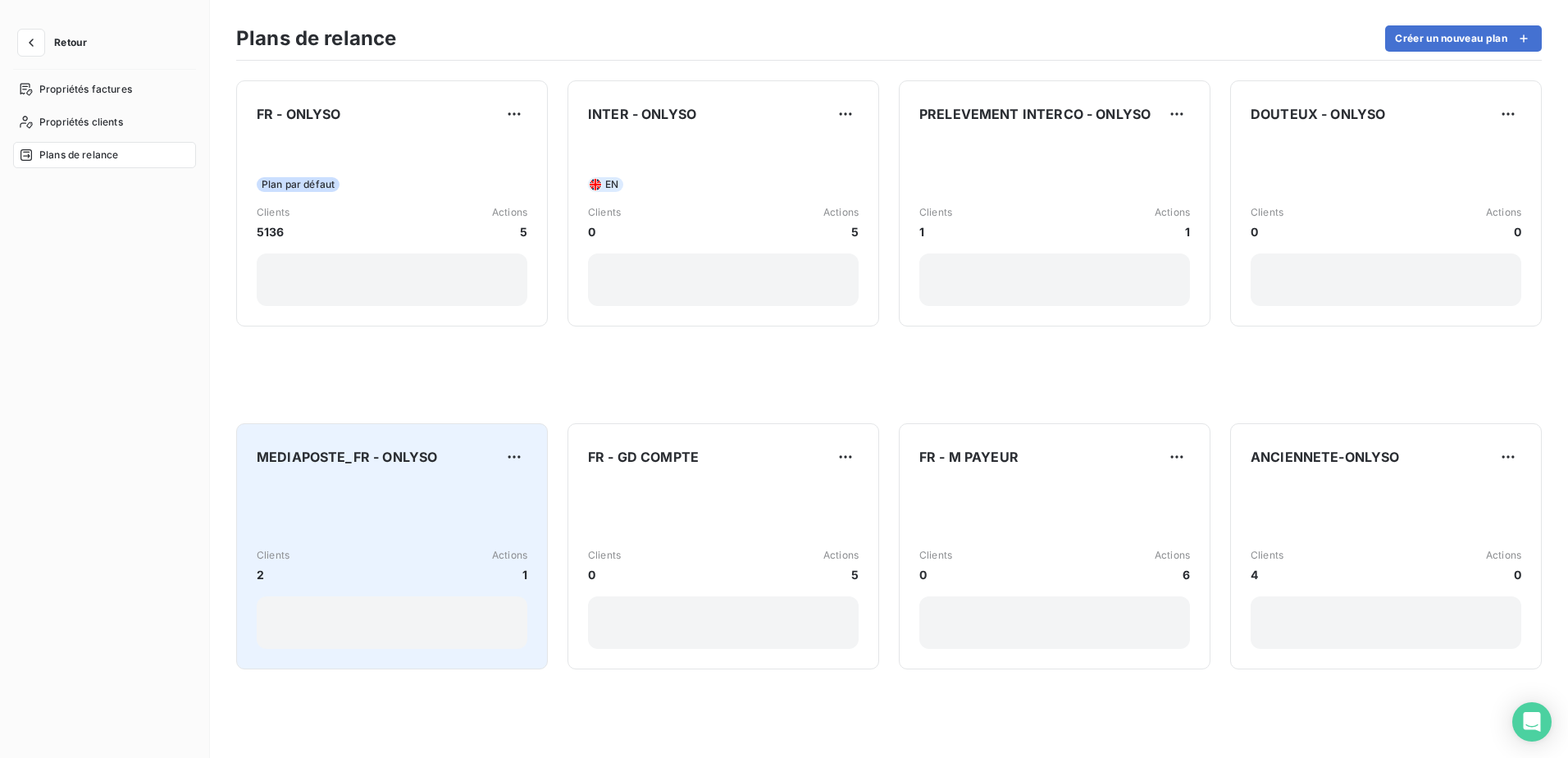
click at [291, 608] on div at bounding box center [392, 622] width 271 height 53
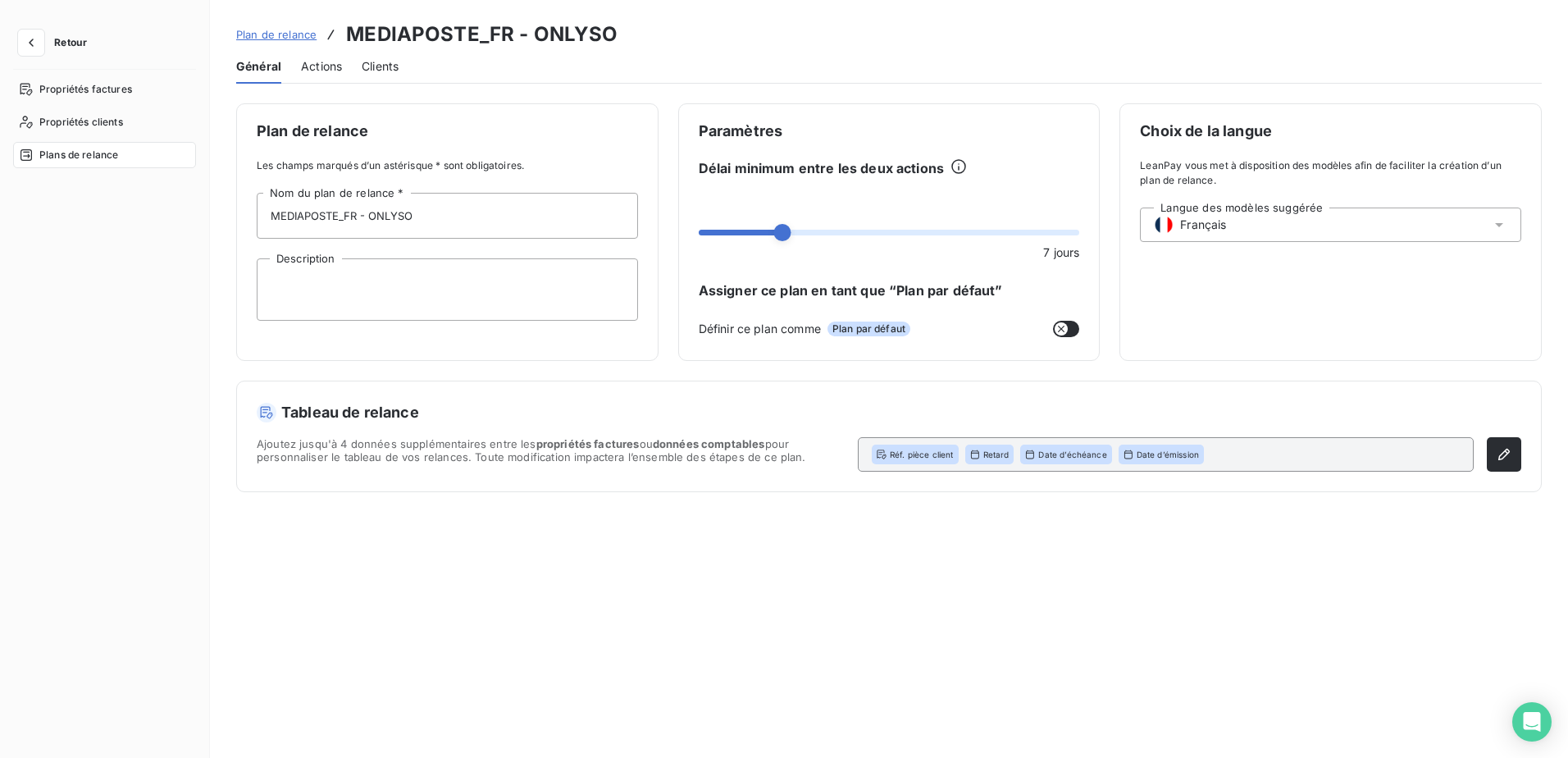
click at [420, 36] on h3 "MEDIAPOSTE_FR - ONLYSO" at bounding box center [481, 34] width 272 height 30
click at [72, 47] on span "Retour" at bounding box center [71, 43] width 33 height 10
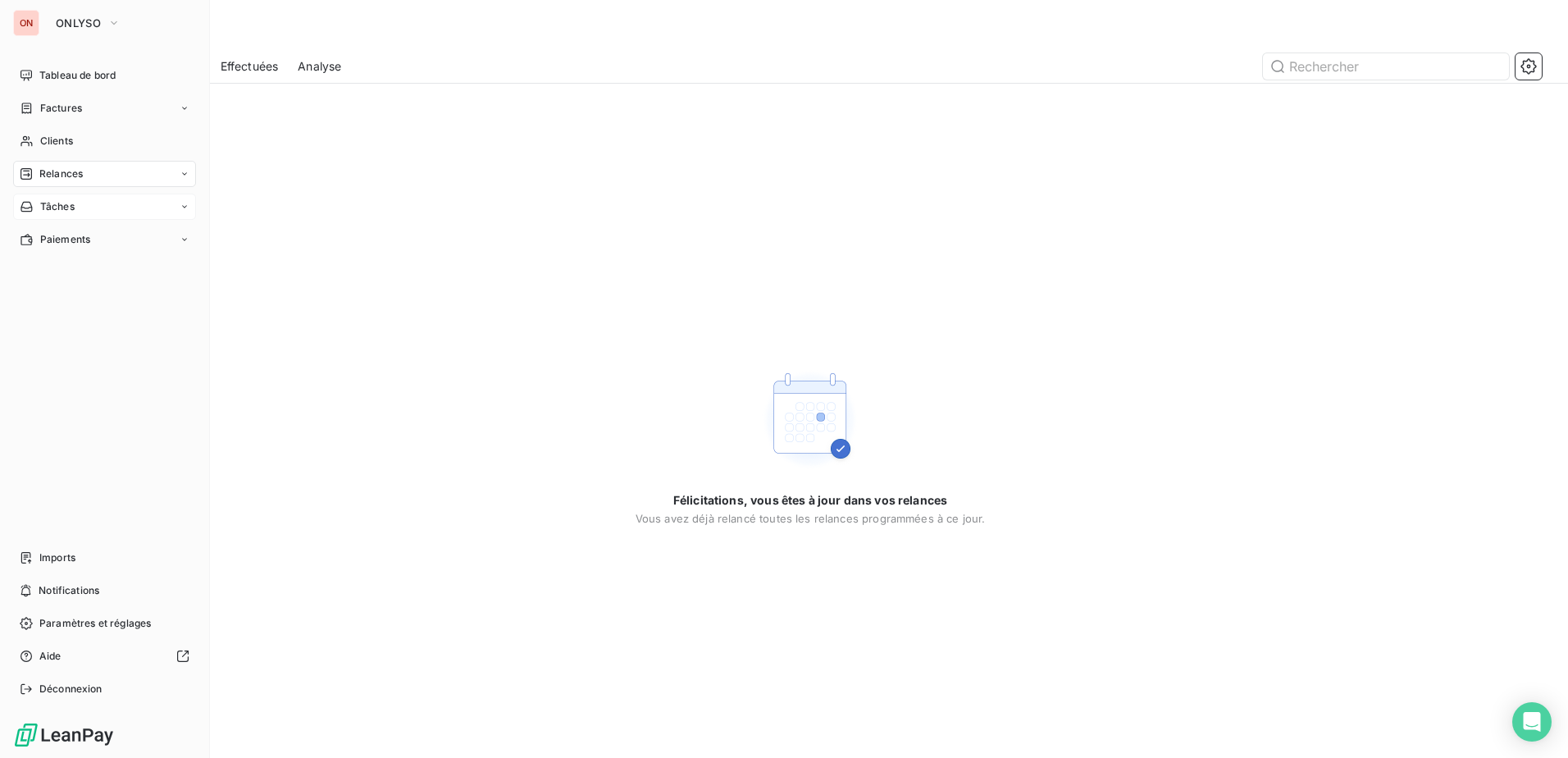
click at [59, 209] on span "Tâches" at bounding box center [57, 207] width 34 height 15
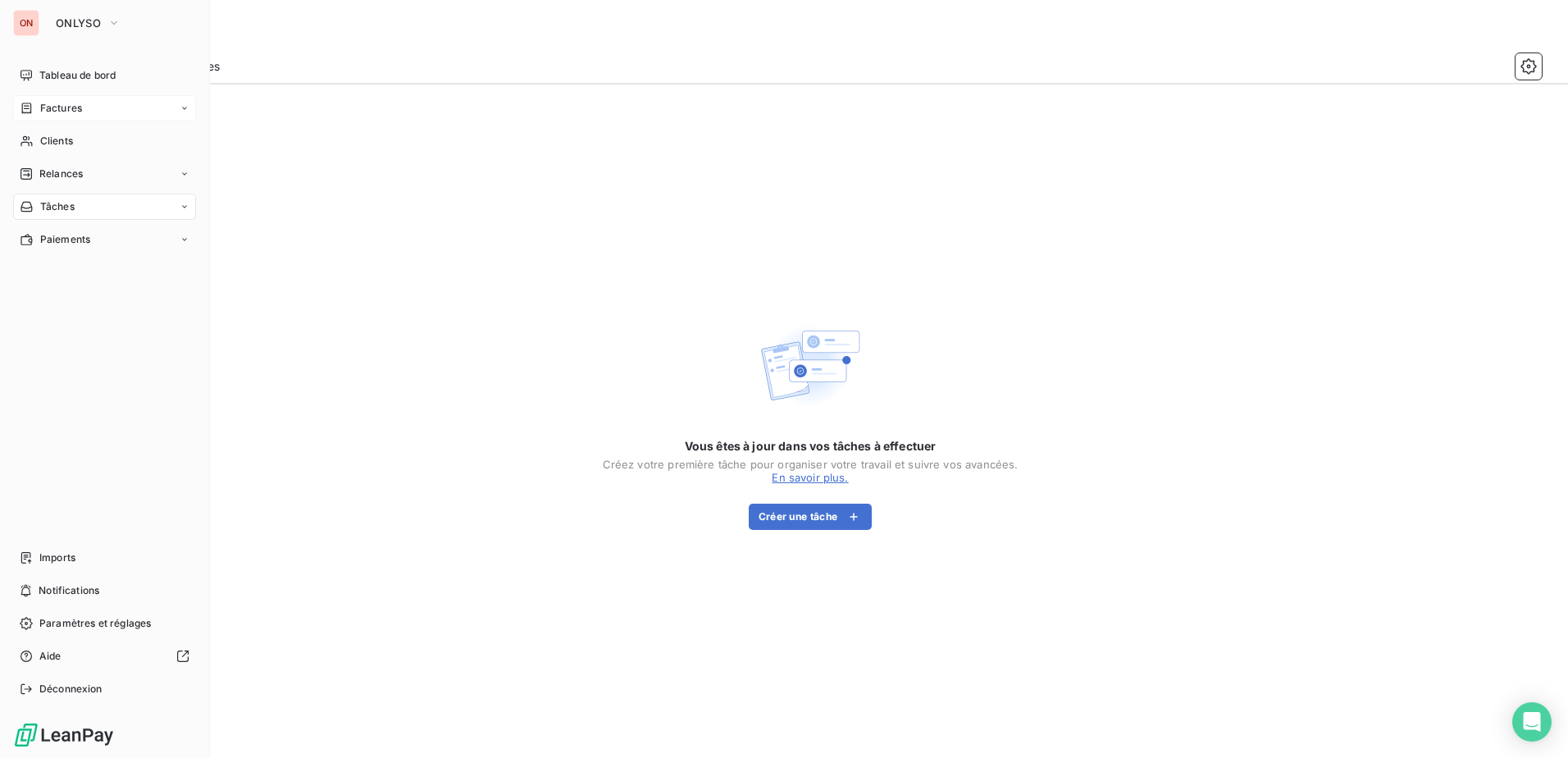
click at [70, 105] on span "Factures" at bounding box center [61, 108] width 42 height 15
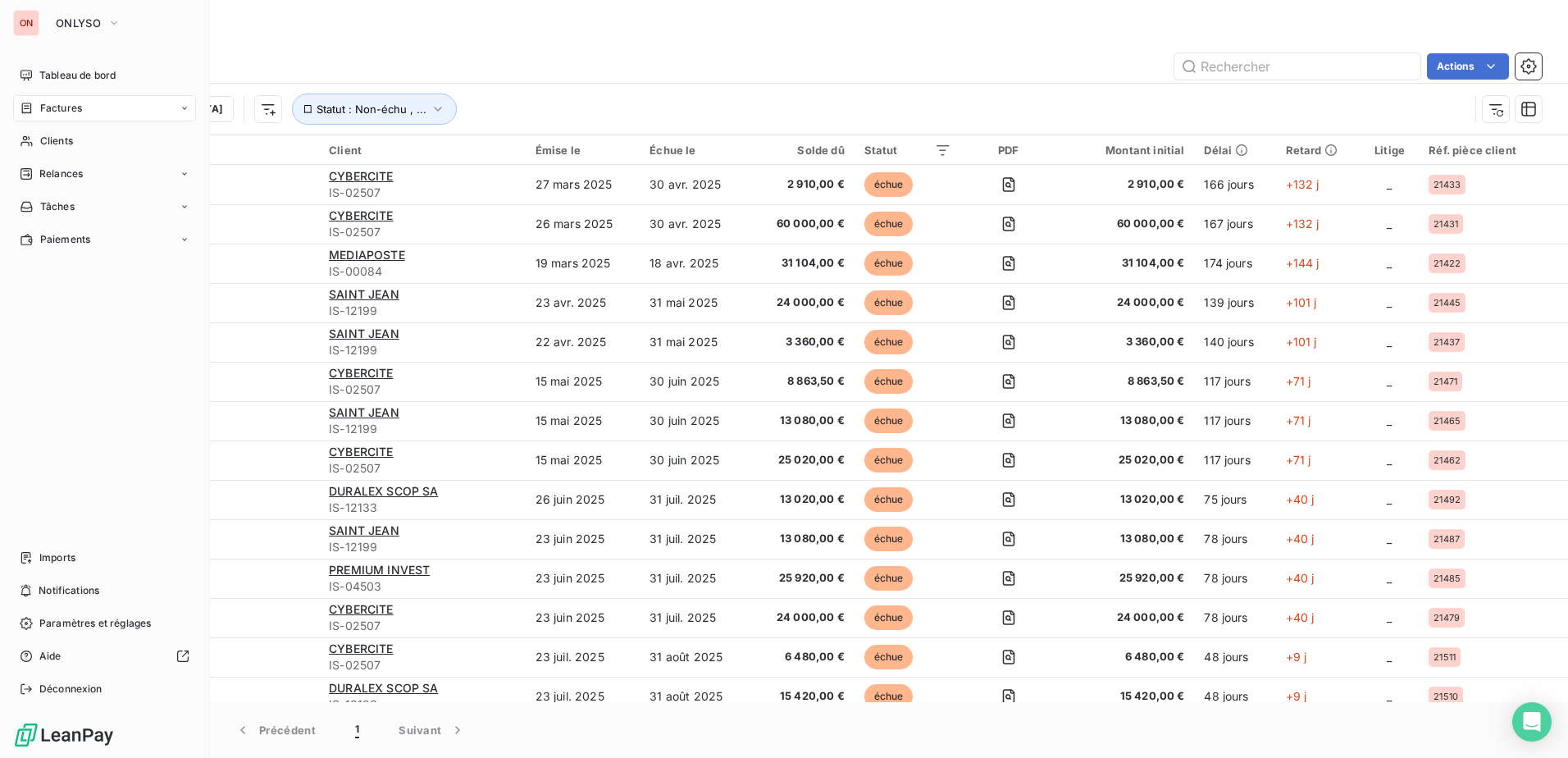
click at [85, 113] on div "Factures" at bounding box center [104, 108] width 183 height 26
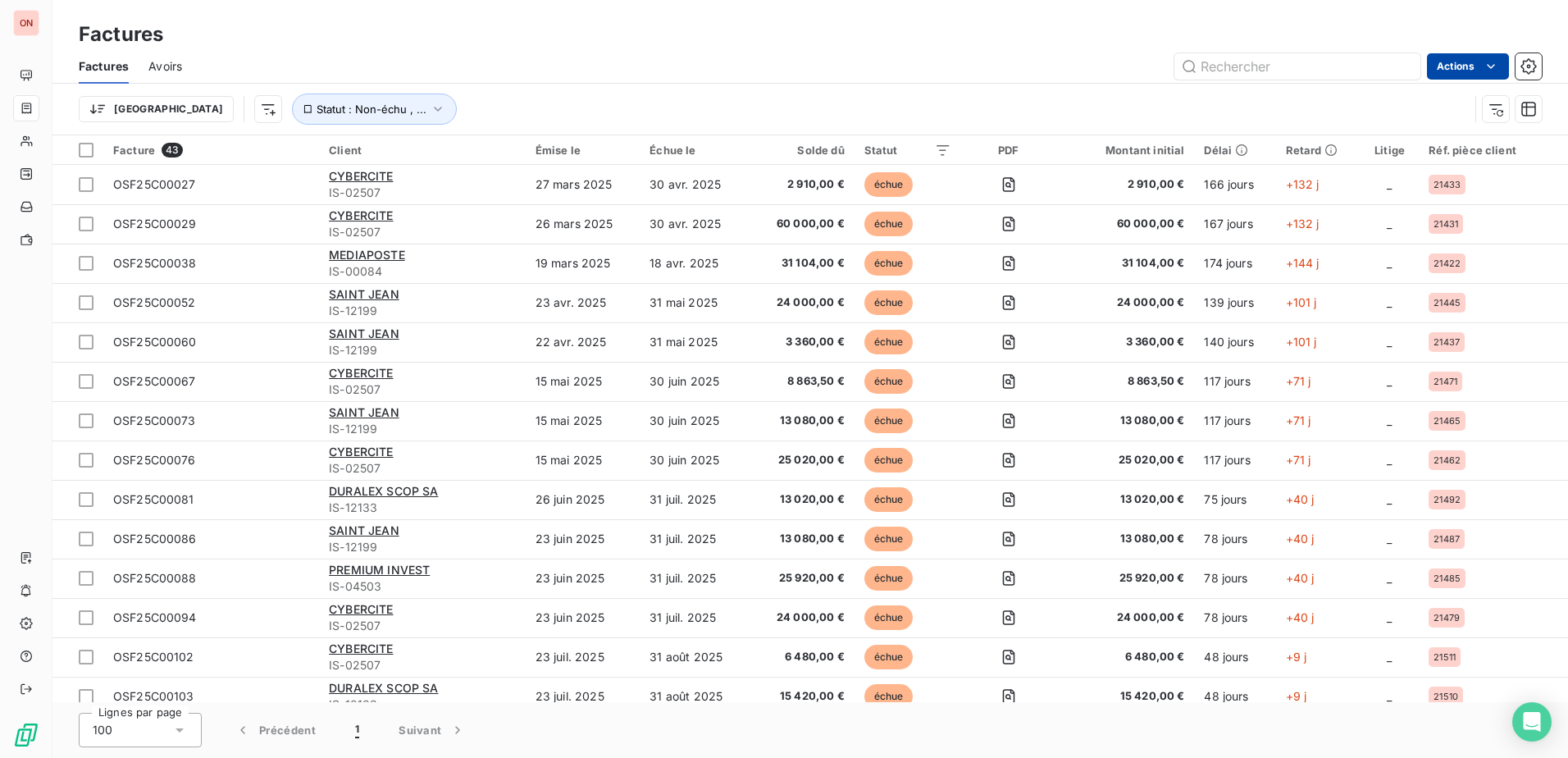
click at [1474, 70] on html "ON Factures Factures Avoirs Actions Trier Statut : Non-échu , ... Facture 43 Cl…" at bounding box center [784, 379] width 1568 height 758
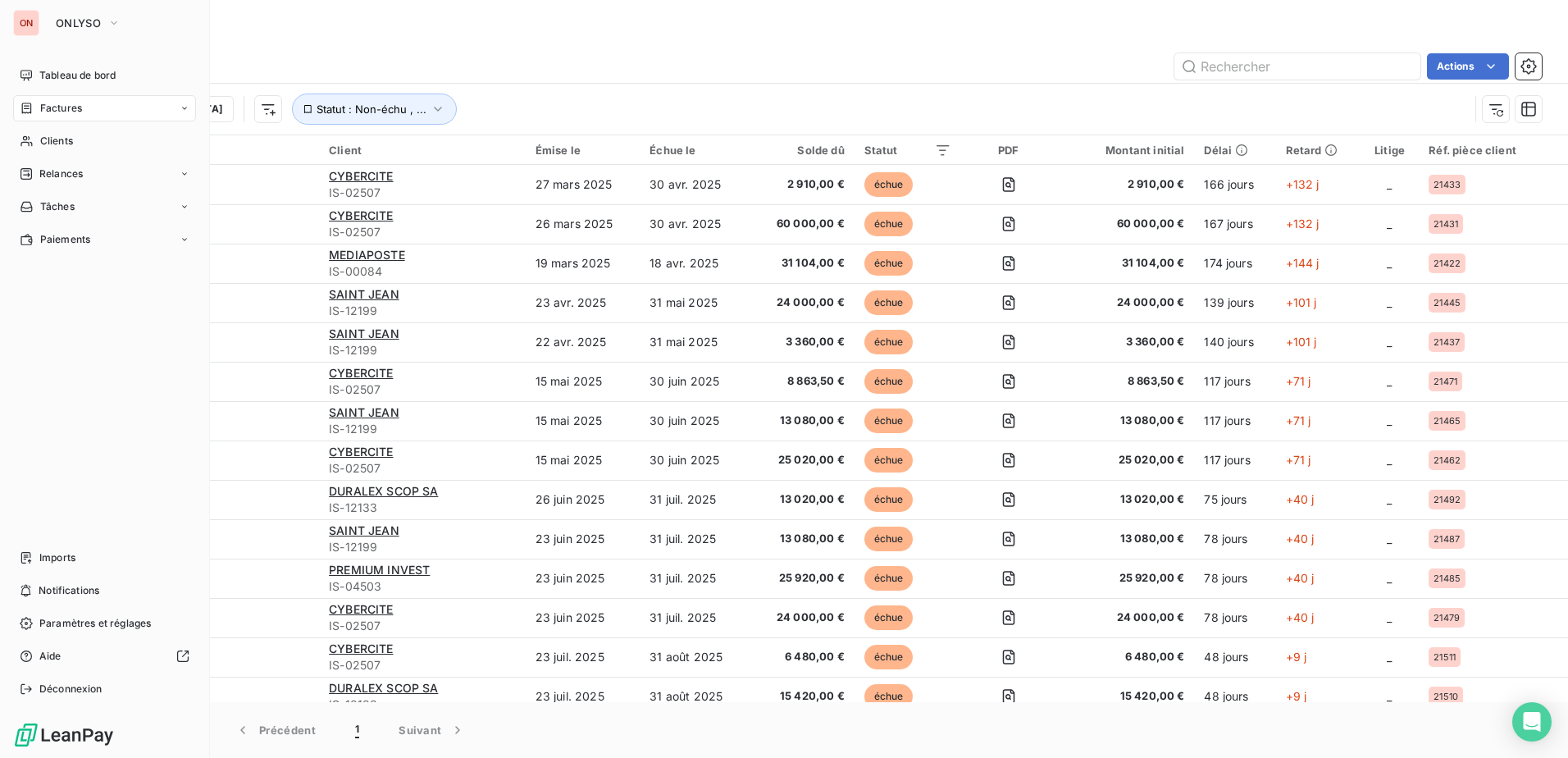
click at [42, 80] on html "ON ONLYSO Tableau de bord Factures Clients Relances Tâches Paiements Imports No…" at bounding box center [784, 379] width 1568 height 758
click at [53, 76] on span "Tableau de bord" at bounding box center [77, 76] width 76 height 15
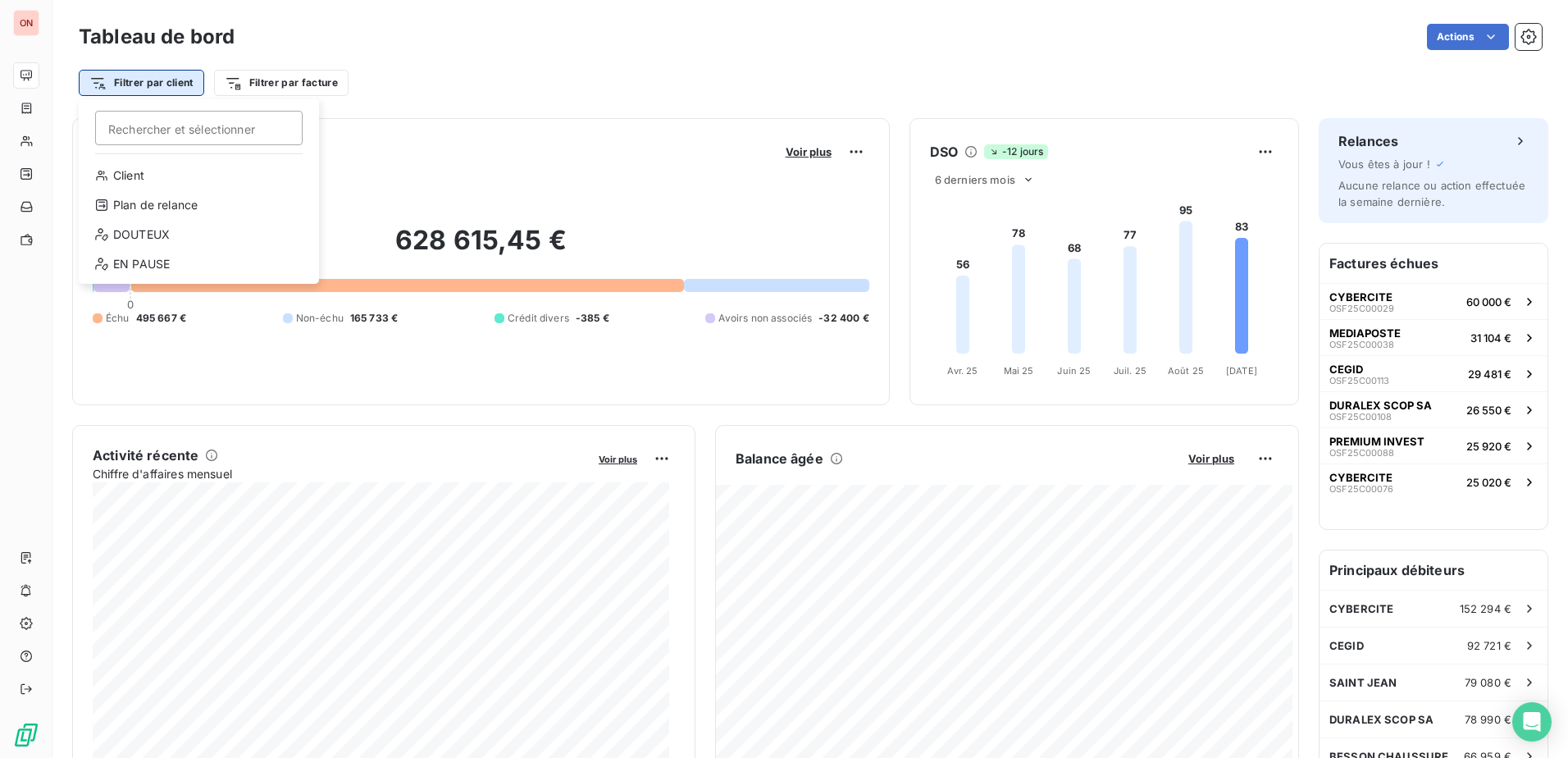
click at [178, 83] on html "ON Tableau de bord Actions Filtrer par client [PERSON_NAME] et sélectionner Cli…" at bounding box center [784, 379] width 1568 height 758
click at [1456, 34] on html "ON Tableau de bord Actions Filtrer par client [PERSON_NAME] et sélectionner Cli…" at bounding box center [784, 379] width 1568 height 758
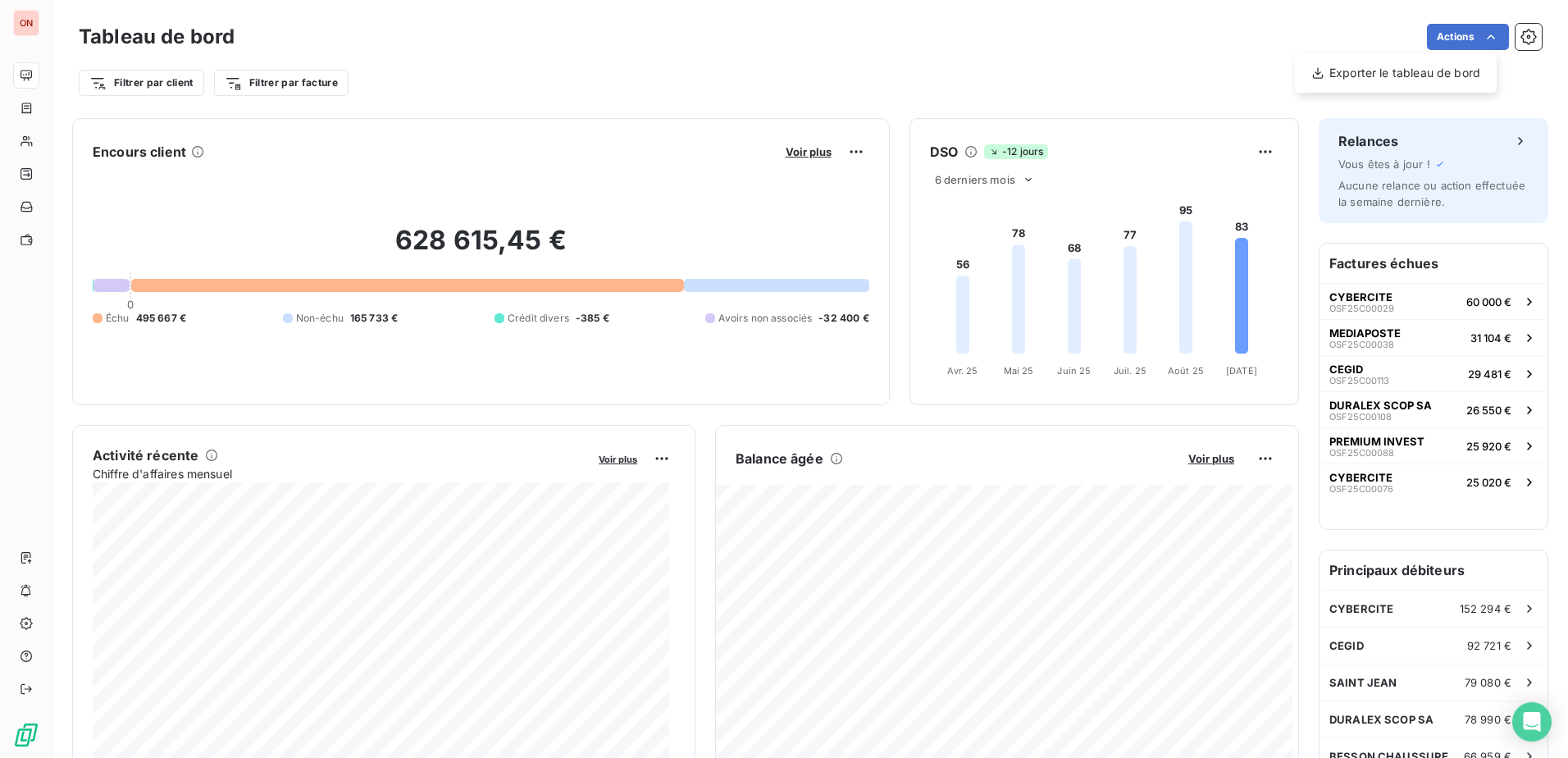
click at [1456, 34] on html "ON Tableau de bord Actions Exporter le tableau de bord Filtrer par client Filtr…" at bounding box center [784, 379] width 1568 height 758
click at [295, 83] on html "ON Tableau de bord Actions Filtrer par client Filtrer par facture Encours clien…" at bounding box center [784, 379] width 1568 height 758
click at [165, 80] on html "ON Tableau de bord Actions Filtrer par client Filtrer par facture Encours clien…" at bounding box center [784, 379] width 1568 height 758
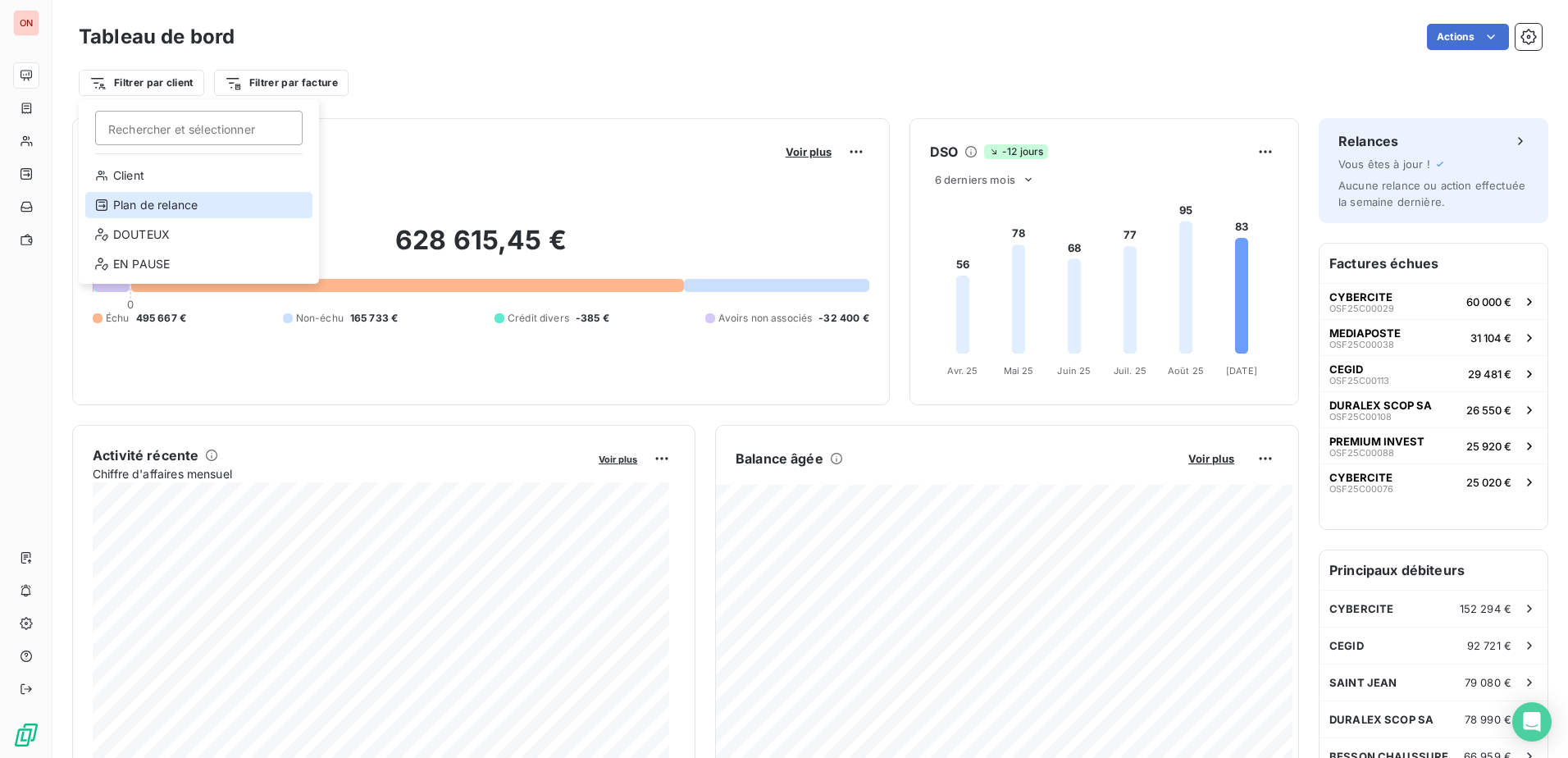
click at [142, 200] on div "Plan de relance" at bounding box center [199, 205] width 227 height 26
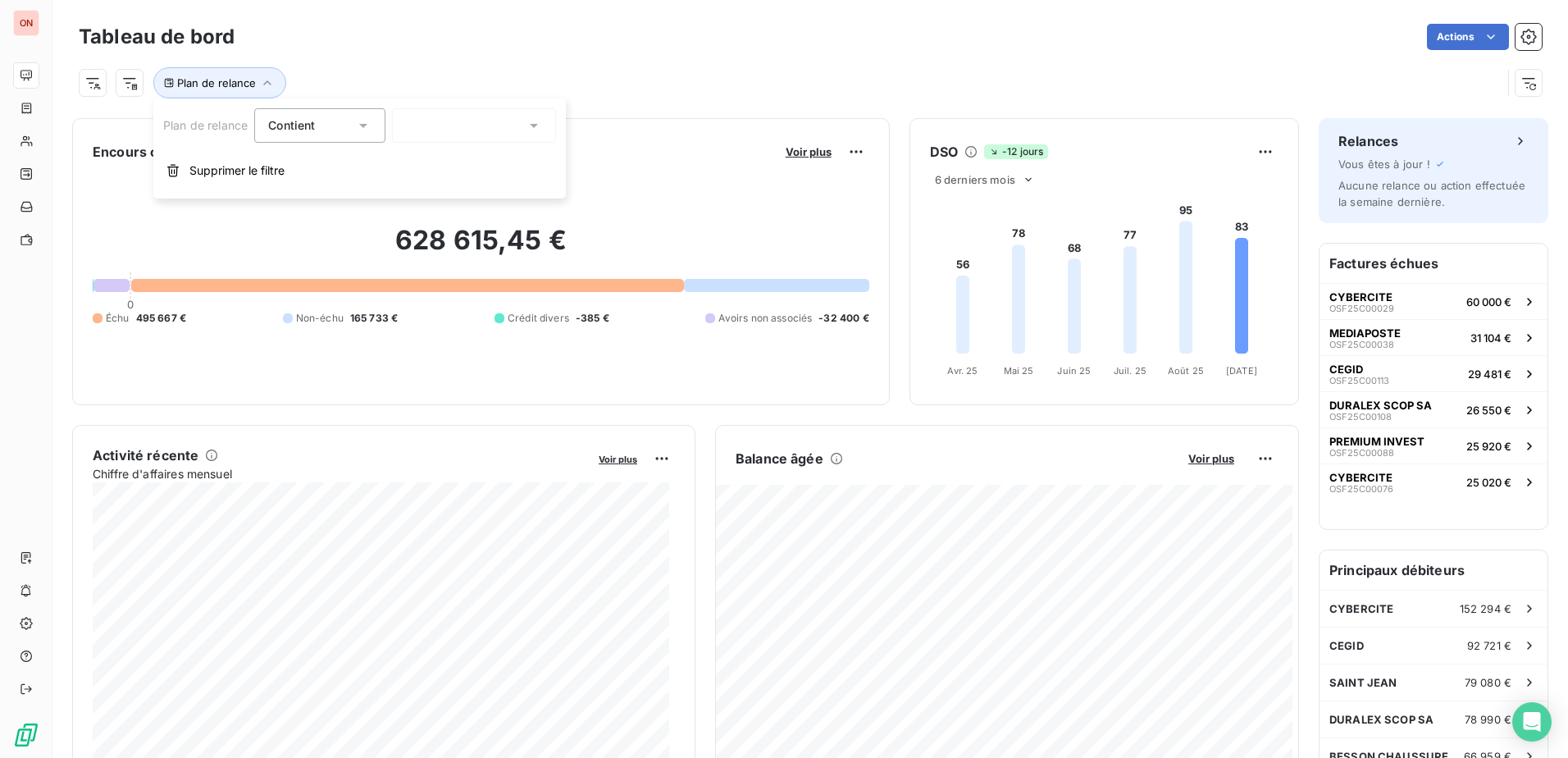
click at [538, 124] on icon at bounding box center [534, 126] width 8 height 4
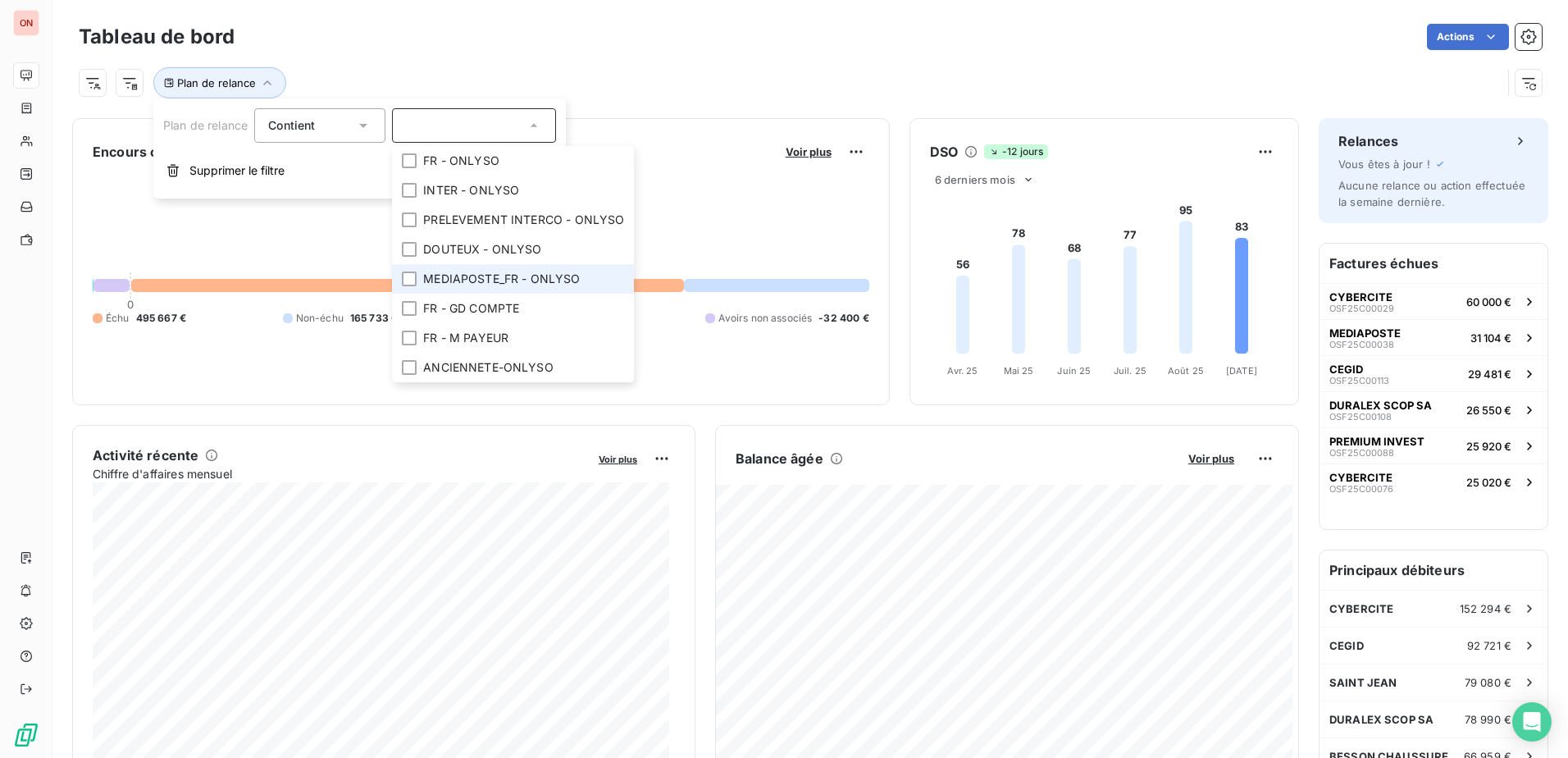
click at [482, 278] on span "MEDIAPOSTE_FR - ONLYSO" at bounding box center [501, 279] width 157 height 16
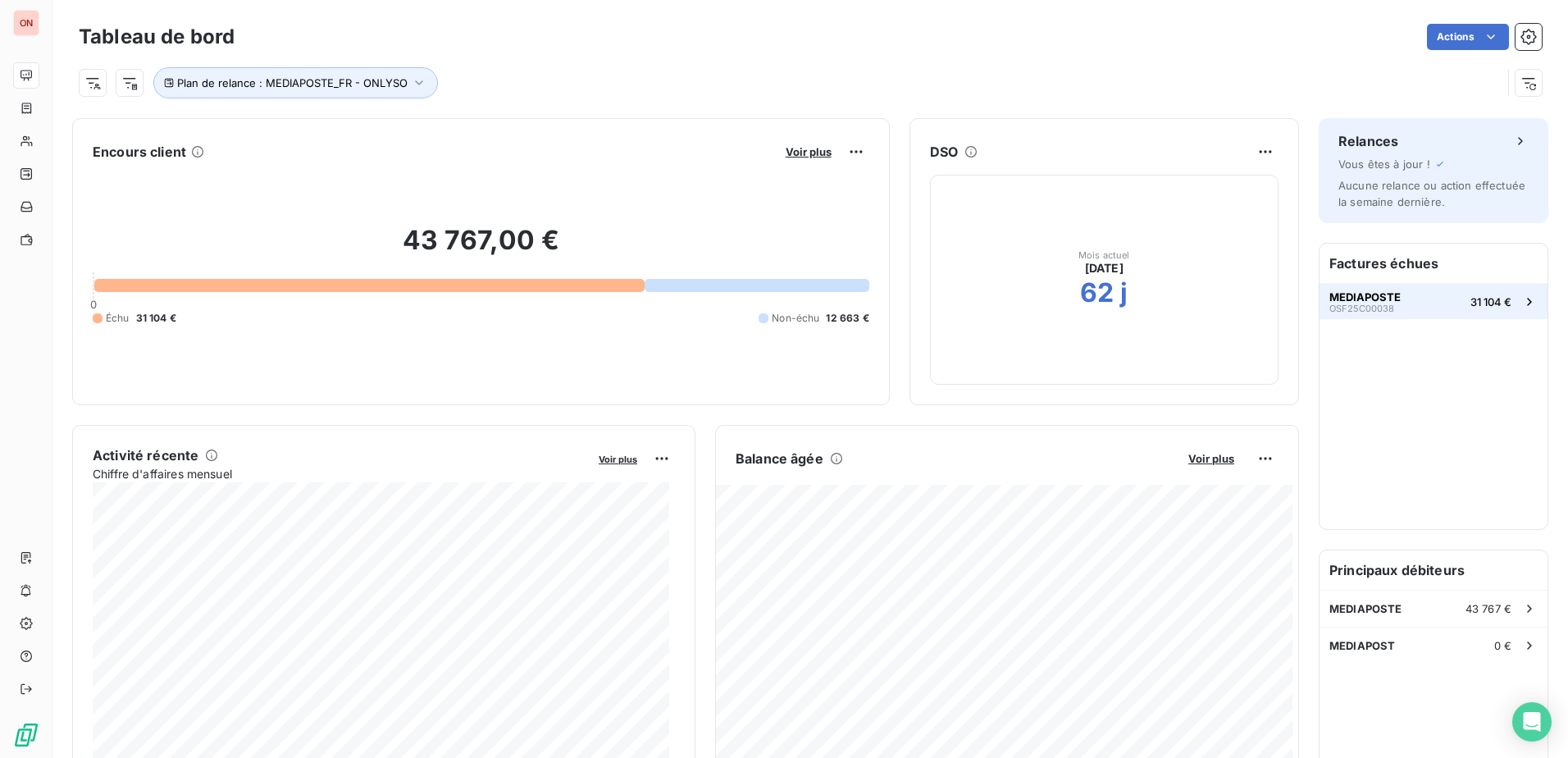
click at [1356, 296] on span "MEDIAPOSTE" at bounding box center [1364, 297] width 71 height 13
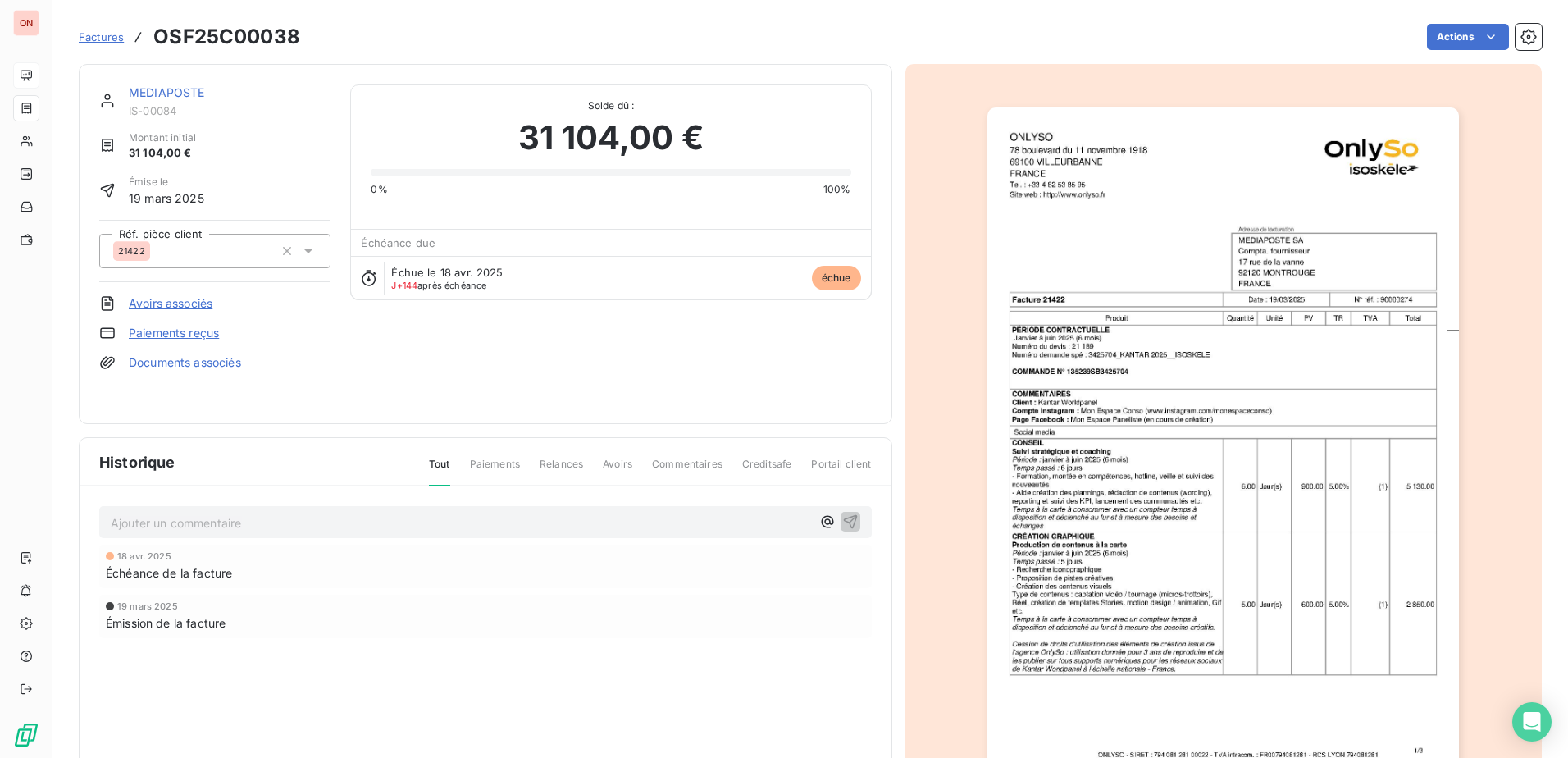
click at [188, 94] on link "MEDIAPOSTE" at bounding box center [167, 92] width 76 height 14
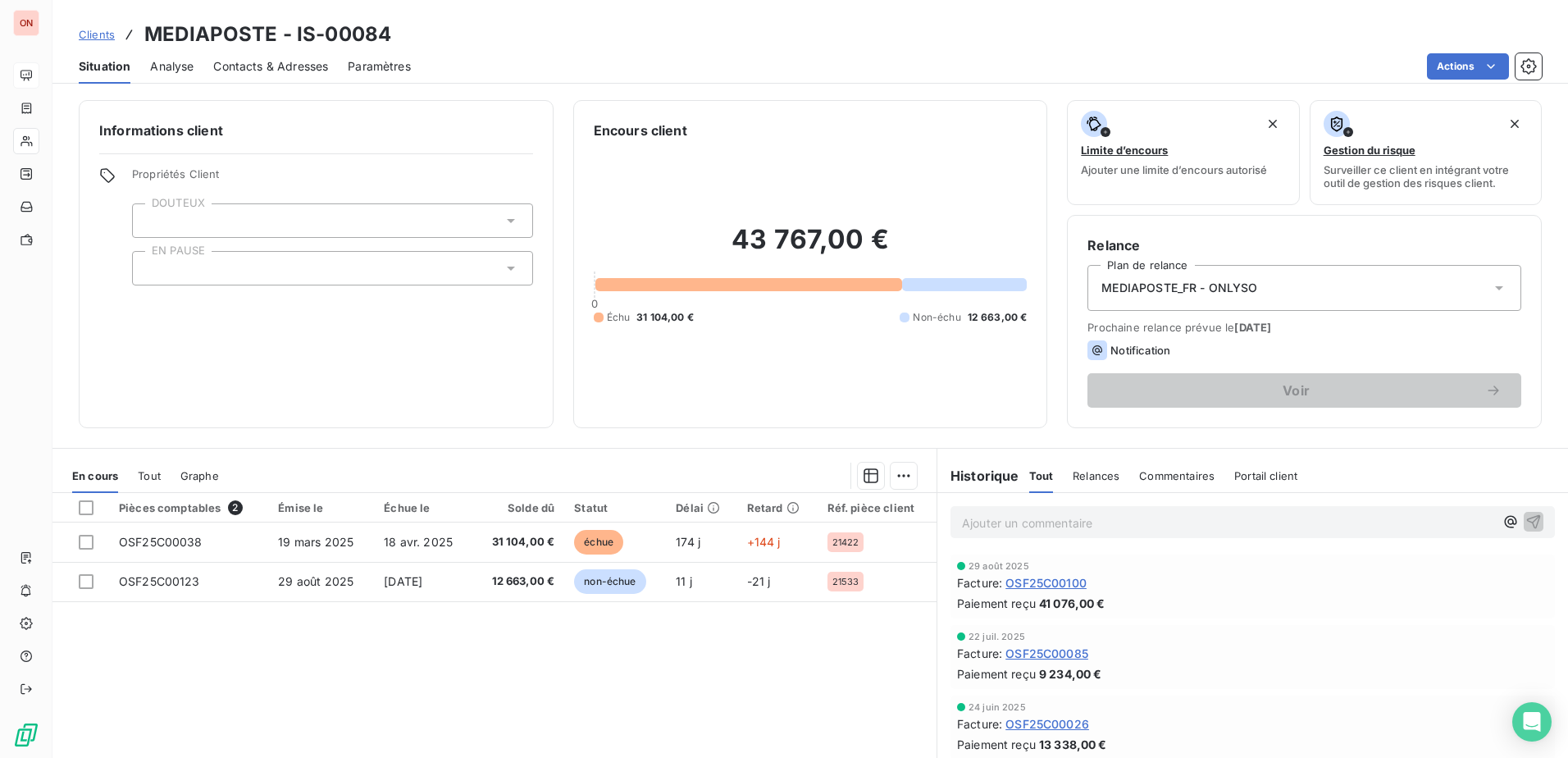
click at [1233, 294] on span "MEDIAPOSTE_FR - ONLYSO" at bounding box center [1179, 288] width 156 height 16
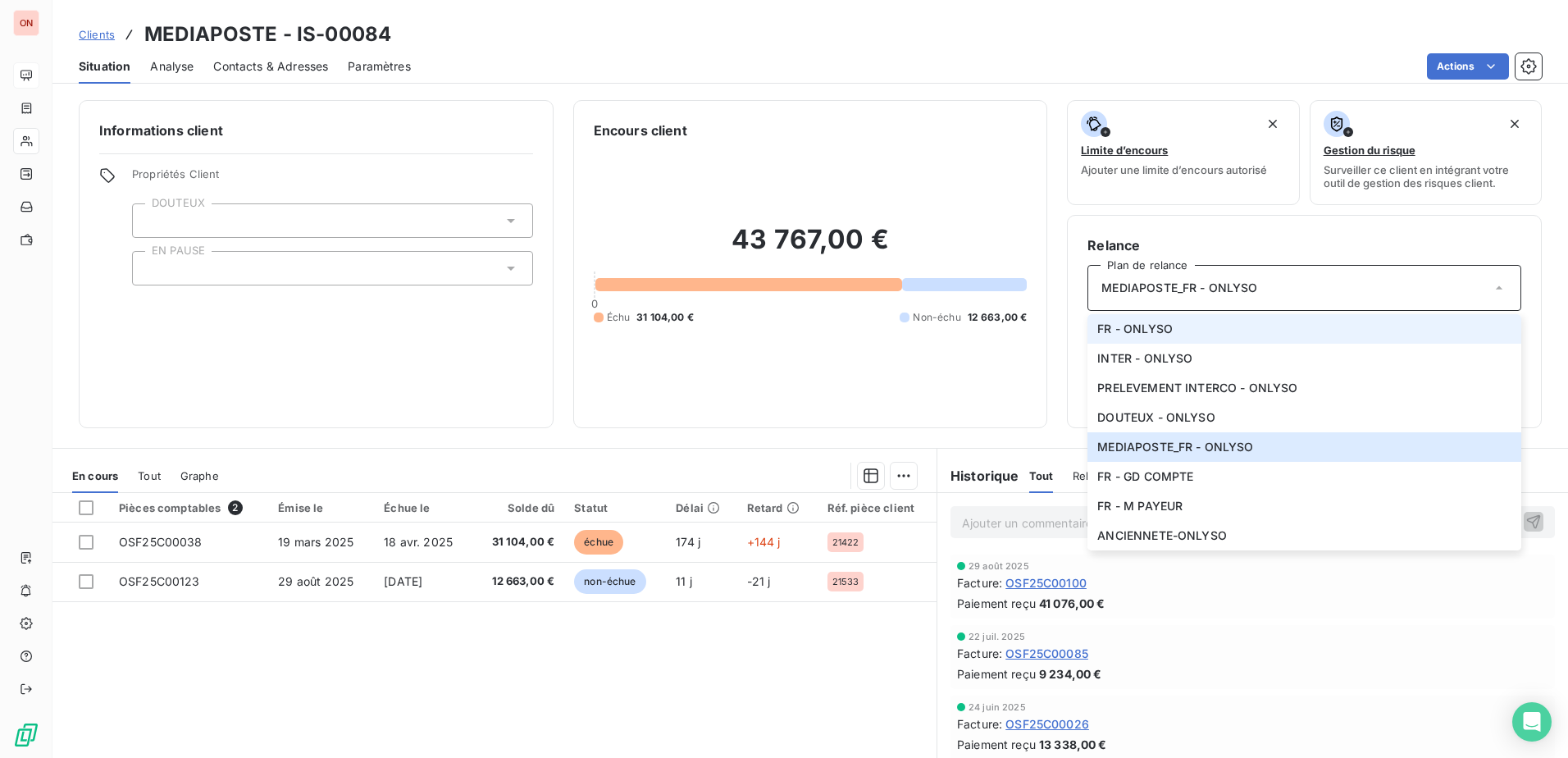
click at [1176, 330] on li "FR - ONLYSO" at bounding box center [1304, 329] width 433 height 30
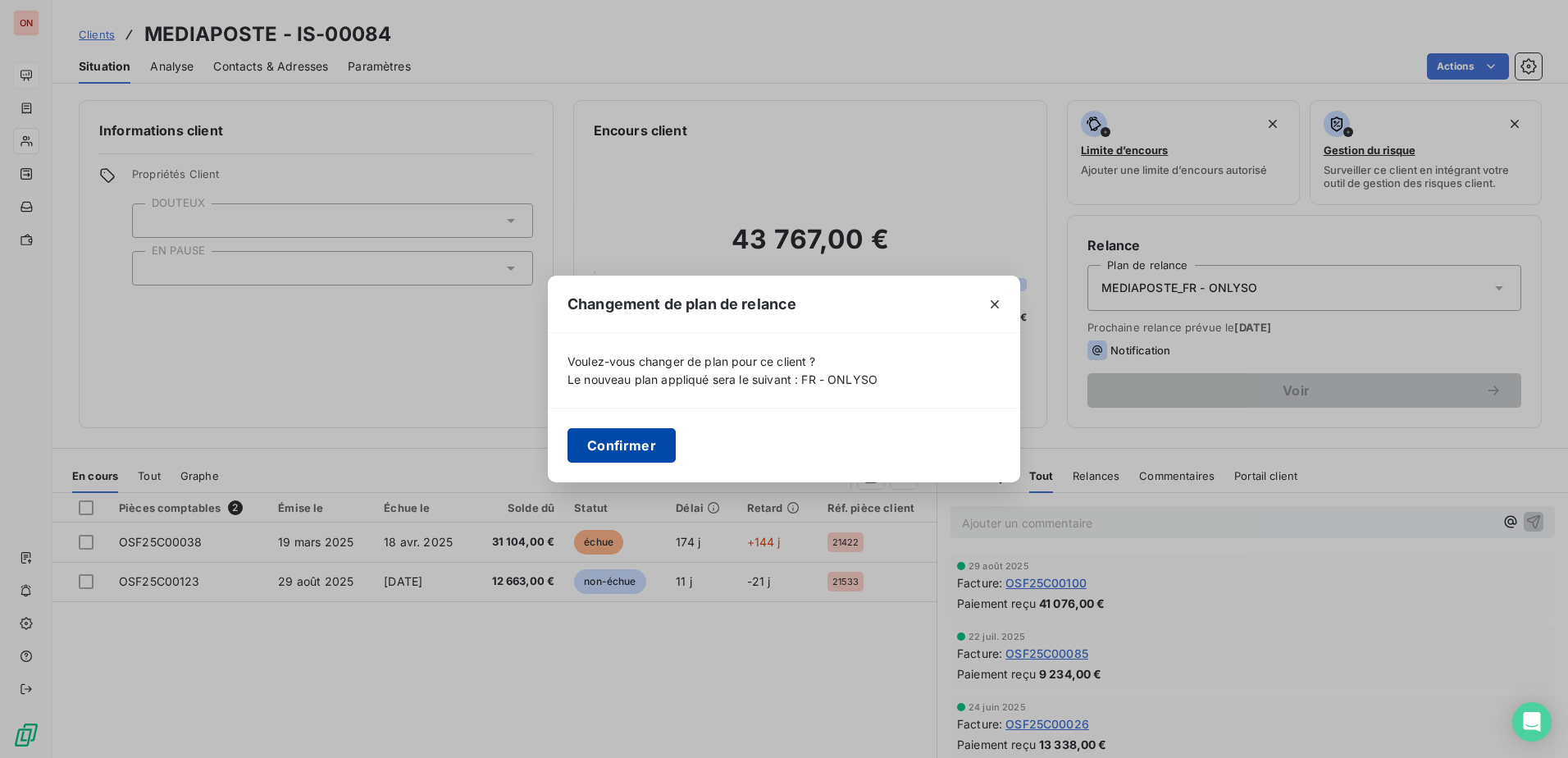
click at [635, 435] on button "Confirmer" at bounding box center [621, 445] width 108 height 34
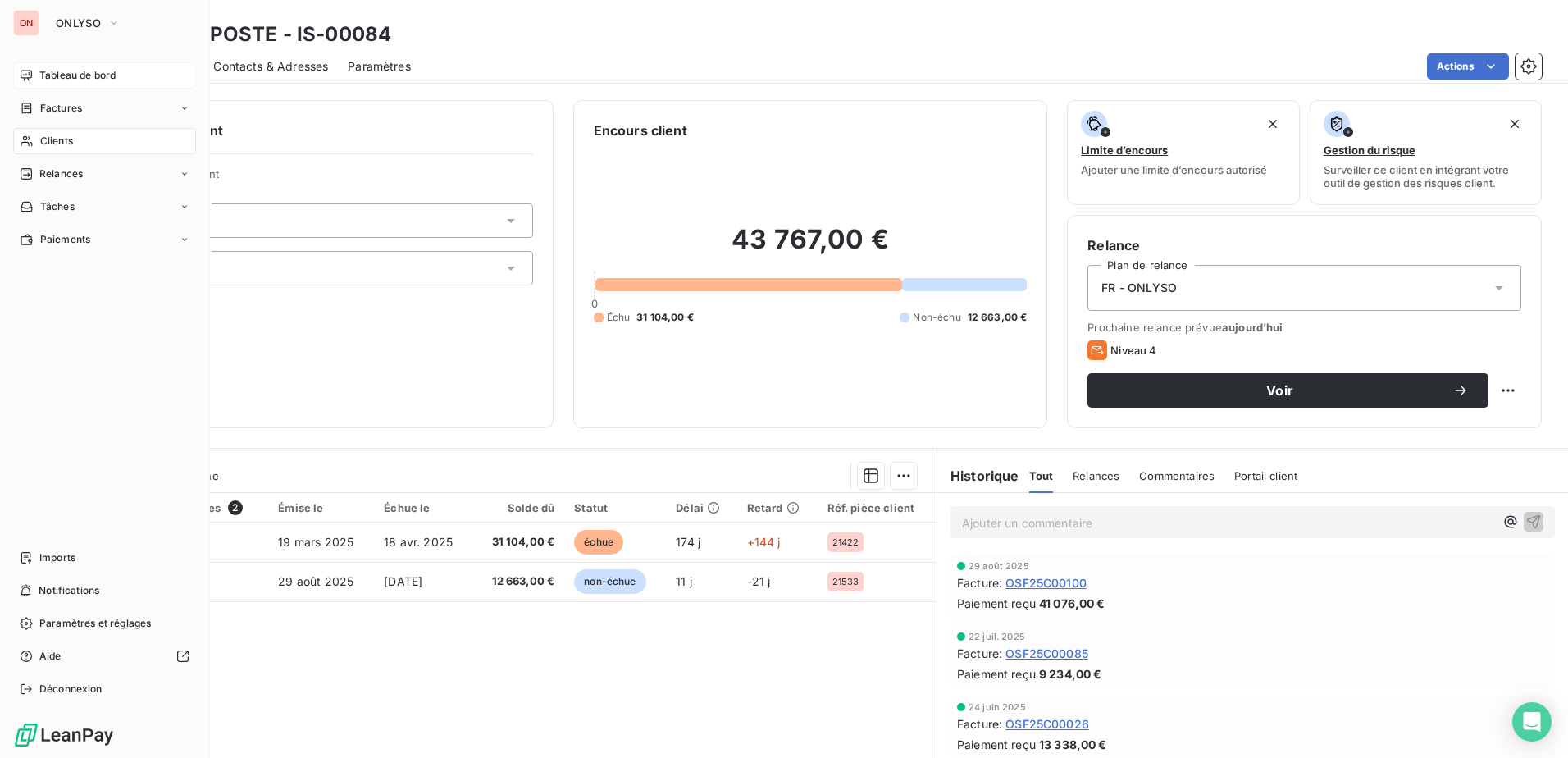
click at [61, 142] on span "Clients" at bounding box center [57, 141] width 33 height 15
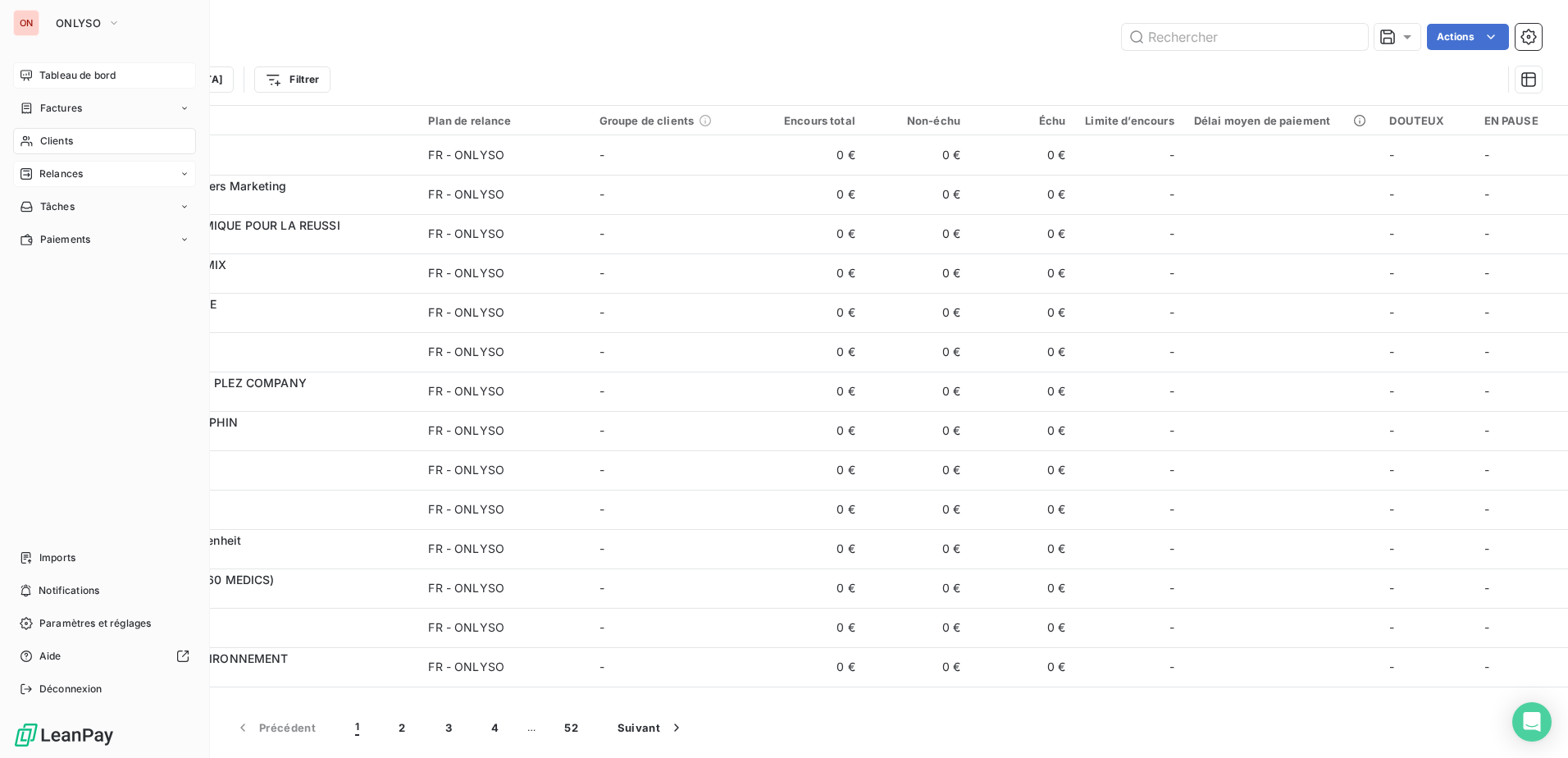
click at [64, 171] on span "Relances" at bounding box center [61, 174] width 44 height 15
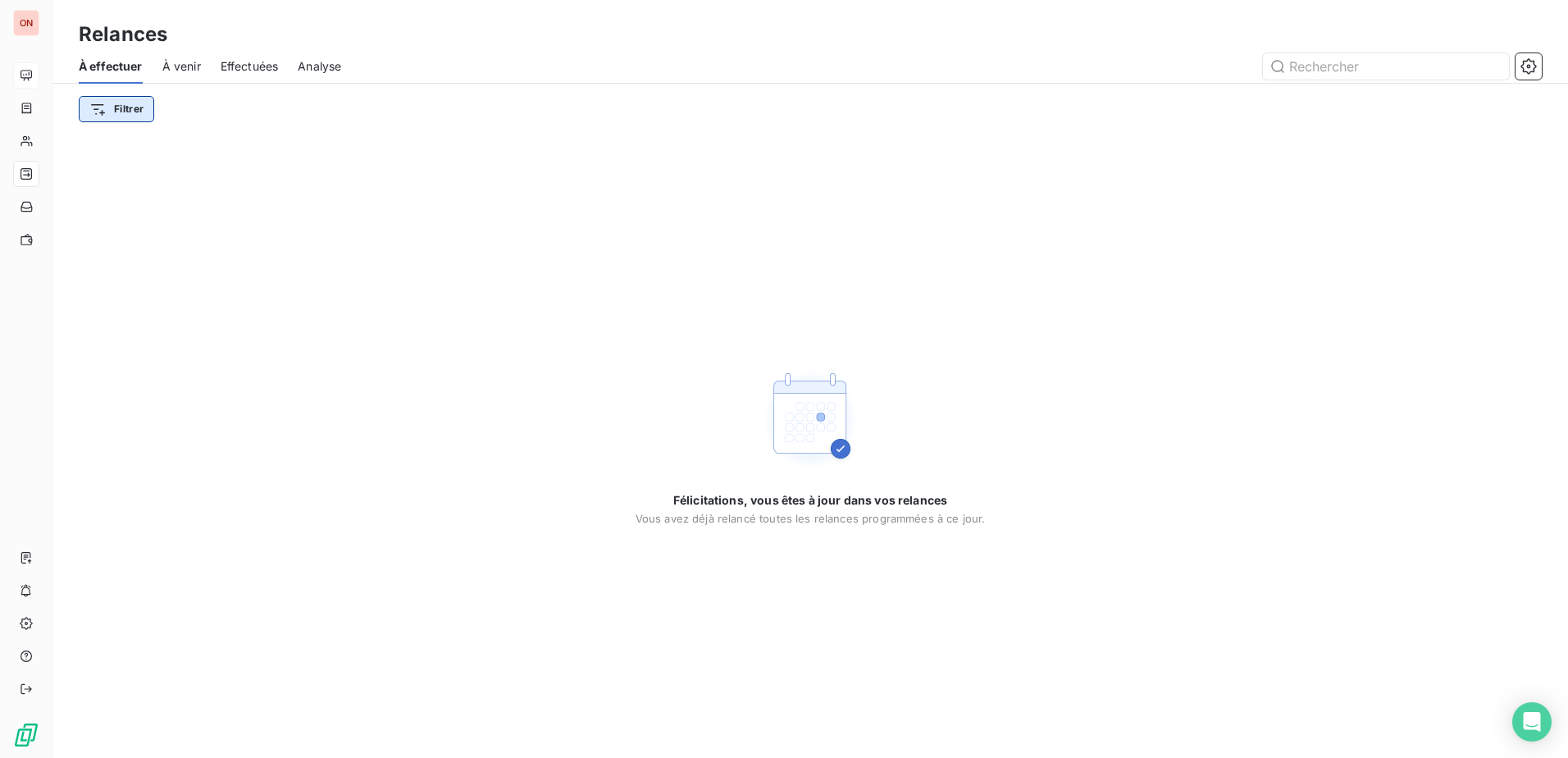
click at [115, 108] on html "ON Relances À effectuer À venir Effectuées Analyse Filtrer Félicitations, vous …" at bounding box center [784, 379] width 1568 height 758
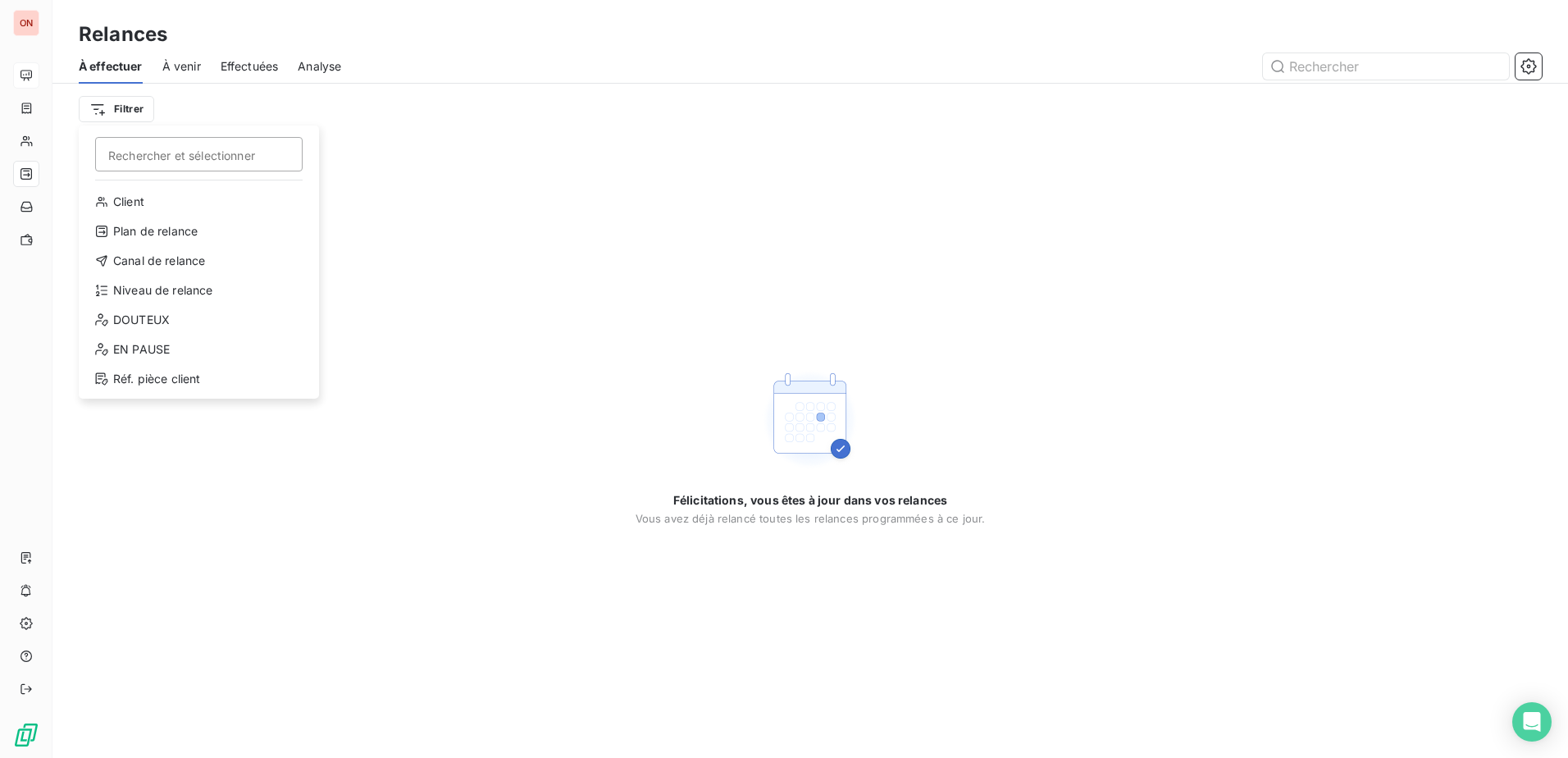
click at [476, 197] on html "ON Relances À effectuer À venir Effectuées Analyse Filtrer Rechercher et sélect…" at bounding box center [784, 379] width 1568 height 758
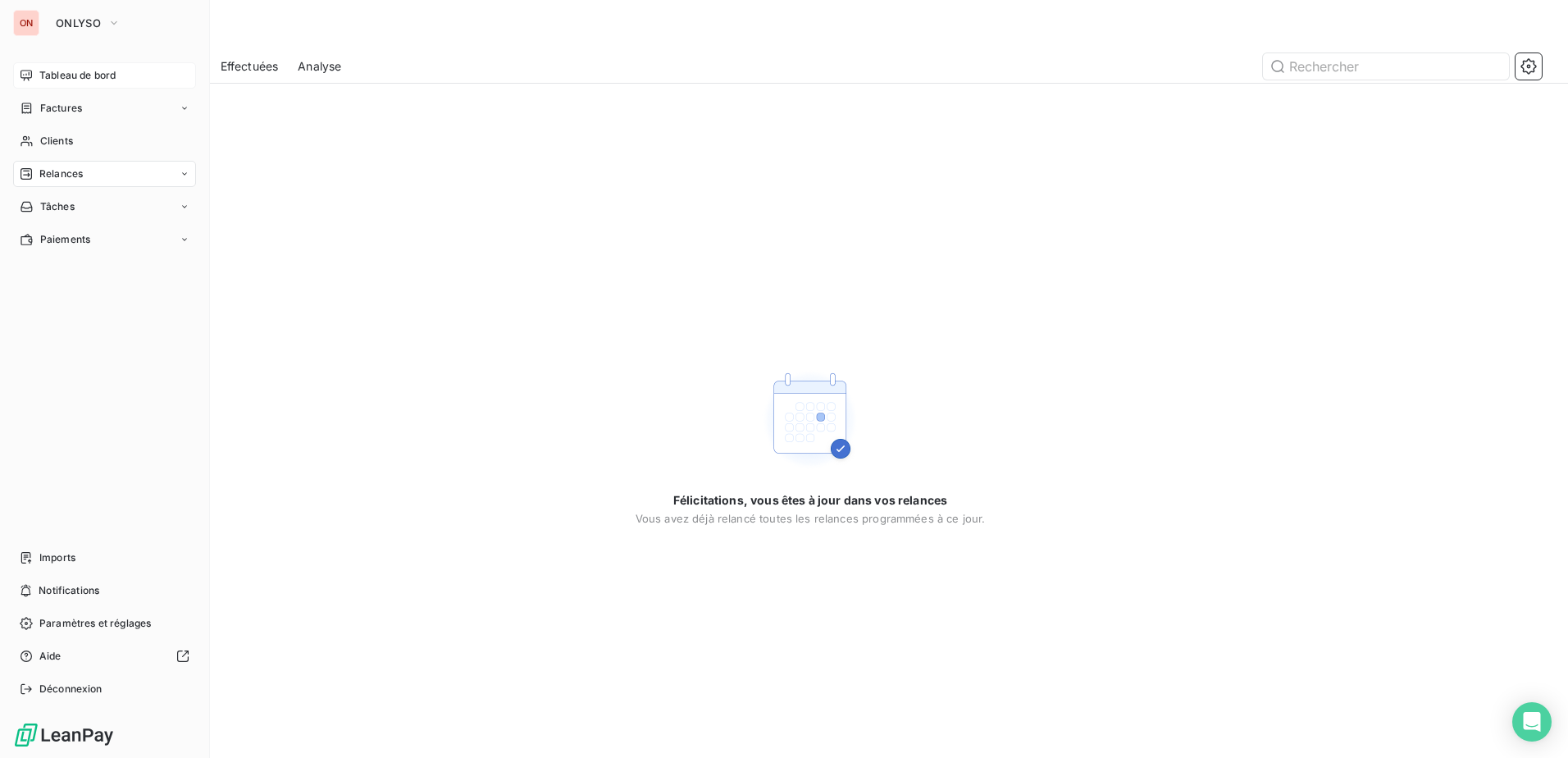
click at [71, 174] on span "Relances" at bounding box center [61, 174] width 44 height 15
click at [66, 106] on span "Factures" at bounding box center [61, 108] width 42 height 15
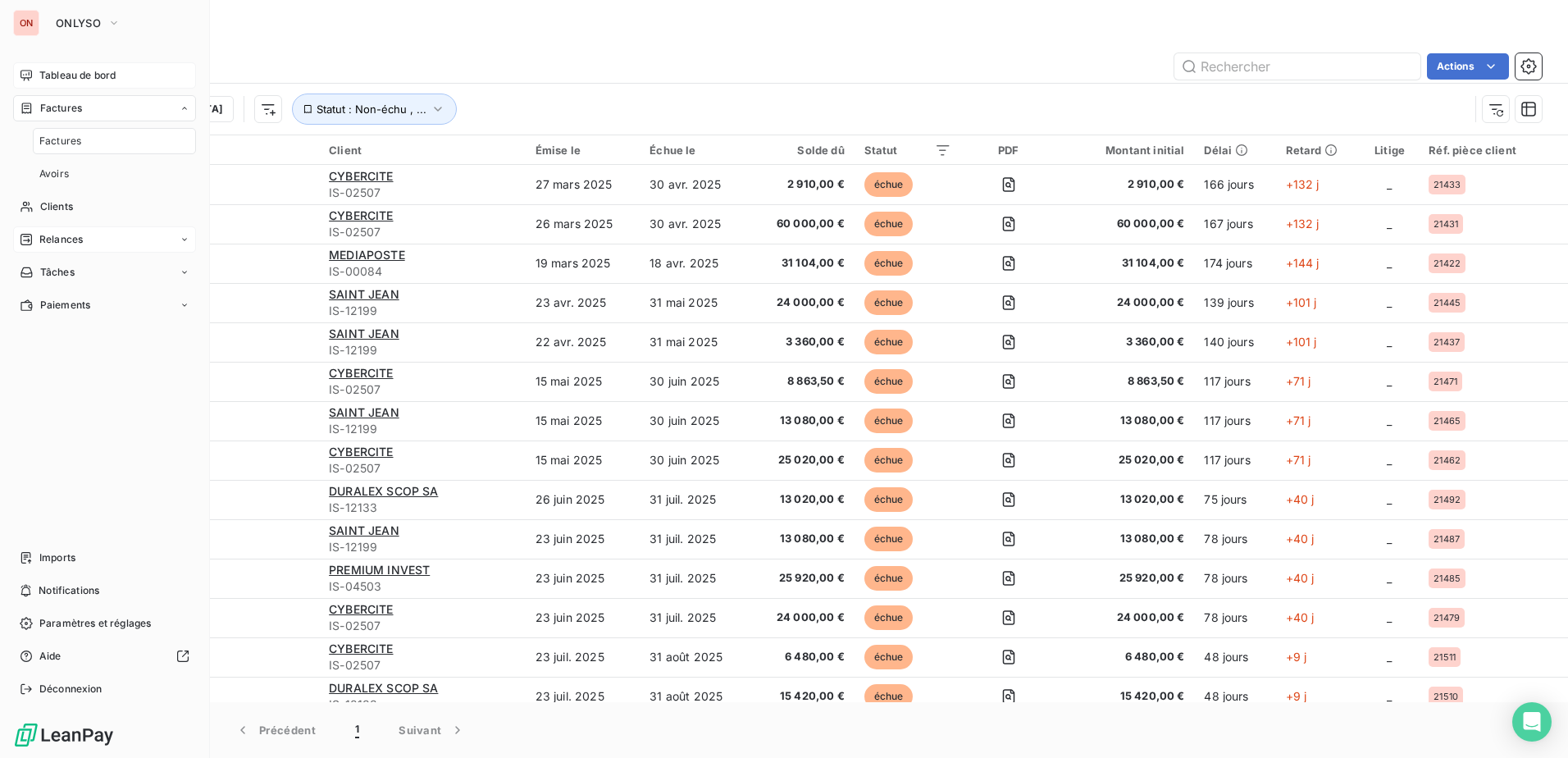
click at [65, 238] on span "Relances" at bounding box center [61, 240] width 44 height 15
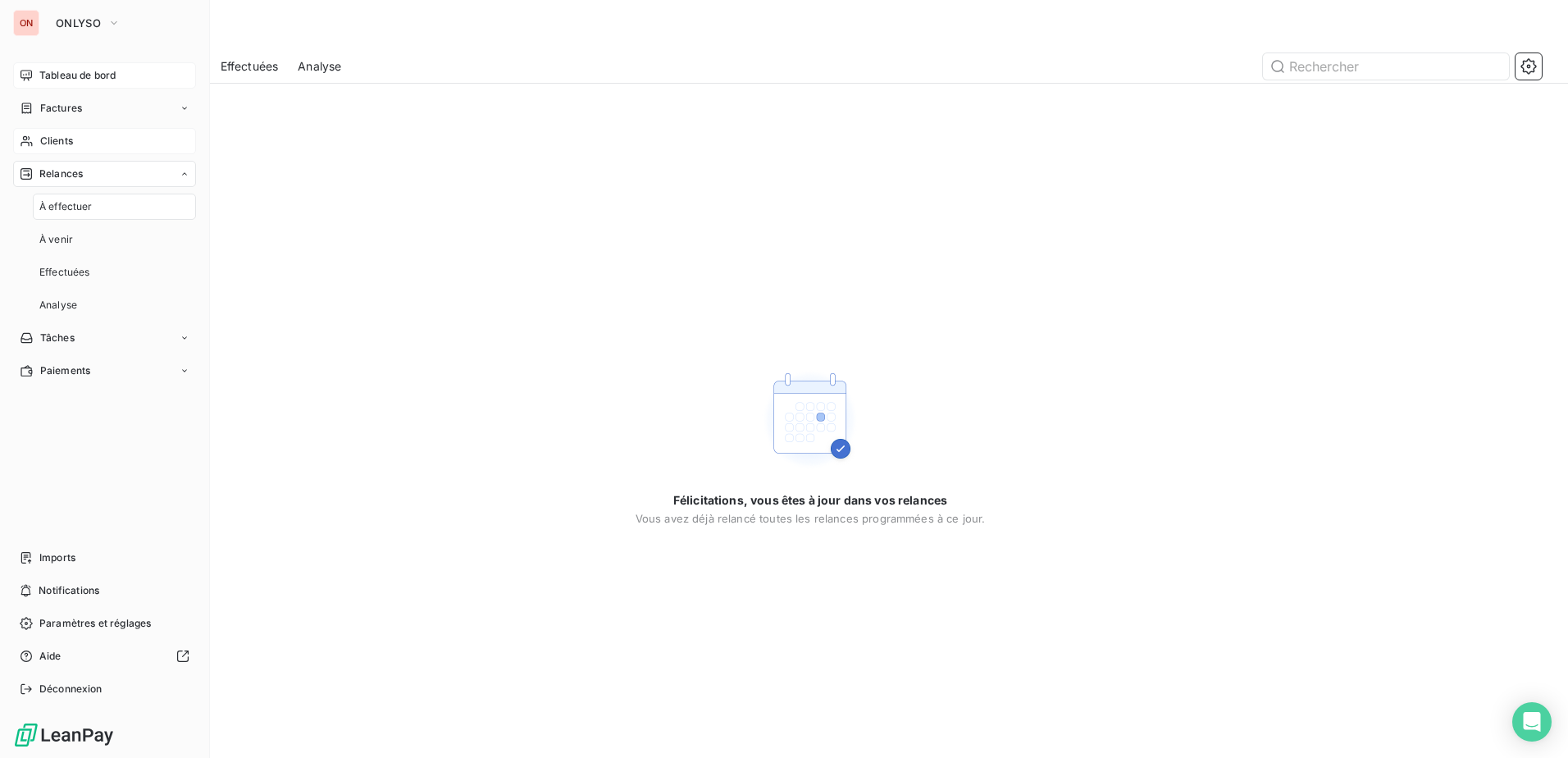
click at [66, 136] on span "Clients" at bounding box center [57, 141] width 33 height 15
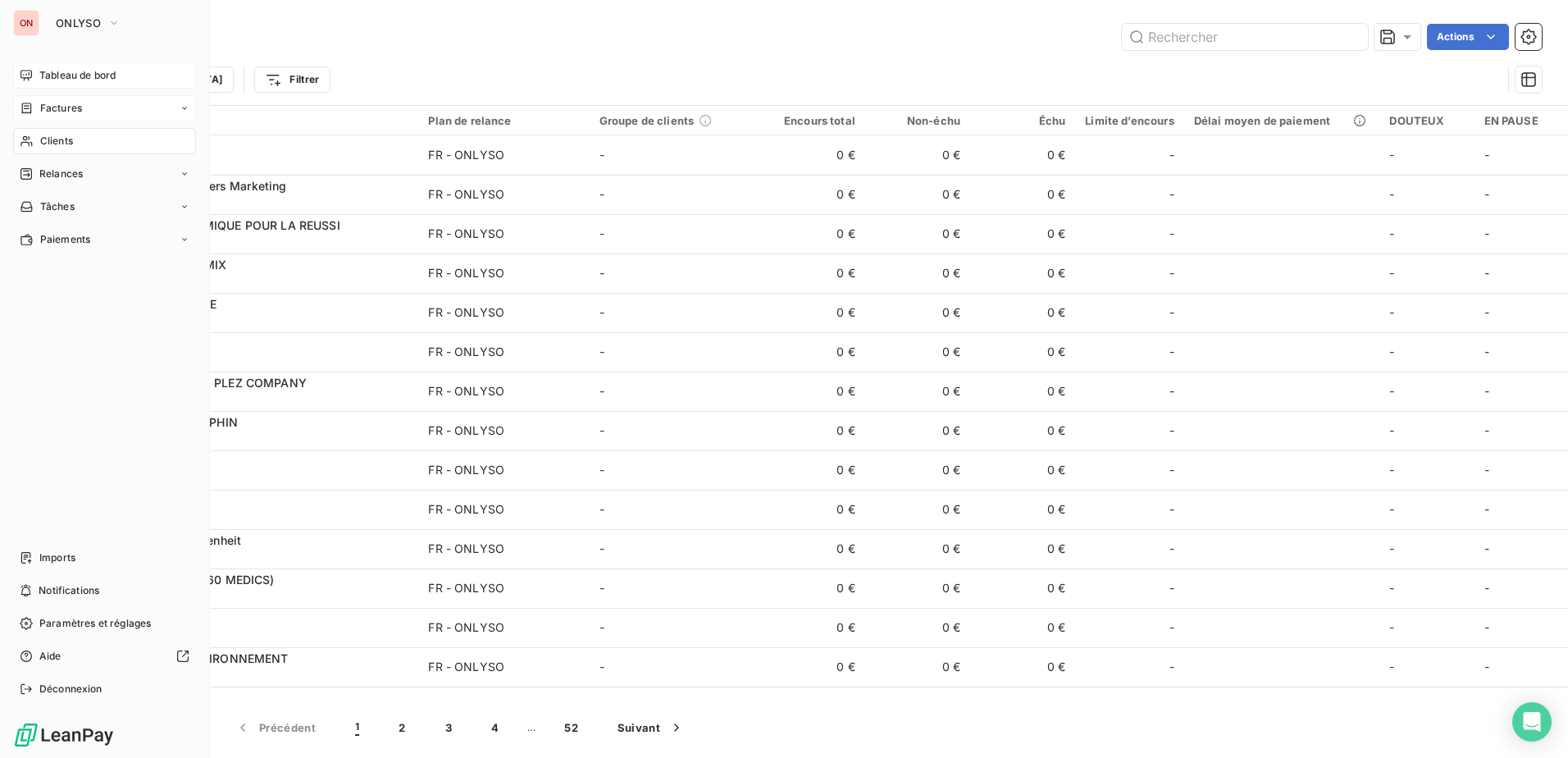
click at [59, 113] on span "Factures" at bounding box center [61, 108] width 42 height 15
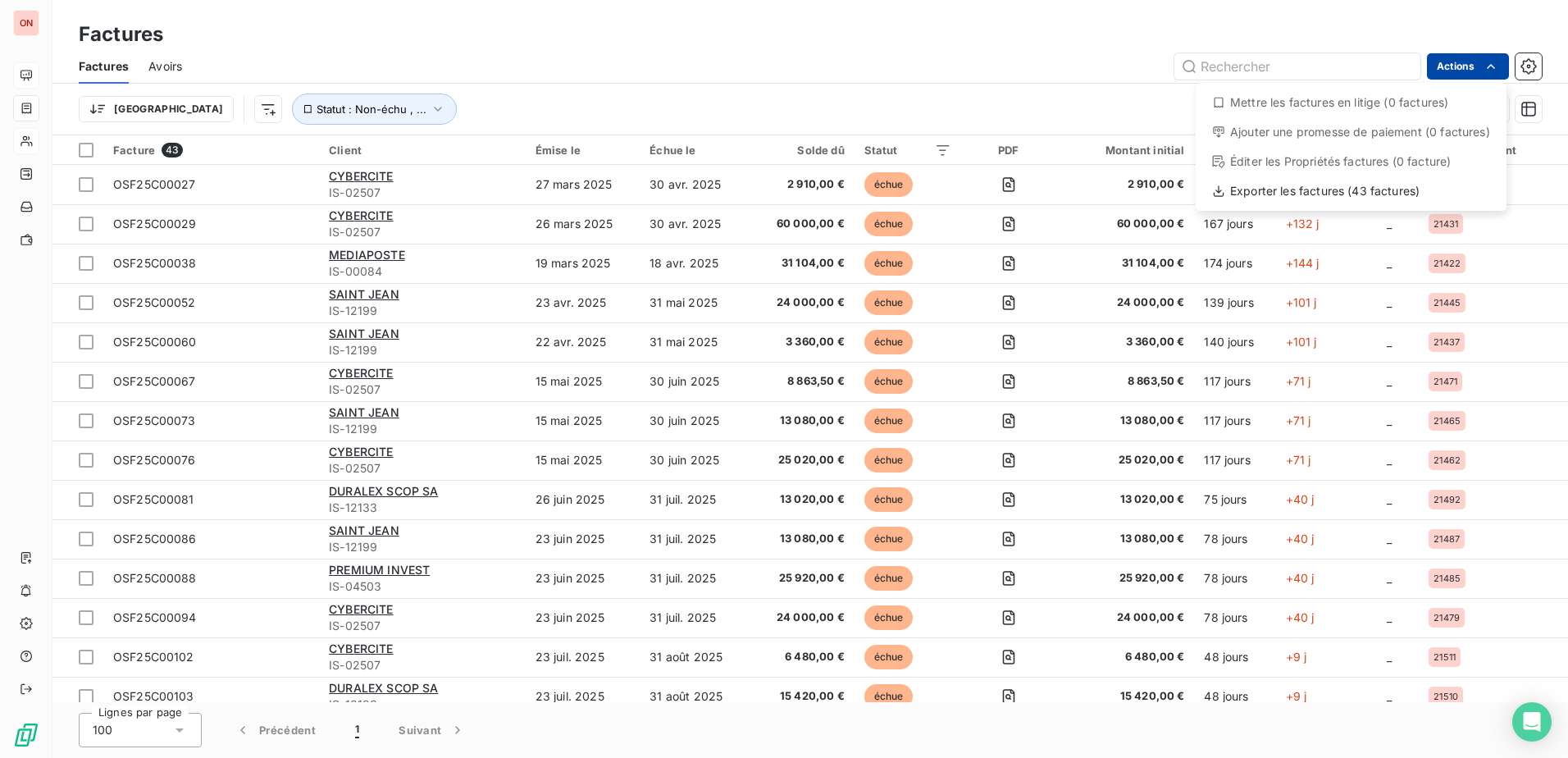
click at [1462, 67] on html "ON Factures Factures Avoirs Actions Mettre les factures en litige (0 factures) …" at bounding box center [784, 379] width 1568 height 758
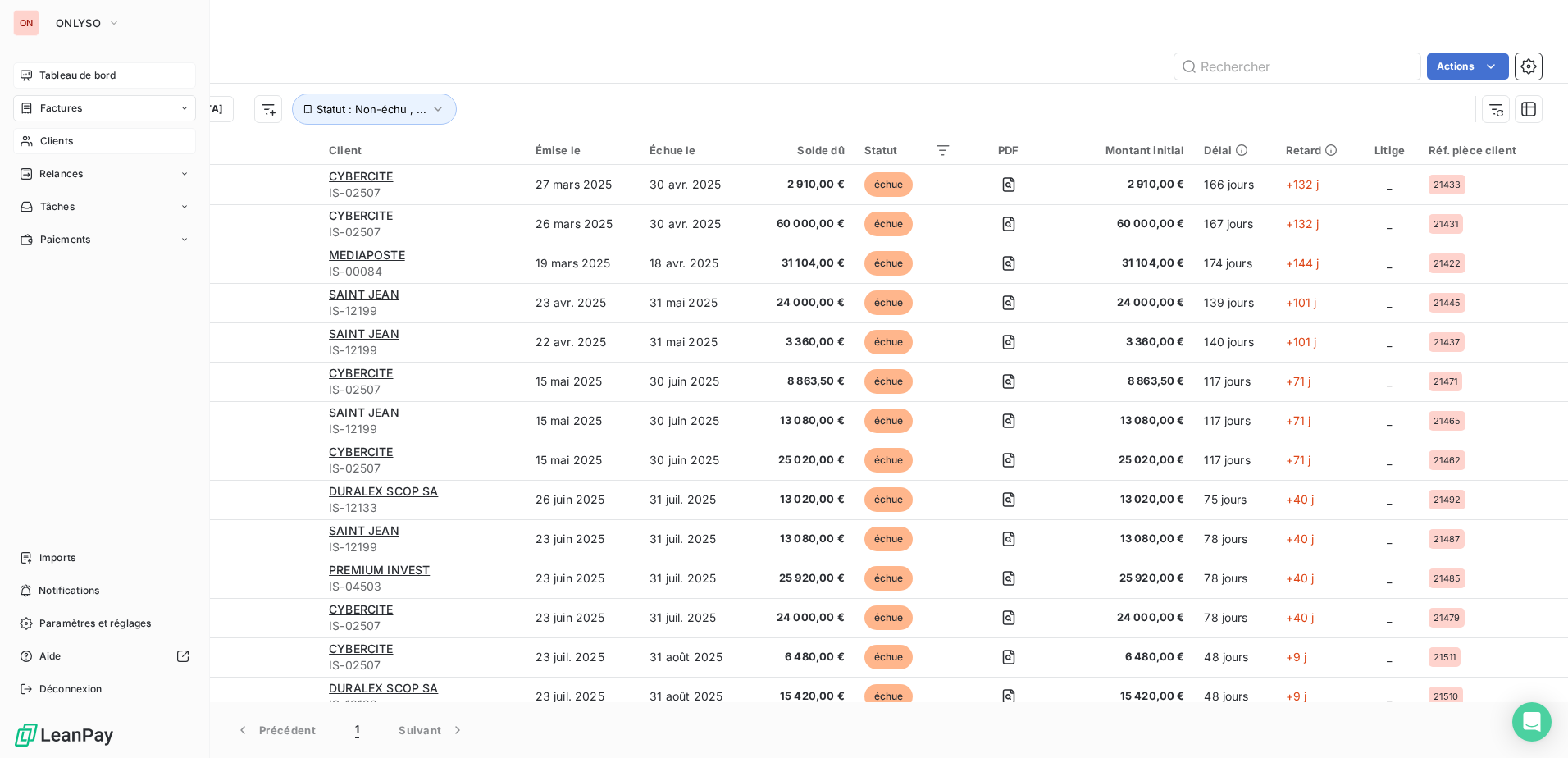
click at [44, 74] on html "ON ONLYSO Tableau de bord Factures Clients Relances Tâches Paiements Imports No…" at bounding box center [784, 379] width 1568 height 758
click at [55, 74] on span "Tableau de bord" at bounding box center [77, 76] width 76 height 15
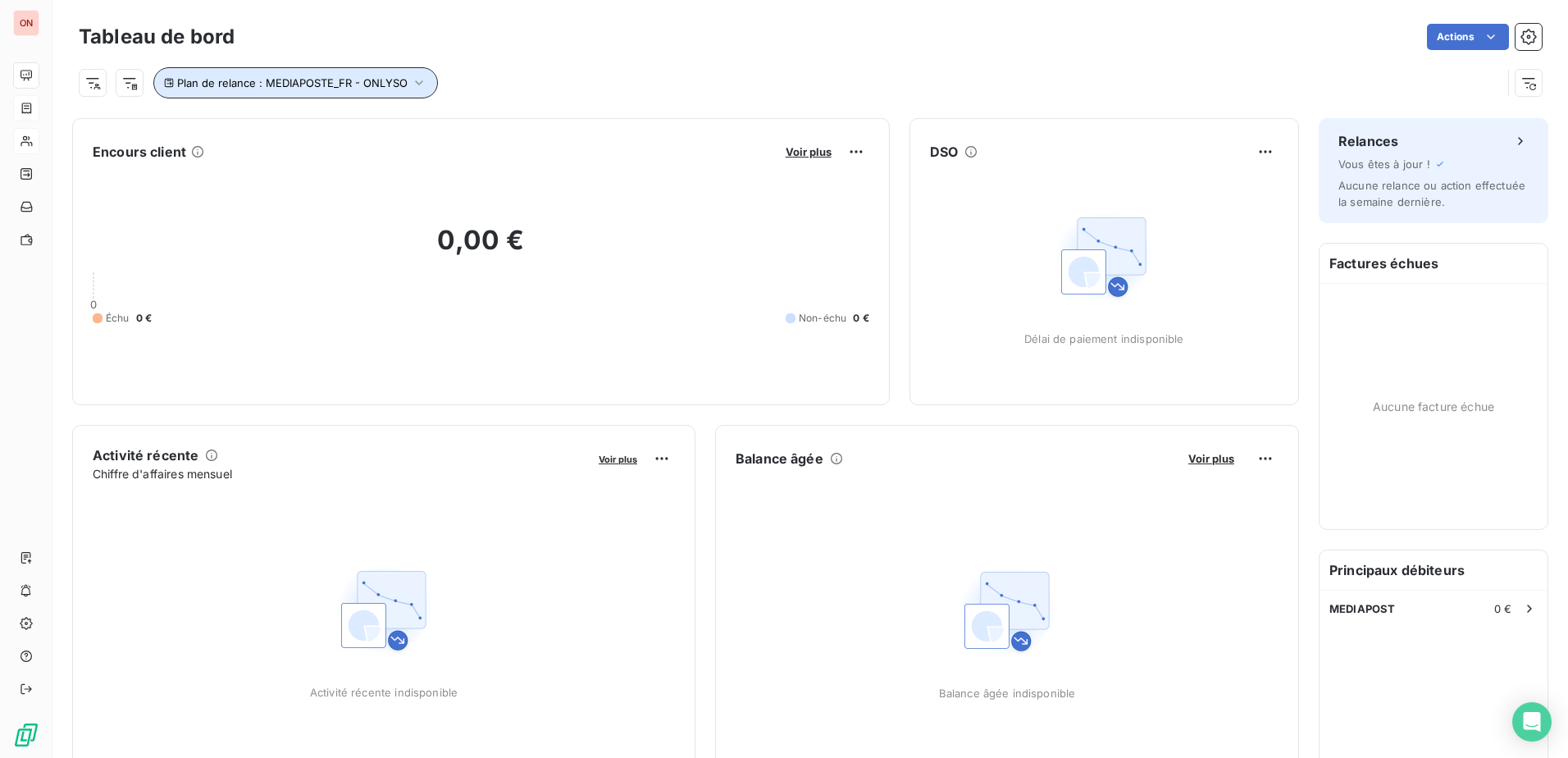
click at [418, 85] on icon "button" at bounding box center [418, 83] width 7 height 5
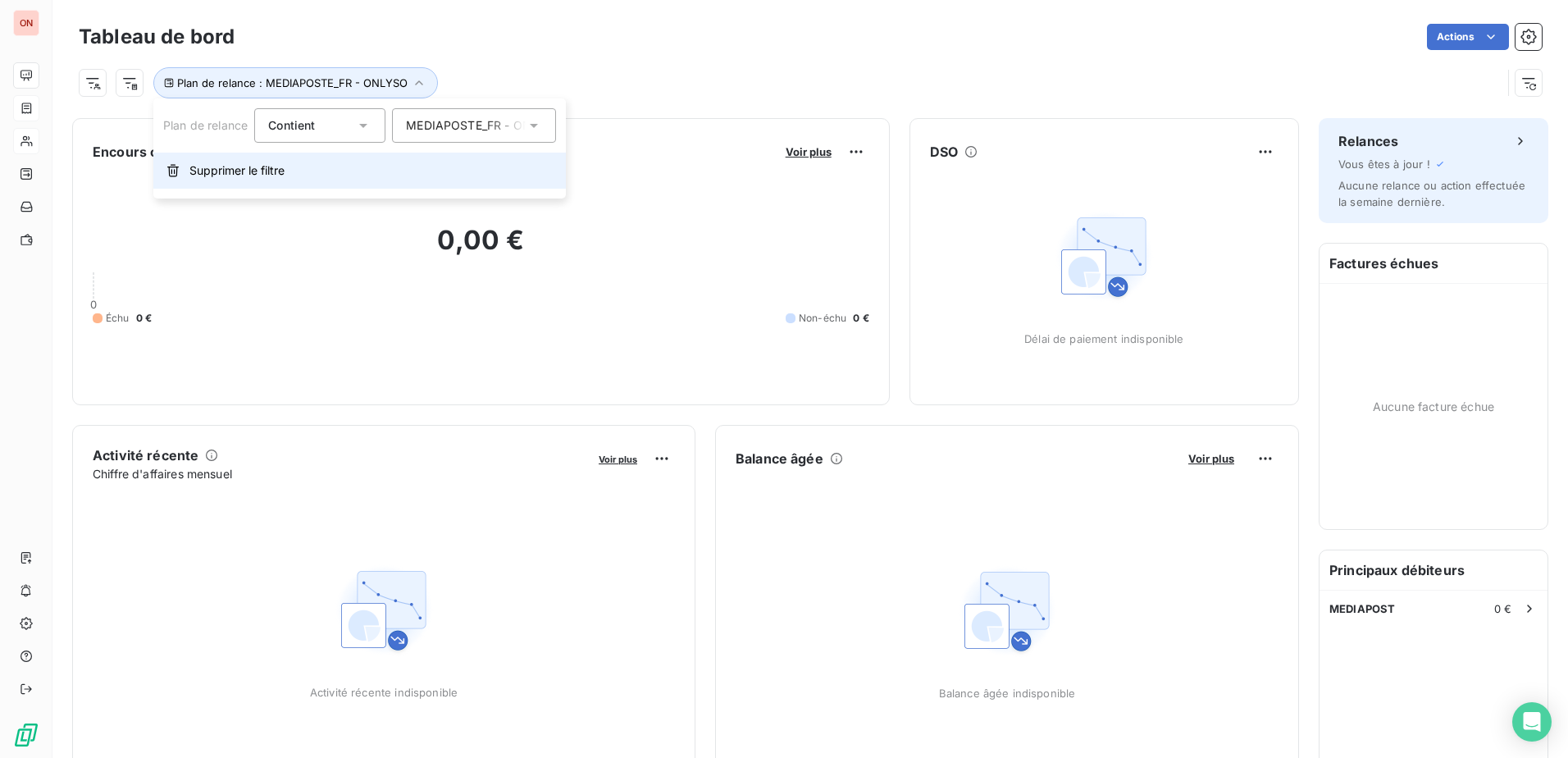
click at [263, 173] on span "Supprimer le filtre" at bounding box center [237, 171] width 95 height 16
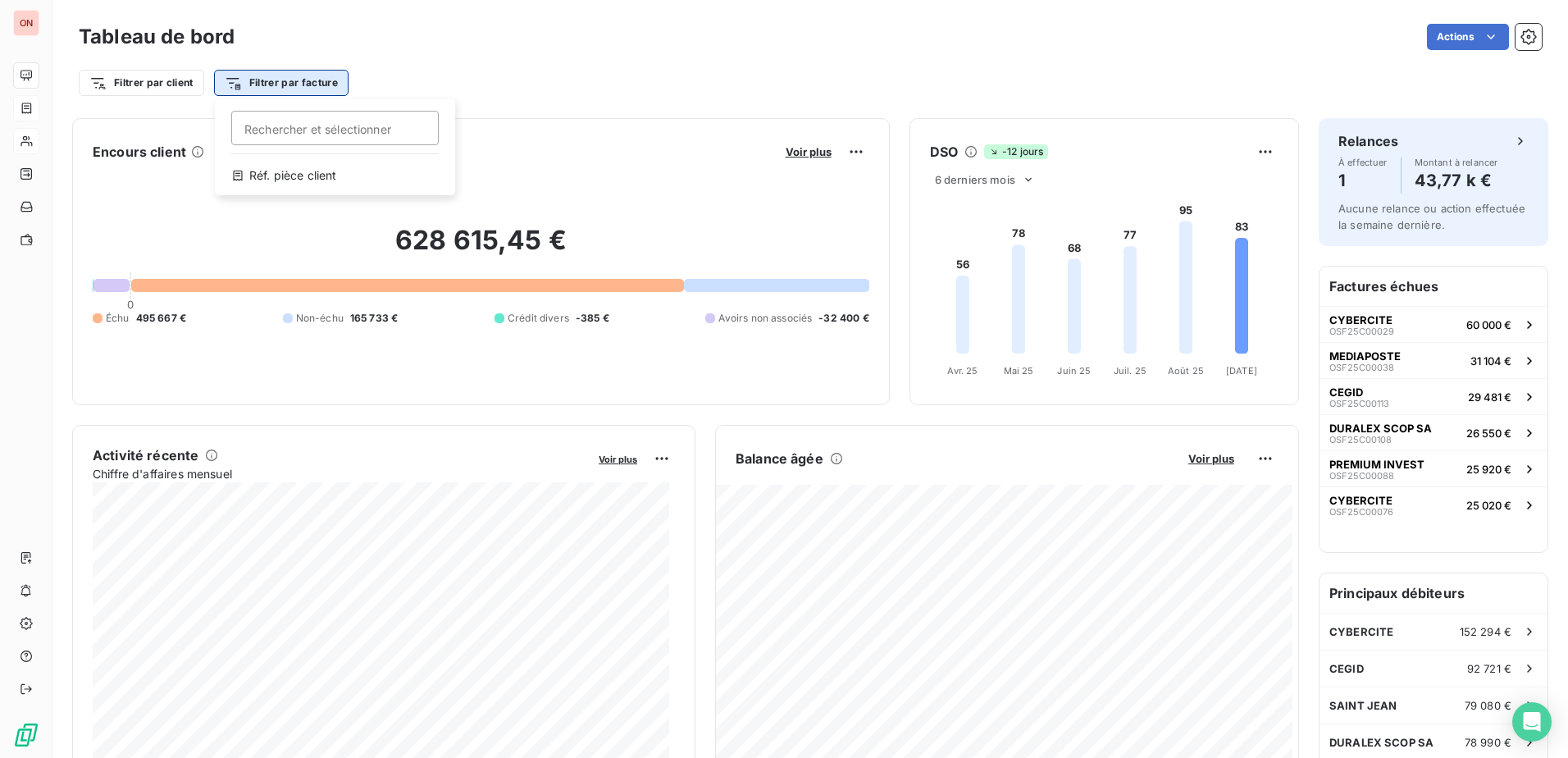
click at [324, 86] on html "ON Tableau de bord Actions Filtrer par client Filtrer par facture Rechercher et…" at bounding box center [784, 379] width 1568 height 758
click at [566, 52] on html "ON Tableau de bord Actions Filtrer par client Filtrer par facture Rechercher et…" at bounding box center [784, 379] width 1568 height 758
click at [1433, 36] on html "ON Tableau de bord Actions Filtrer par client Filtrer par facture Encours clien…" at bounding box center [784, 379] width 1568 height 758
click at [184, 84] on html "ON Tableau de bord Actions Filtrer par client Filtrer par facture Encours clien…" at bounding box center [784, 379] width 1568 height 758
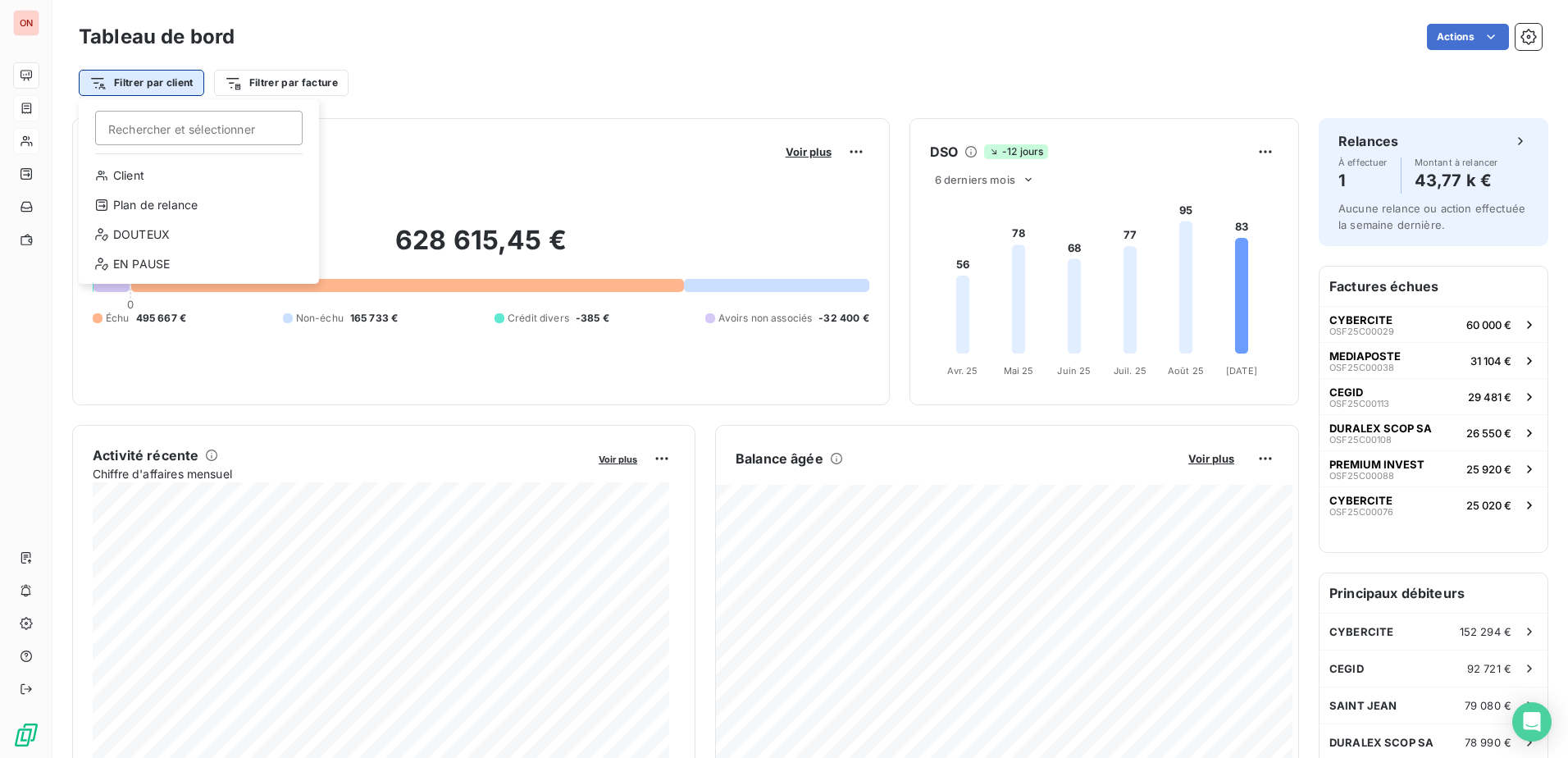
click at [184, 83] on html "ON Tableau de bord Actions Filtrer par client [PERSON_NAME] et sélectionner Cli…" at bounding box center [784, 379] width 1568 height 758
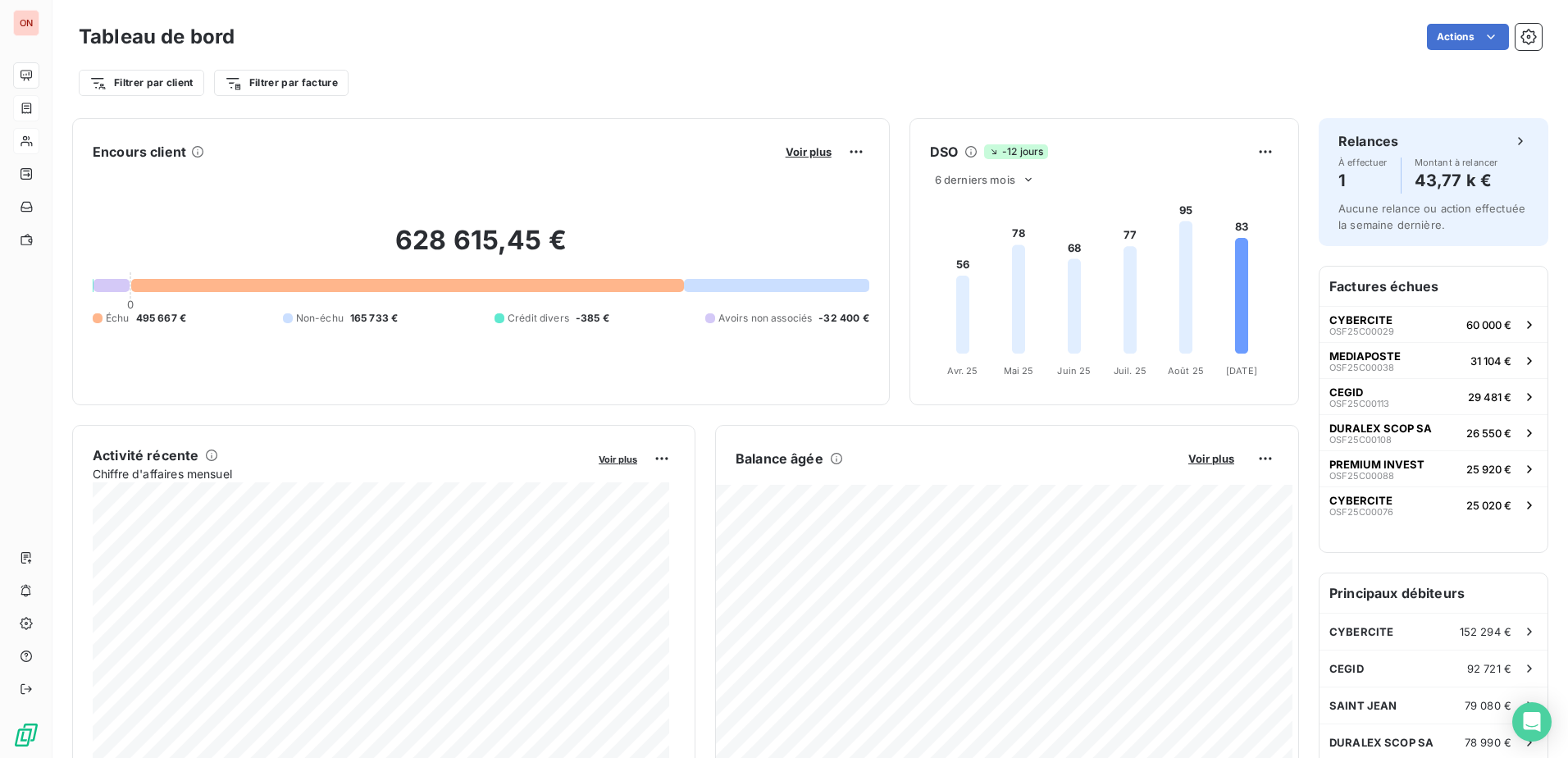
click at [292, 82] on html "ON Tableau de bord Actions Filtrer par client Filtrer par facture Encours clien…" at bounding box center [784, 379] width 1568 height 758
click at [316, 79] on html "ON Tableau de bord Actions Filtrer par client Filtrer par facture Rechercher et…" at bounding box center [784, 379] width 1568 height 758
click at [476, 68] on html "ON Tableau de bord Actions Filtrer par client Filtrer par facture Encours clien…" at bounding box center [784, 379] width 1568 height 758
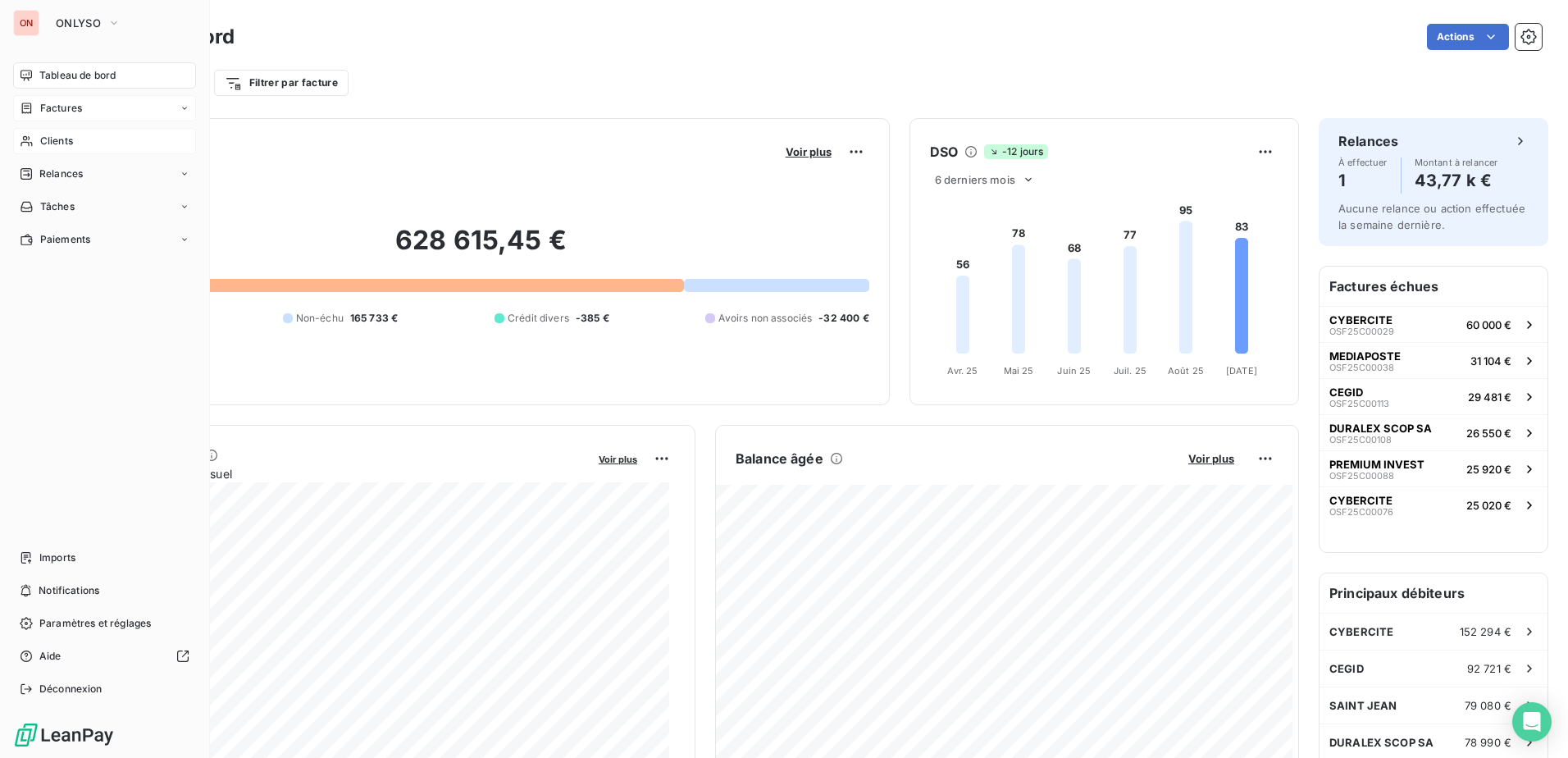
click at [44, 134] on span "Clients" at bounding box center [57, 141] width 33 height 15
